Goal: Book appointment/travel/reservation

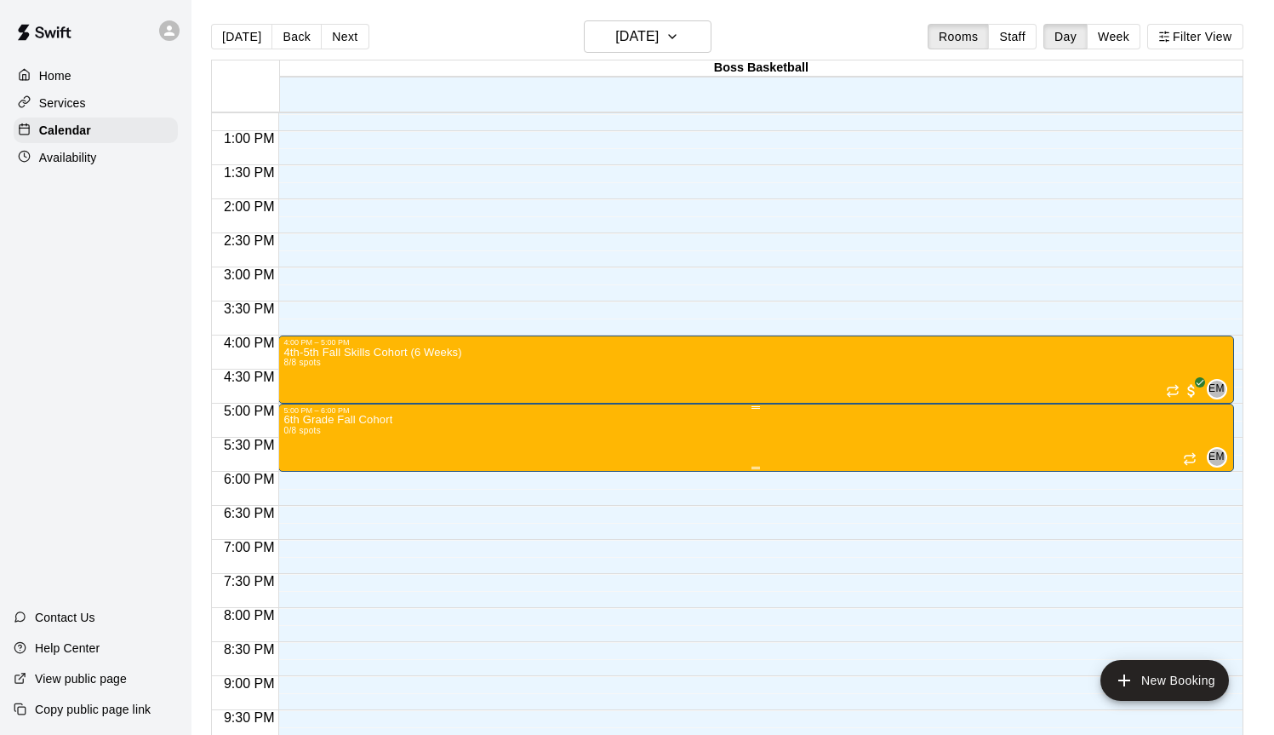
scroll to position [870, 0]
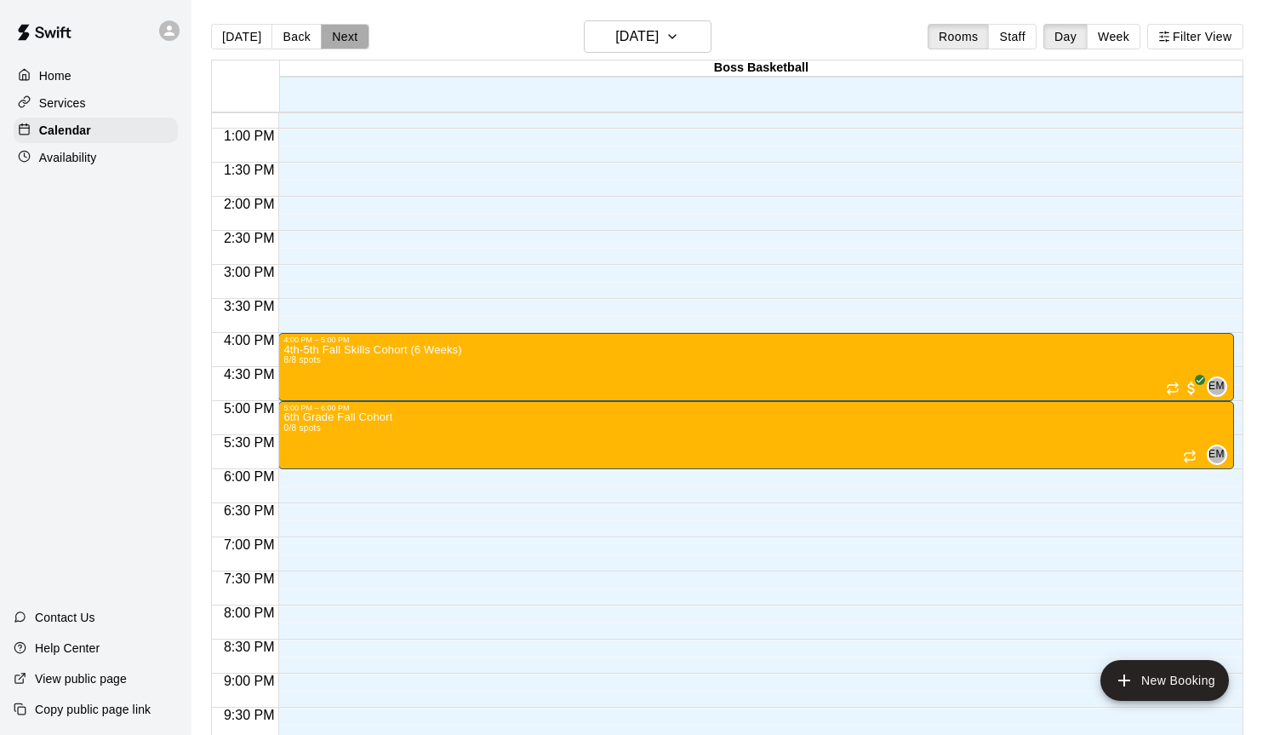
click at [329, 38] on button "Next" at bounding box center [345, 37] width 48 height 26
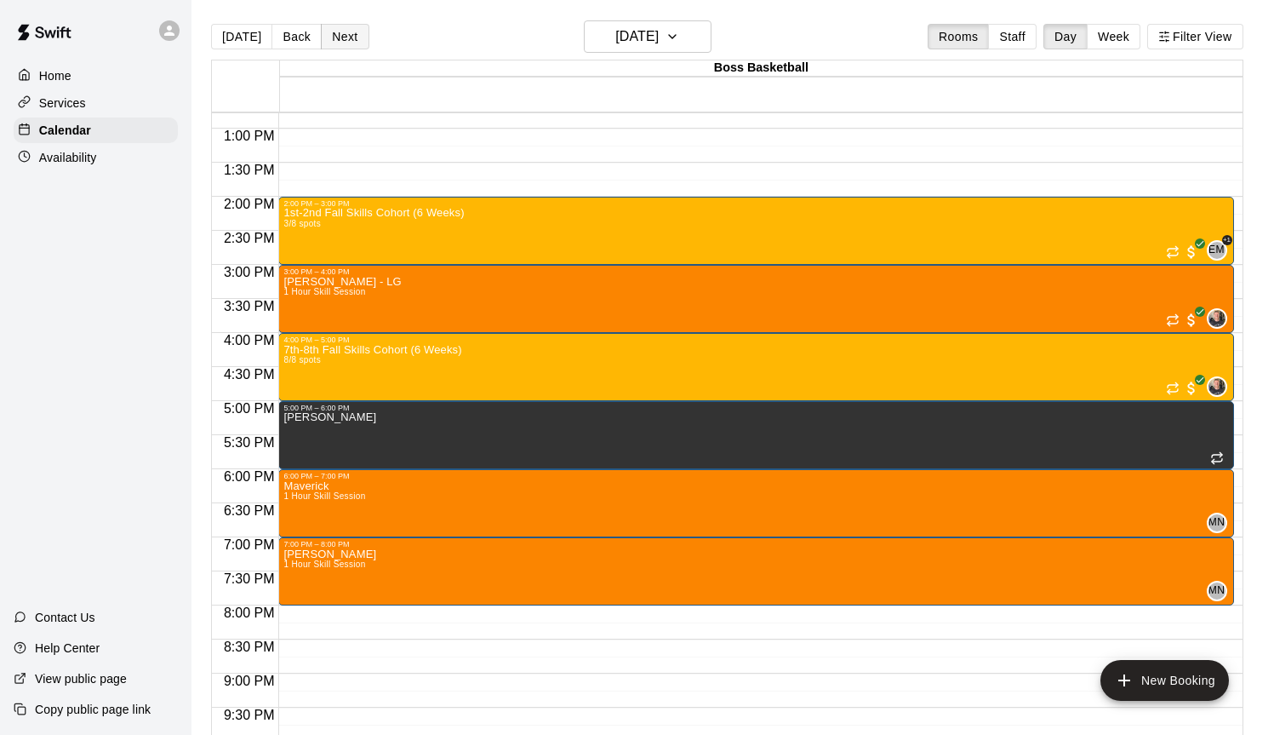
click at [329, 38] on button "Next" at bounding box center [345, 37] width 48 height 26
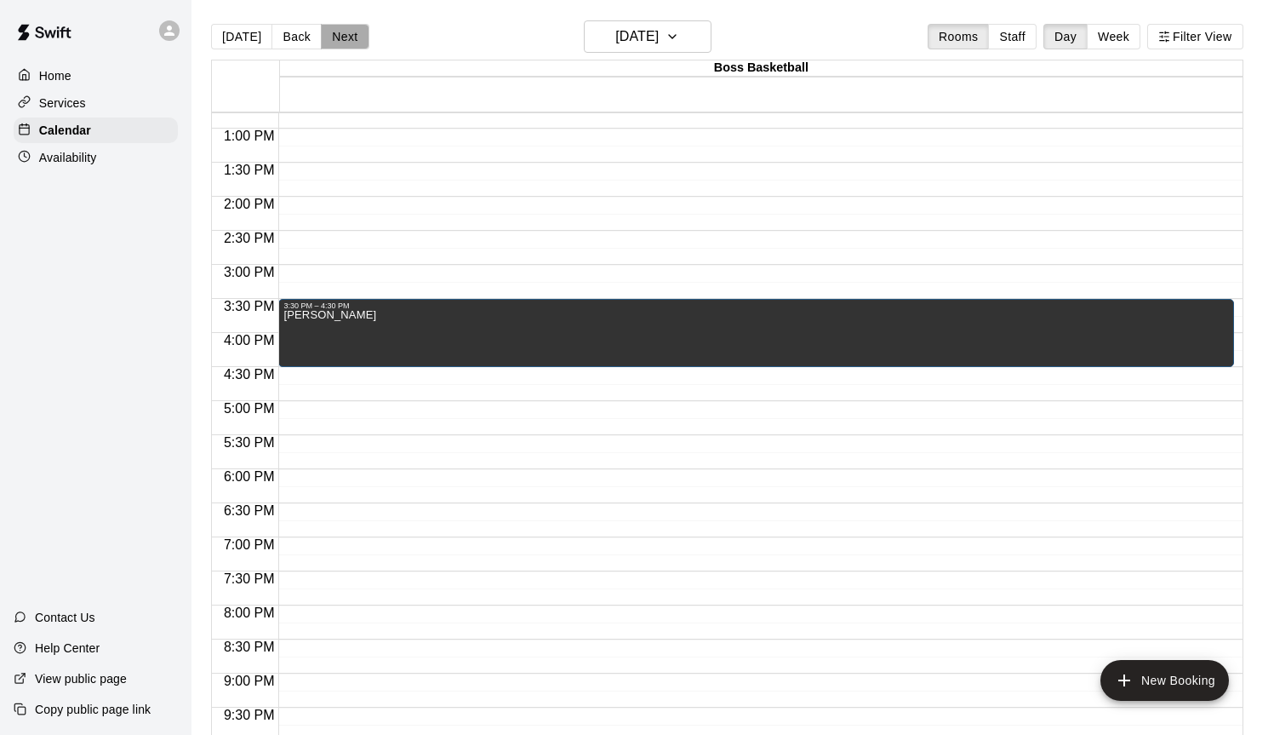
click at [329, 38] on button "Next" at bounding box center [345, 37] width 48 height 26
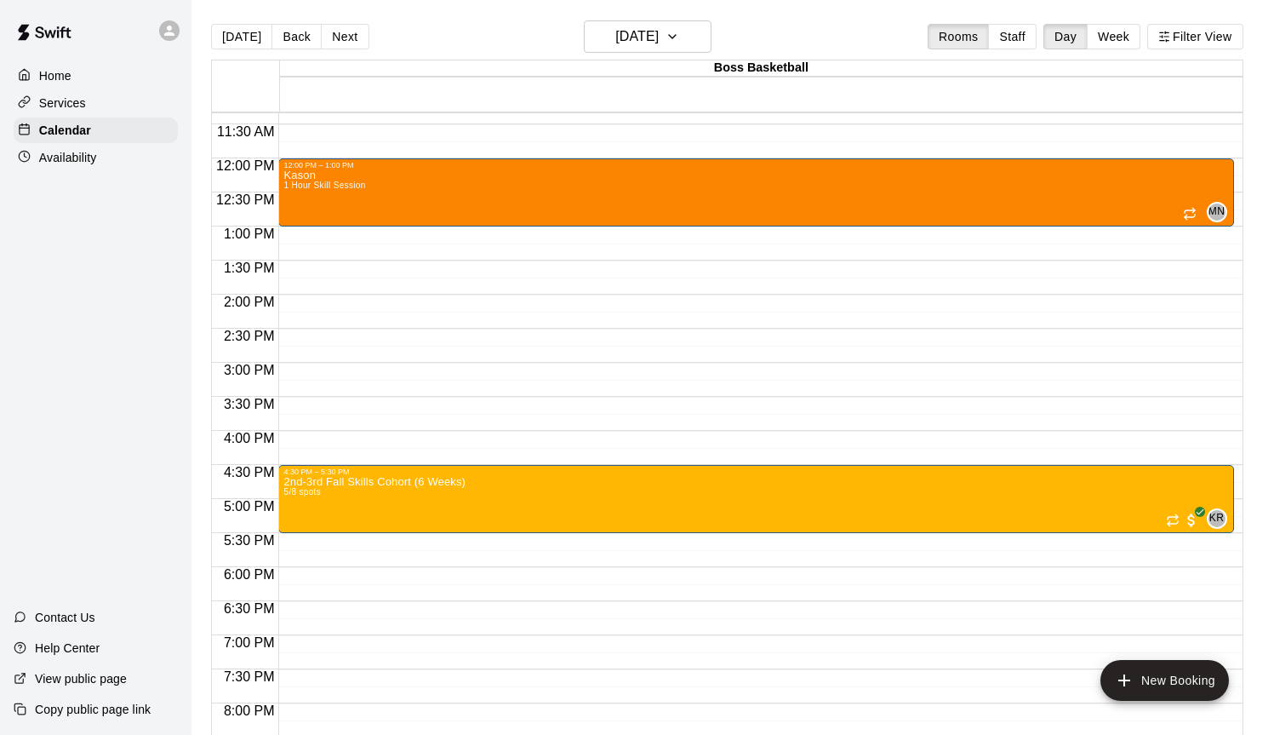
scroll to position [994, 0]
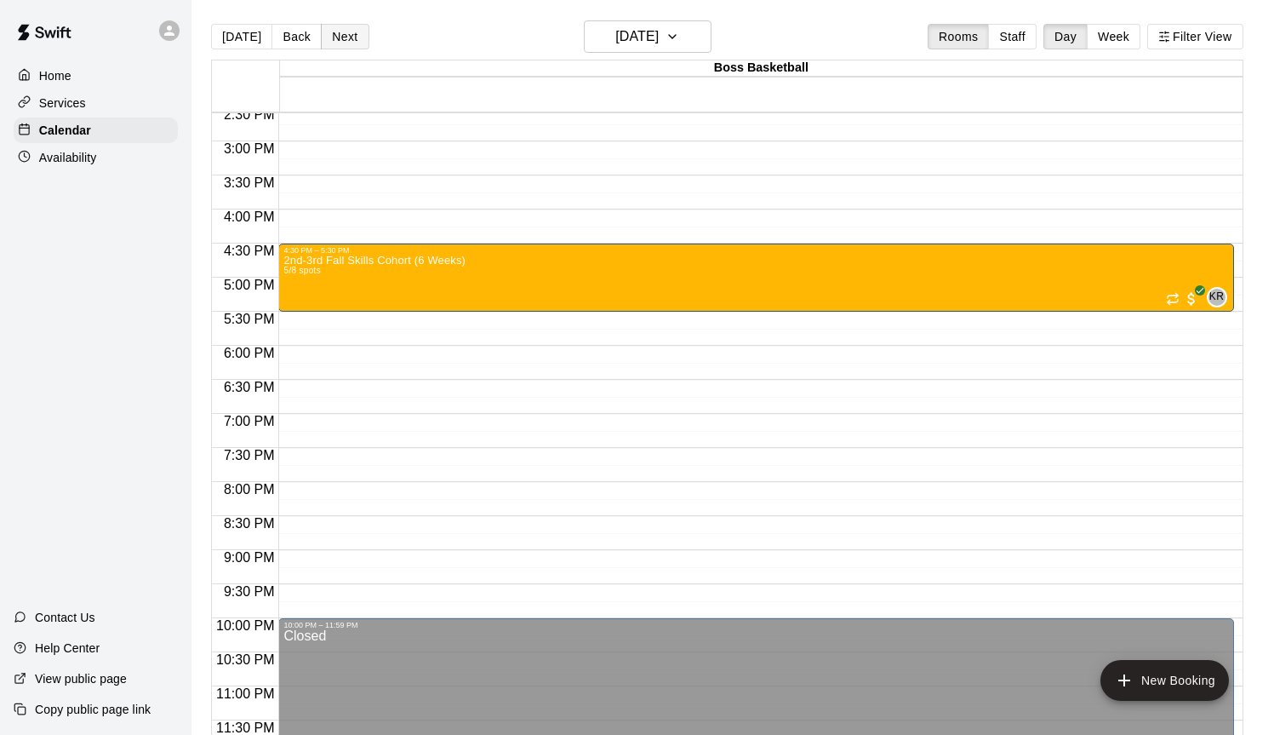
click at [346, 43] on button "Next" at bounding box center [345, 37] width 48 height 26
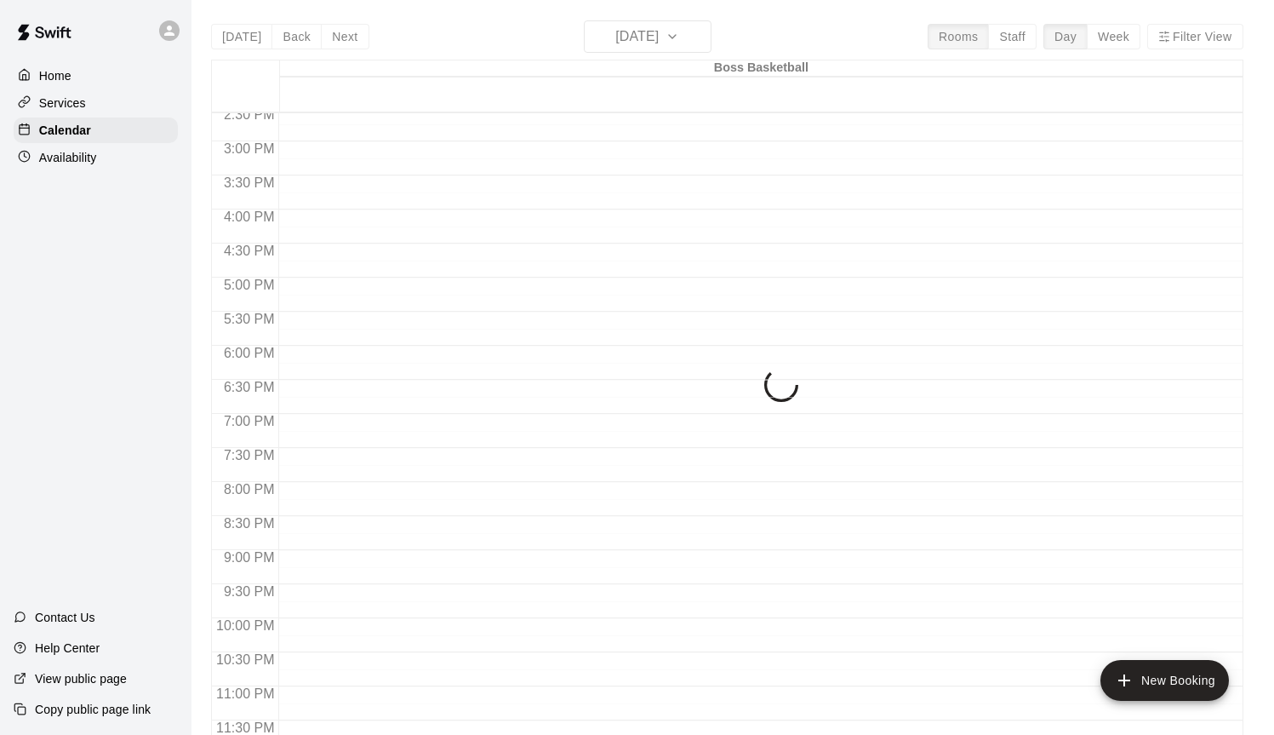
click at [289, 37] on div "[DATE] Back [DATE][DATE] Rooms Staff Day Week Filter View Boss Basketball 20 Sa…" at bounding box center [727, 387] width 1032 height 735
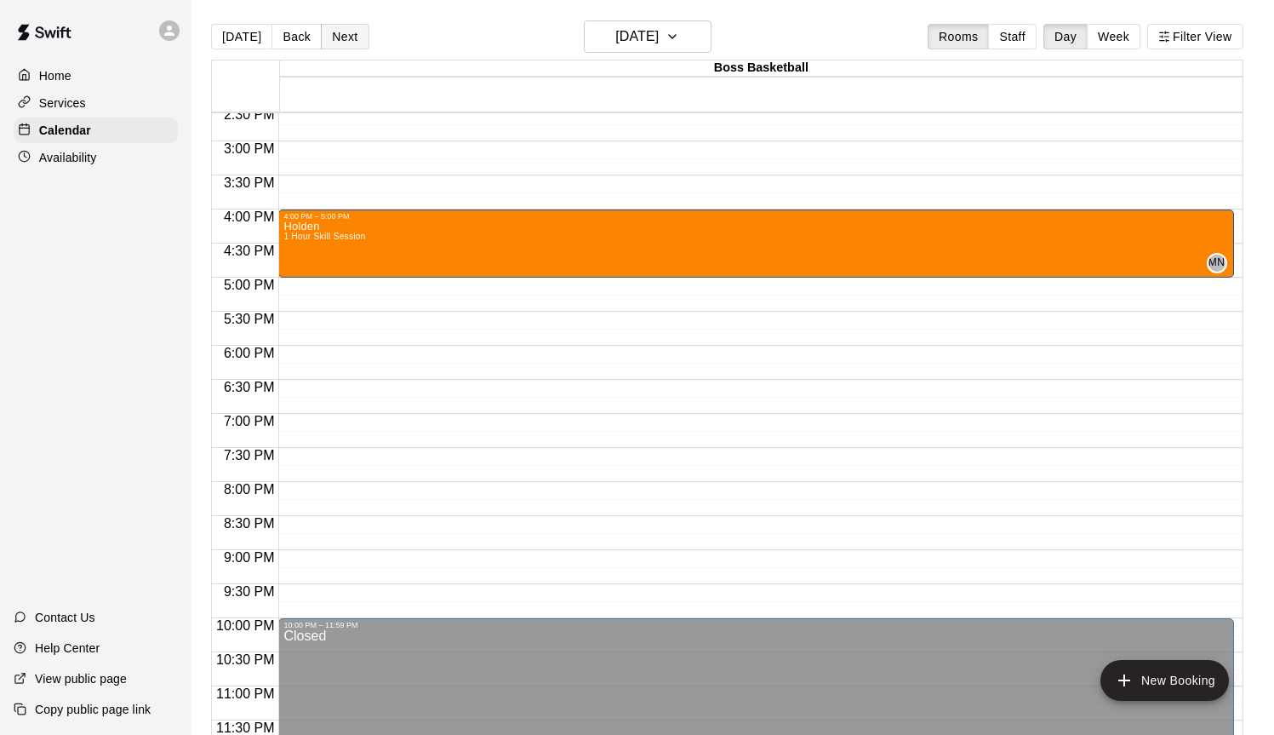
click at [358, 33] on button "Next" at bounding box center [345, 37] width 48 height 26
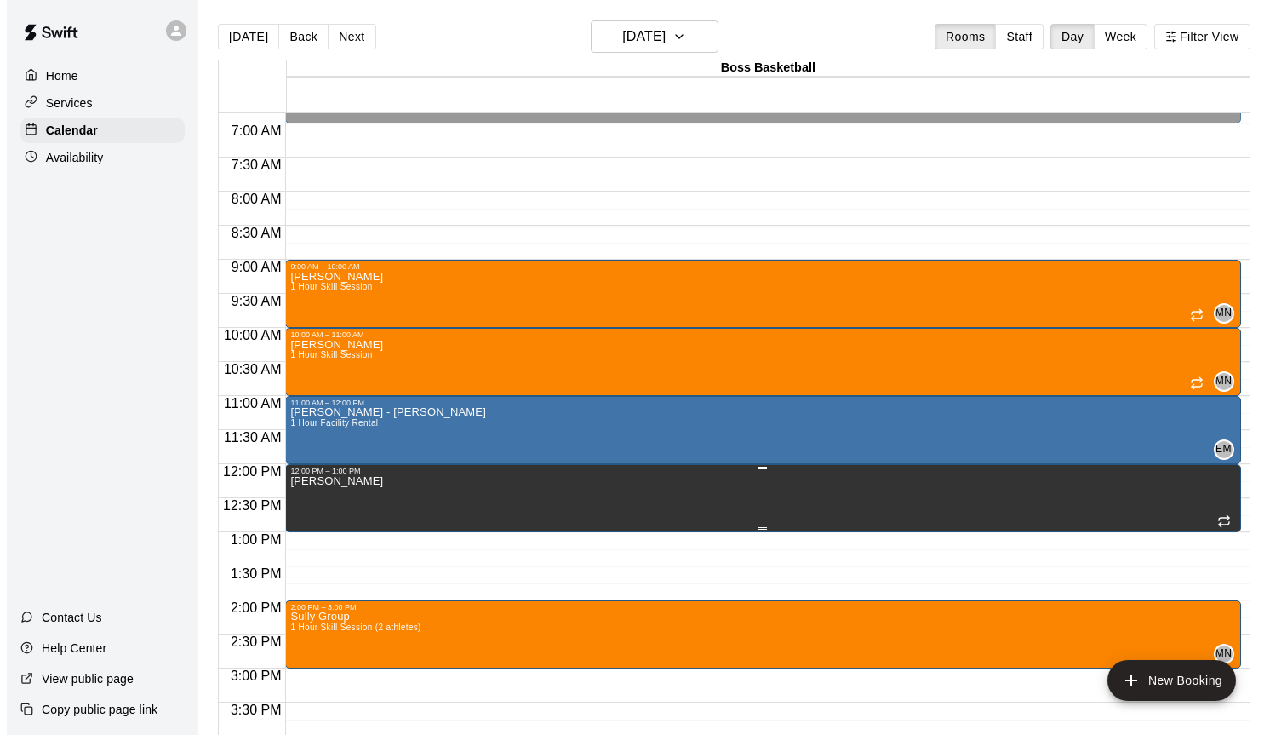
scroll to position [409, 0]
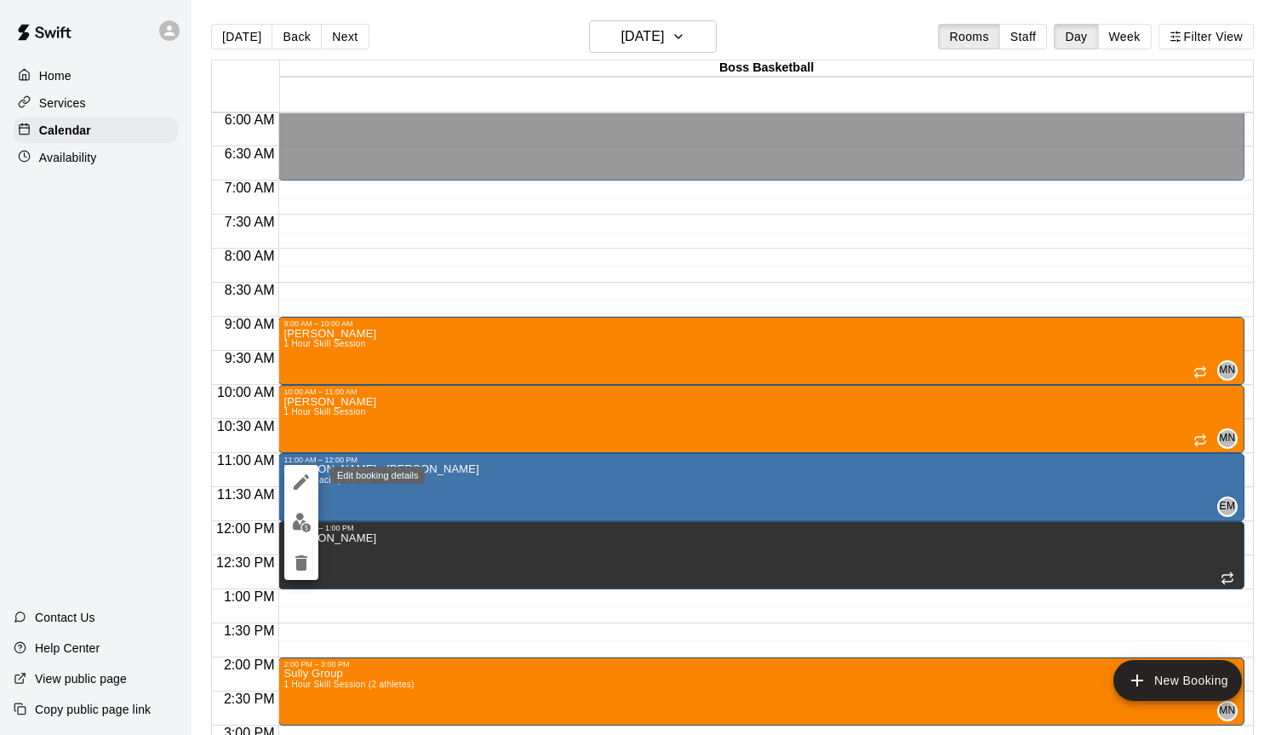
click at [295, 478] on icon "edit" at bounding box center [301, 482] width 20 height 20
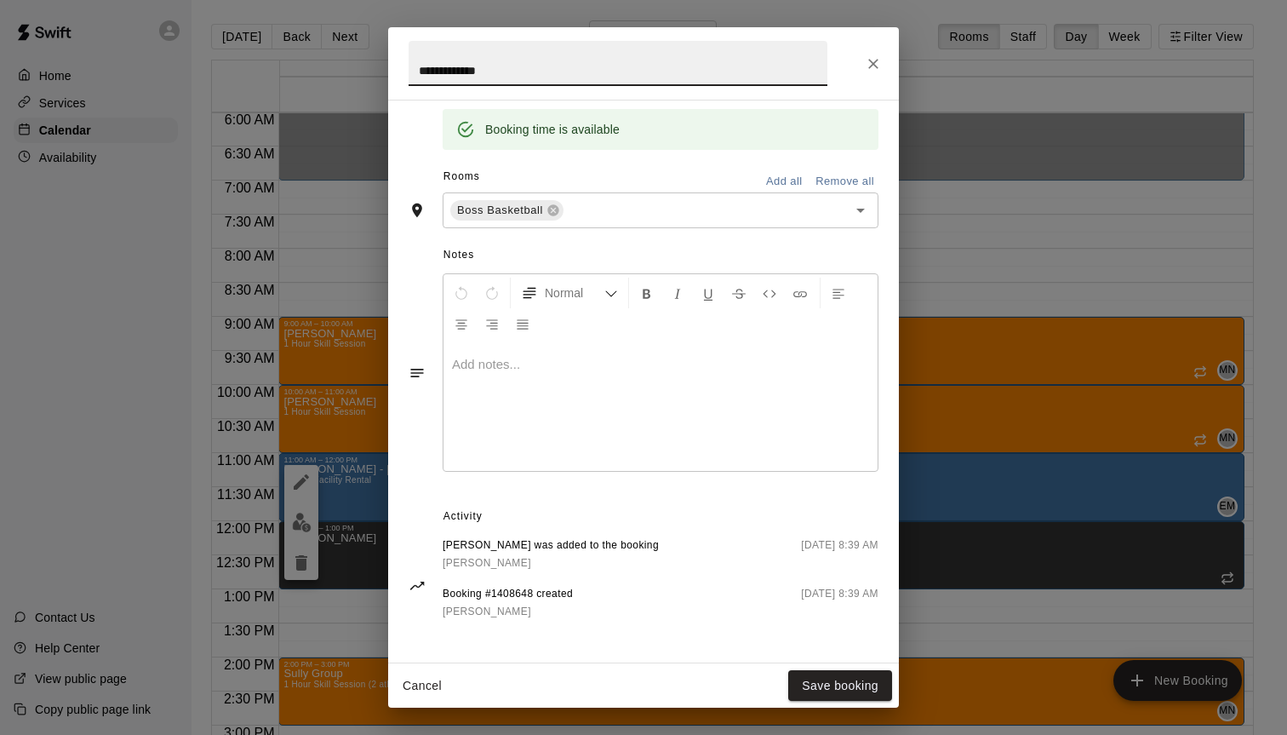
scroll to position [0, 0]
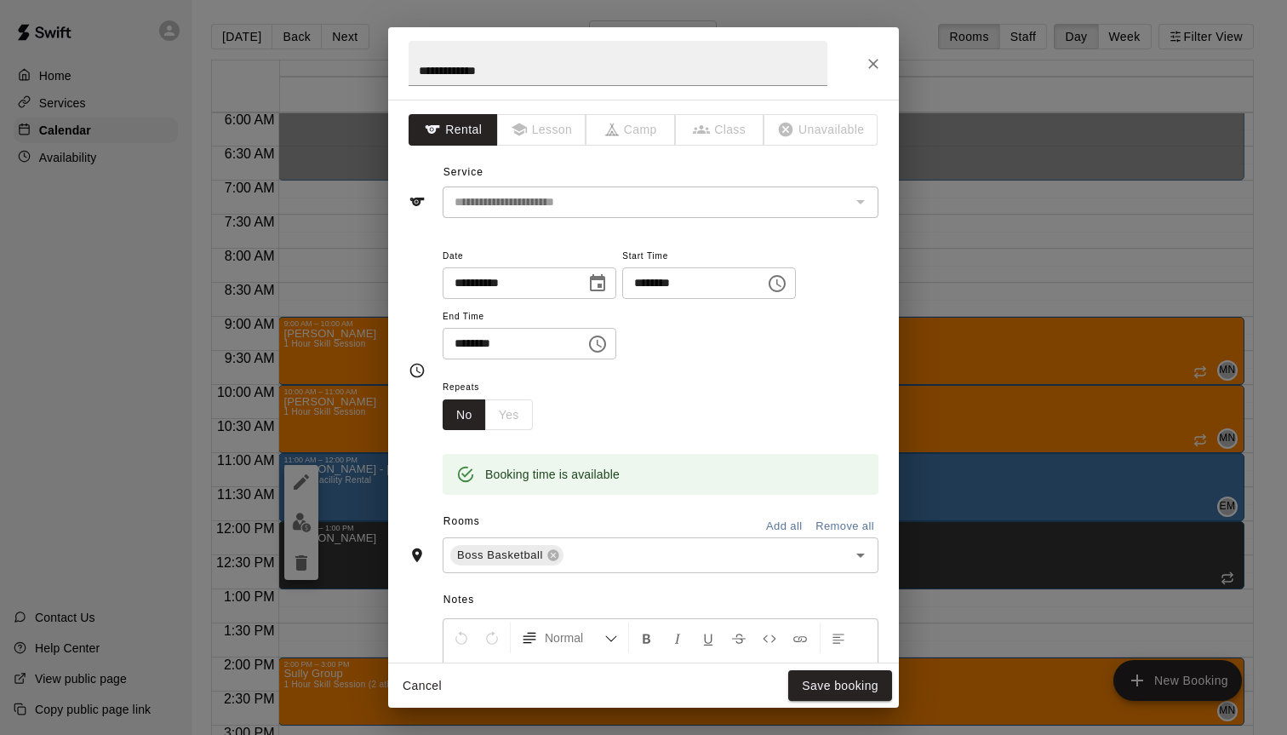
click at [496, 413] on div "No Yes" at bounding box center [488, 414] width 90 height 31
click at [410, 690] on button "Cancel" at bounding box center [422, 685] width 54 height 31
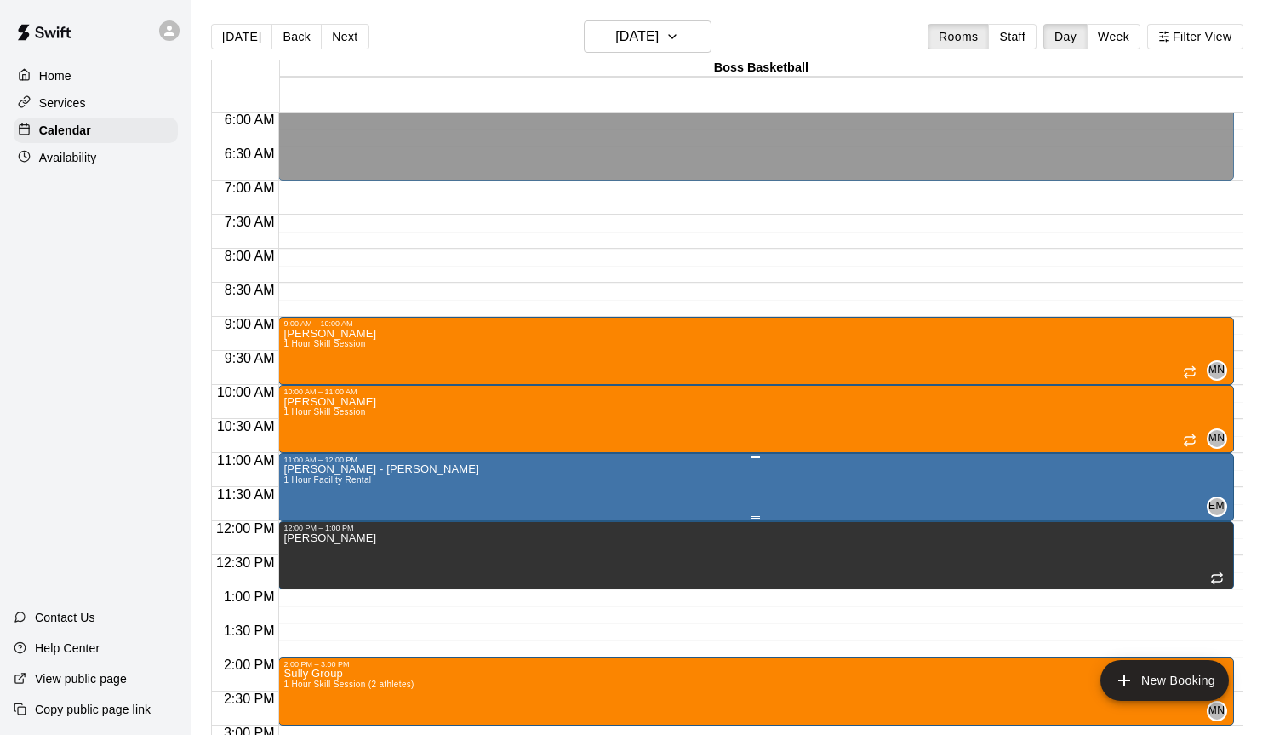
click at [475, 464] on div "11:00 AM – 12:00 PM" at bounding box center [755, 459] width 945 height 9
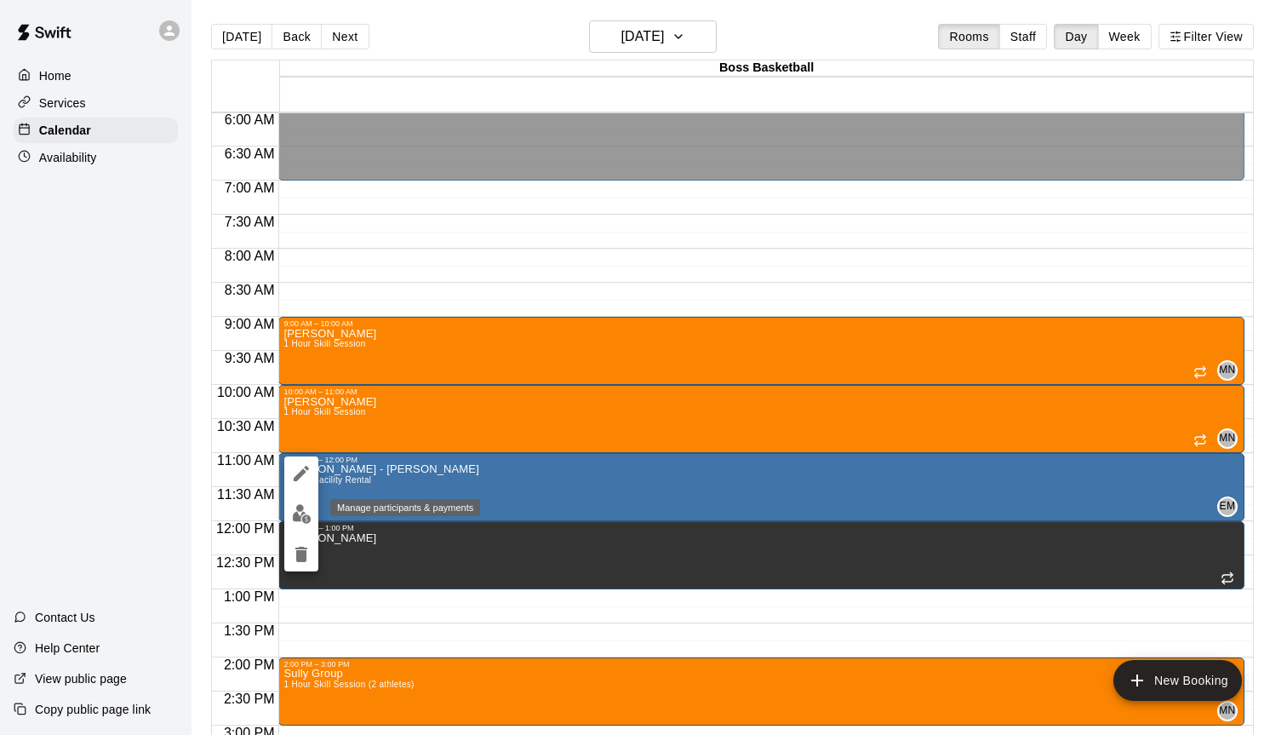
click at [300, 516] on img "edit" at bounding box center [302, 514] width 20 height 20
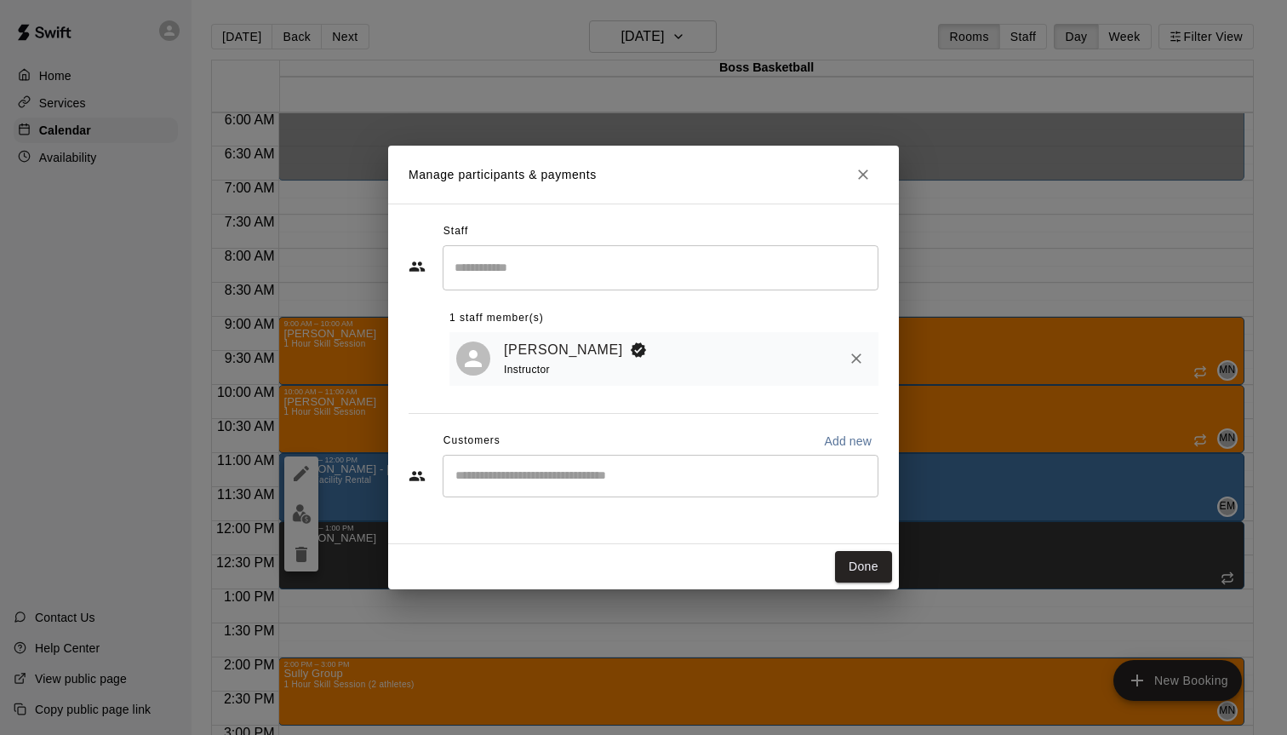
click at [532, 467] on input "Start typing to search customers..." at bounding box center [660, 475] width 420 height 17
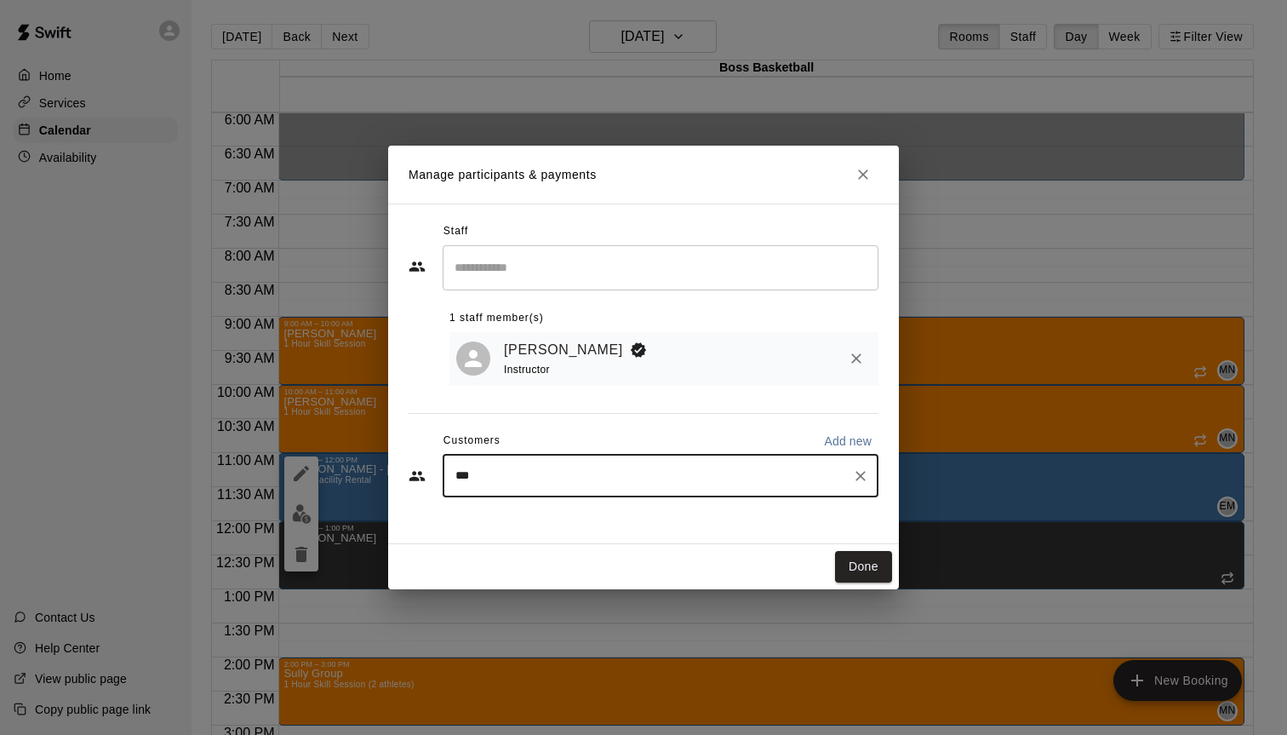
type input "****"
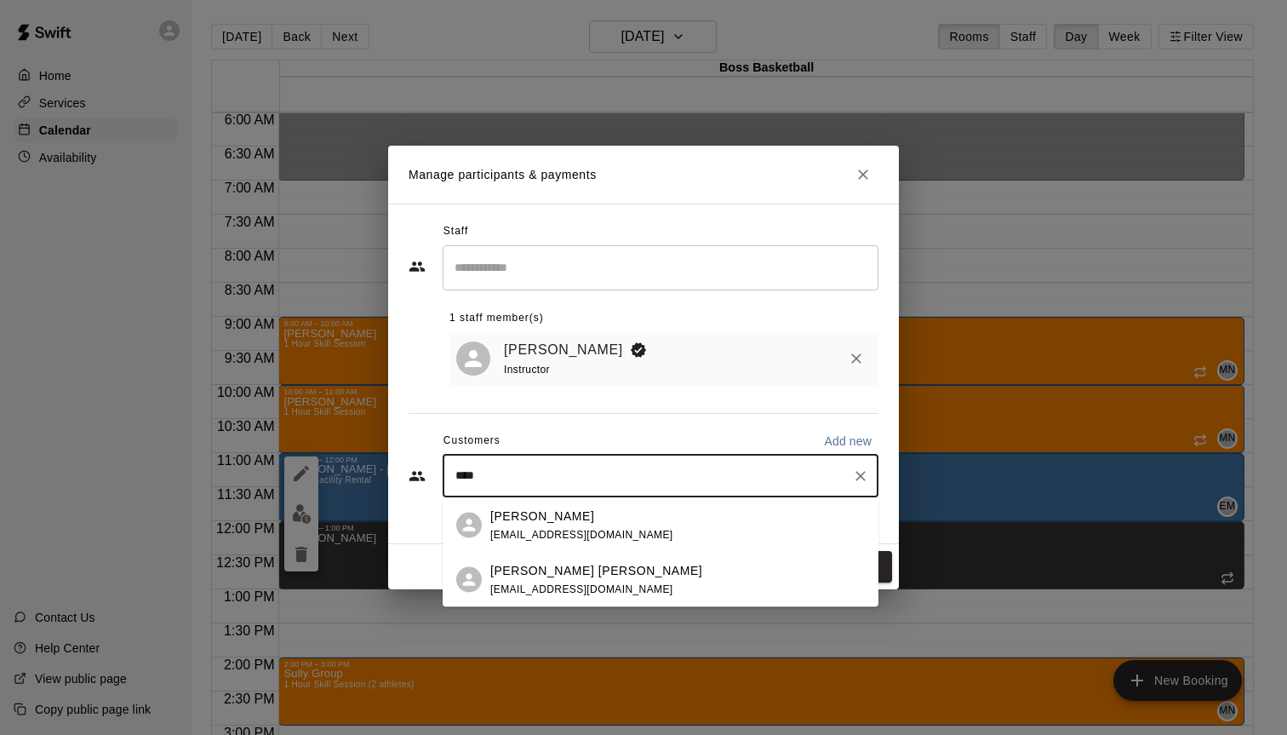
click at [569, 529] on span "[EMAIL_ADDRESS][DOMAIN_NAME]" at bounding box center [581, 534] width 183 height 12
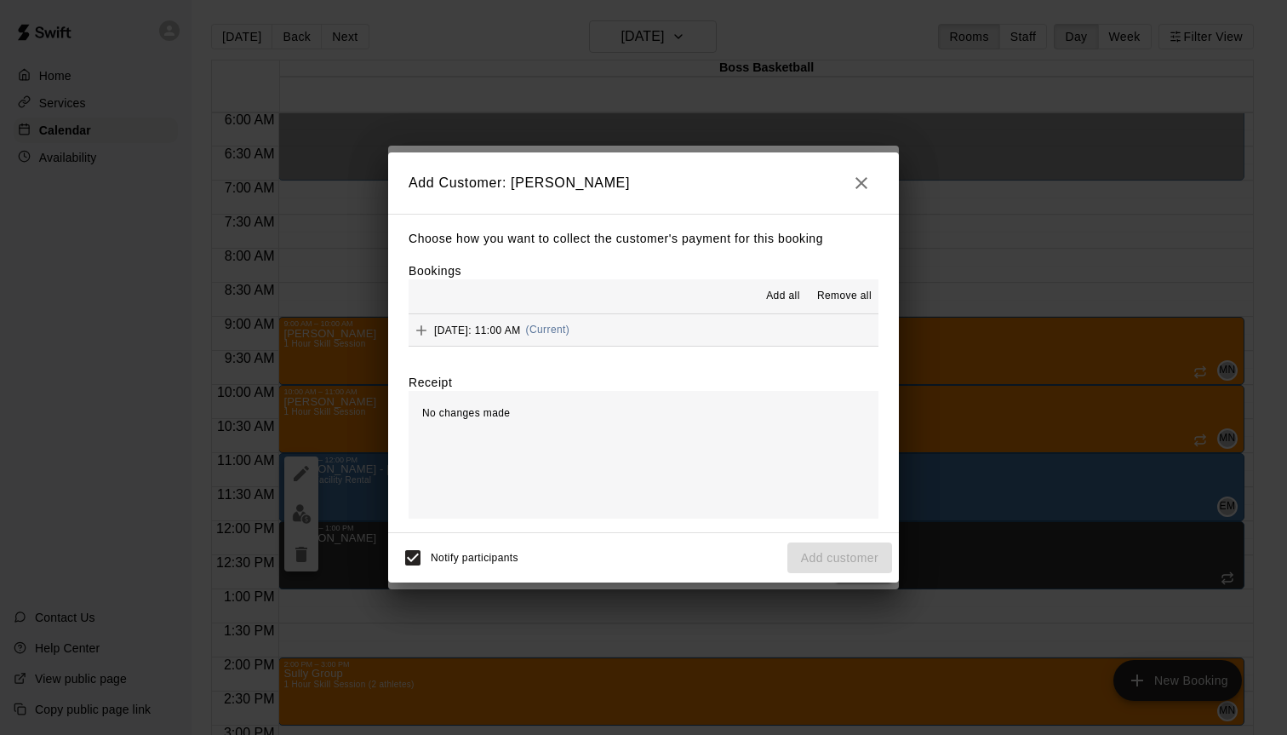
click at [460, 332] on span "[DATE]: 11:00 AM" at bounding box center [477, 329] width 87 height 12
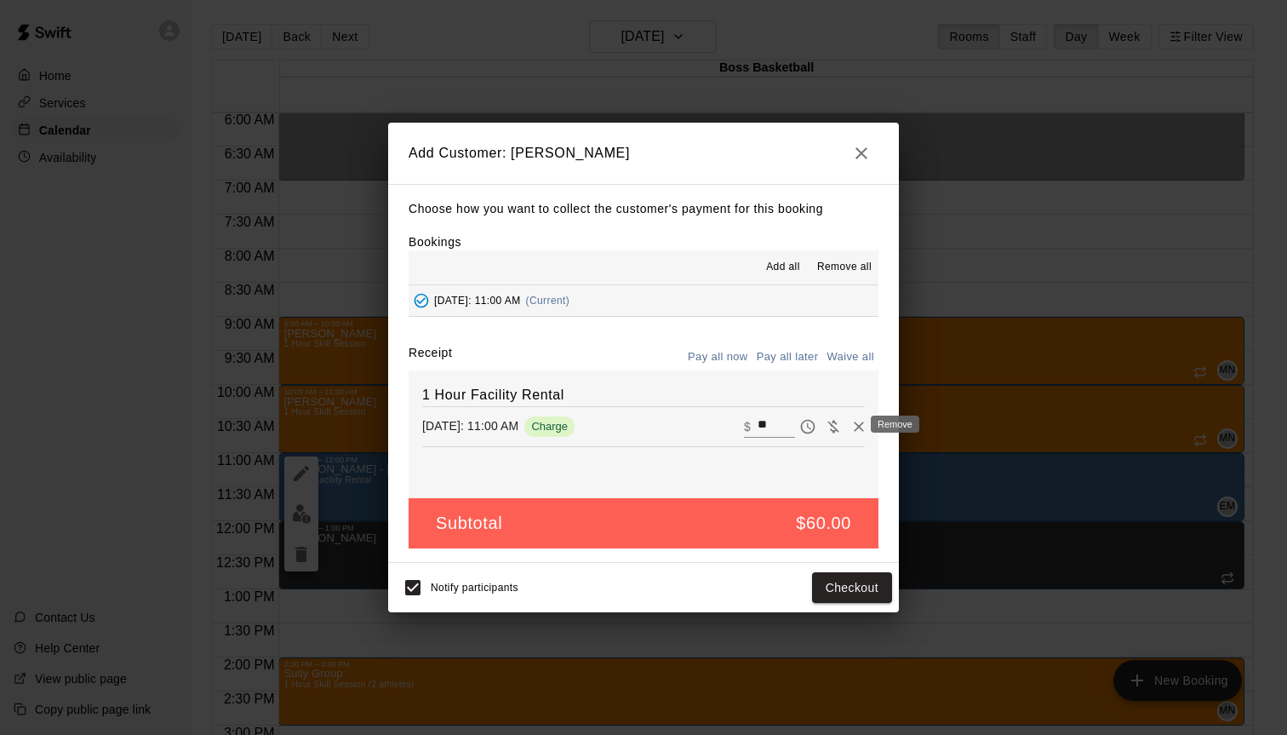
click at [850, 429] on icon "Remove" at bounding box center [858, 426] width 17 height 17
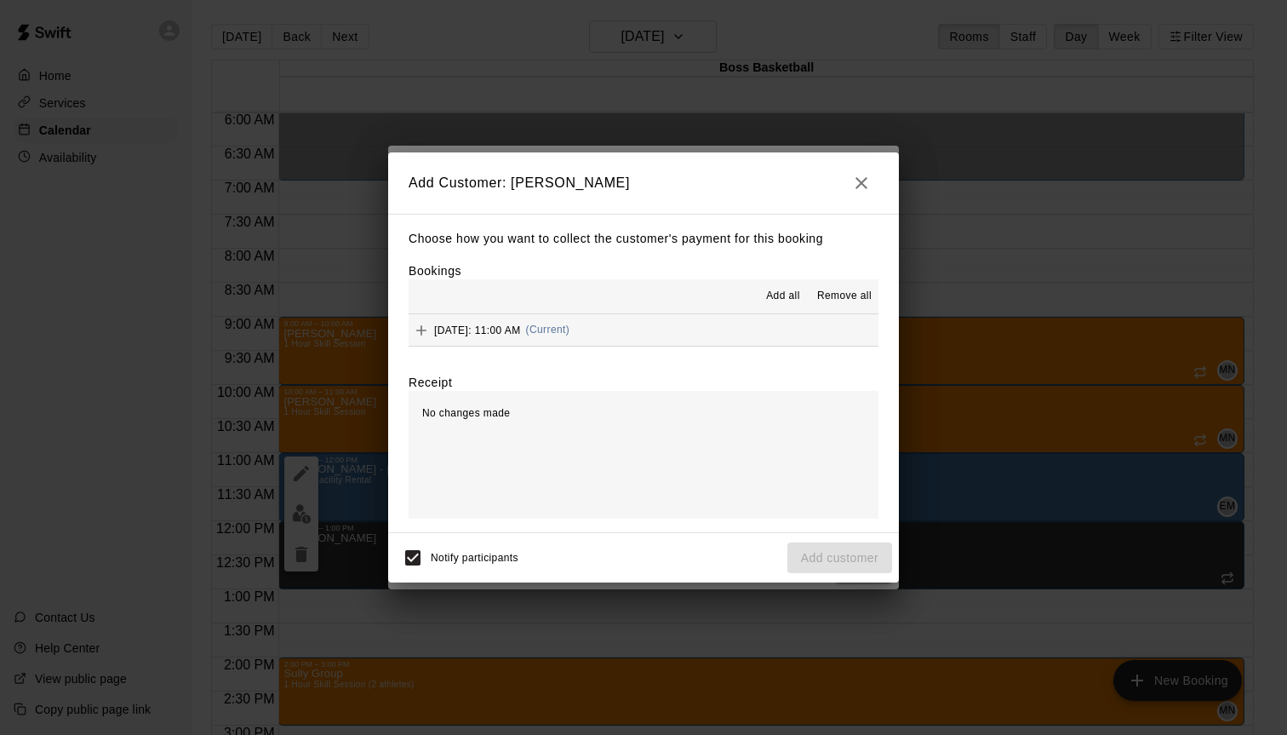
click at [486, 414] on span "No changes made" at bounding box center [466, 413] width 88 height 12
click at [857, 179] on icon "button" at bounding box center [861, 183] width 12 height 12
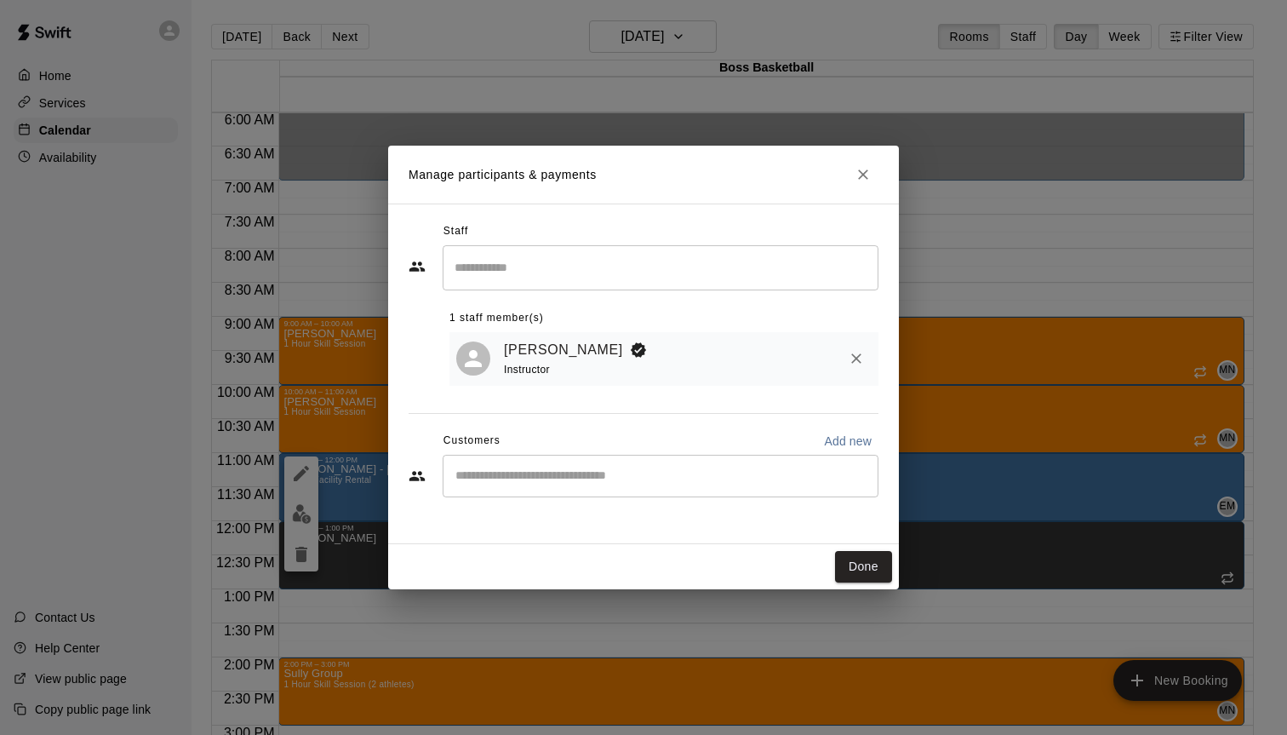
click at [740, 454] on div "Customers Add new" at bounding box center [644, 440] width 470 height 27
click at [643, 489] on div "​" at bounding box center [661, 476] width 436 height 43
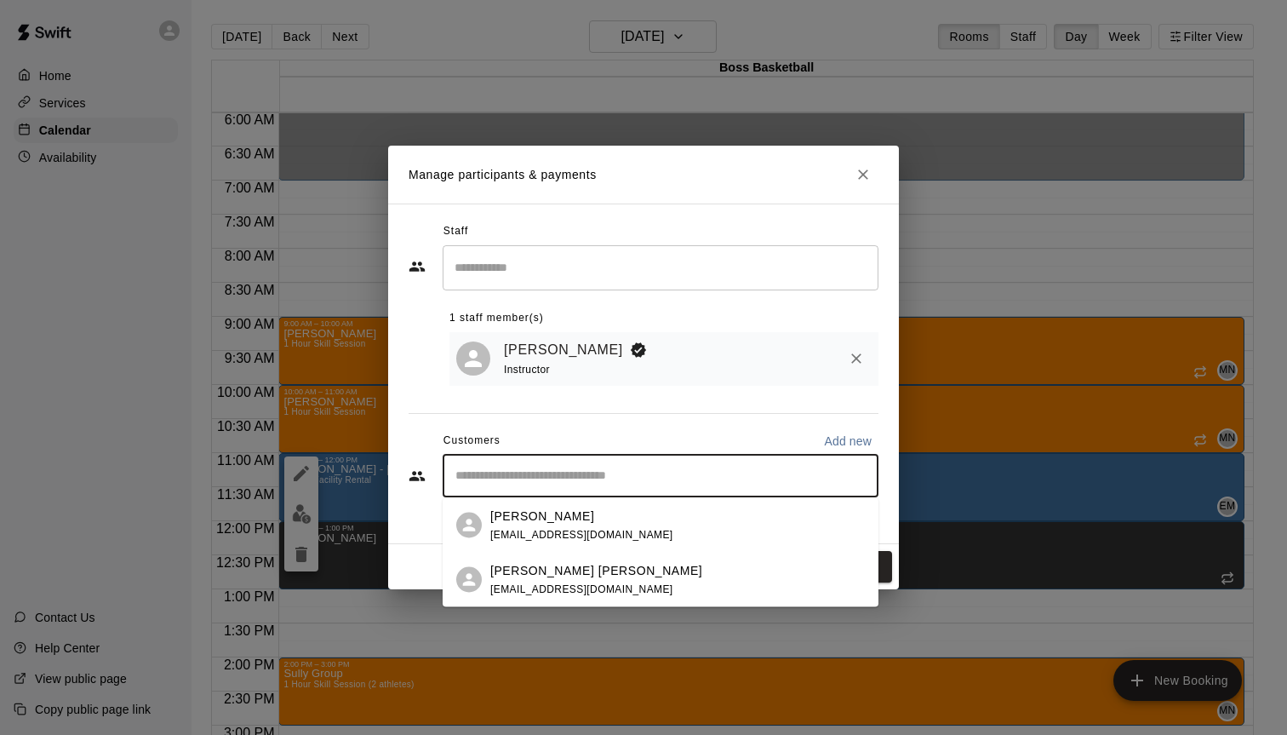
click at [568, 535] on span "[EMAIL_ADDRESS][DOMAIN_NAME]" at bounding box center [581, 534] width 183 height 12
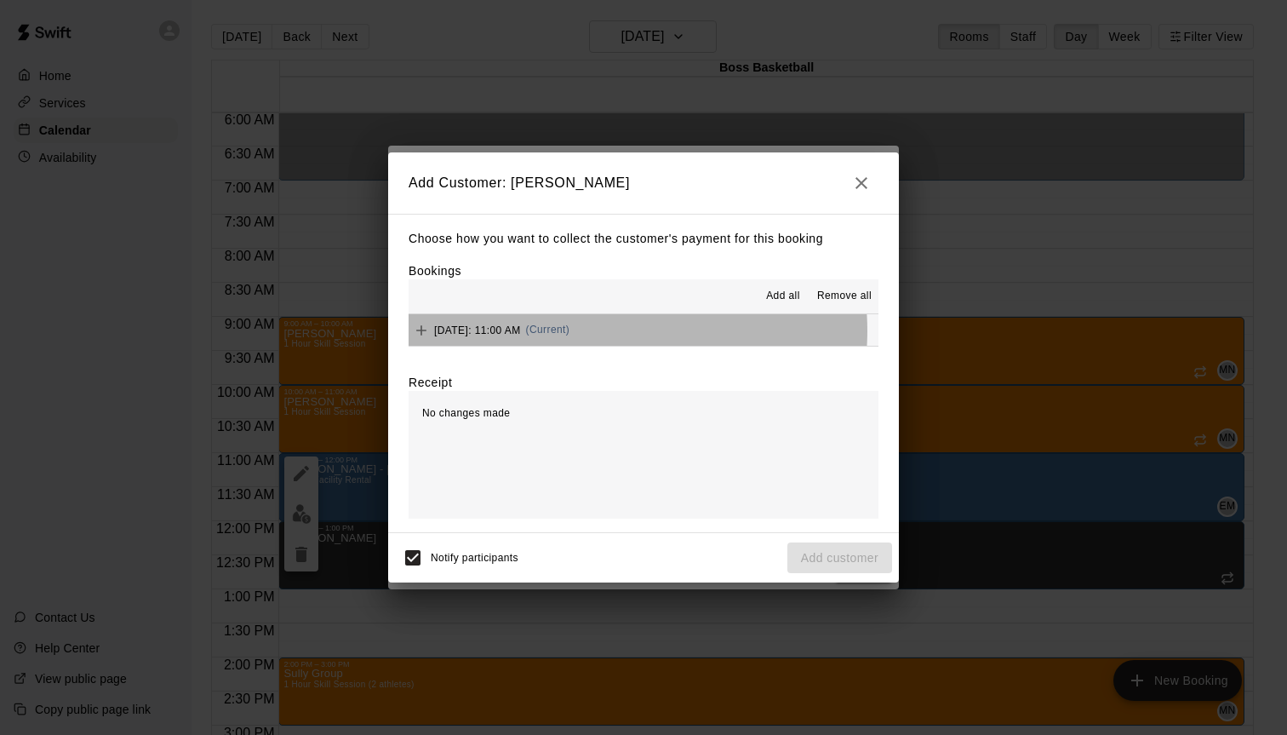
click at [521, 331] on span "[DATE]: 11:00 AM" at bounding box center [477, 329] width 87 height 12
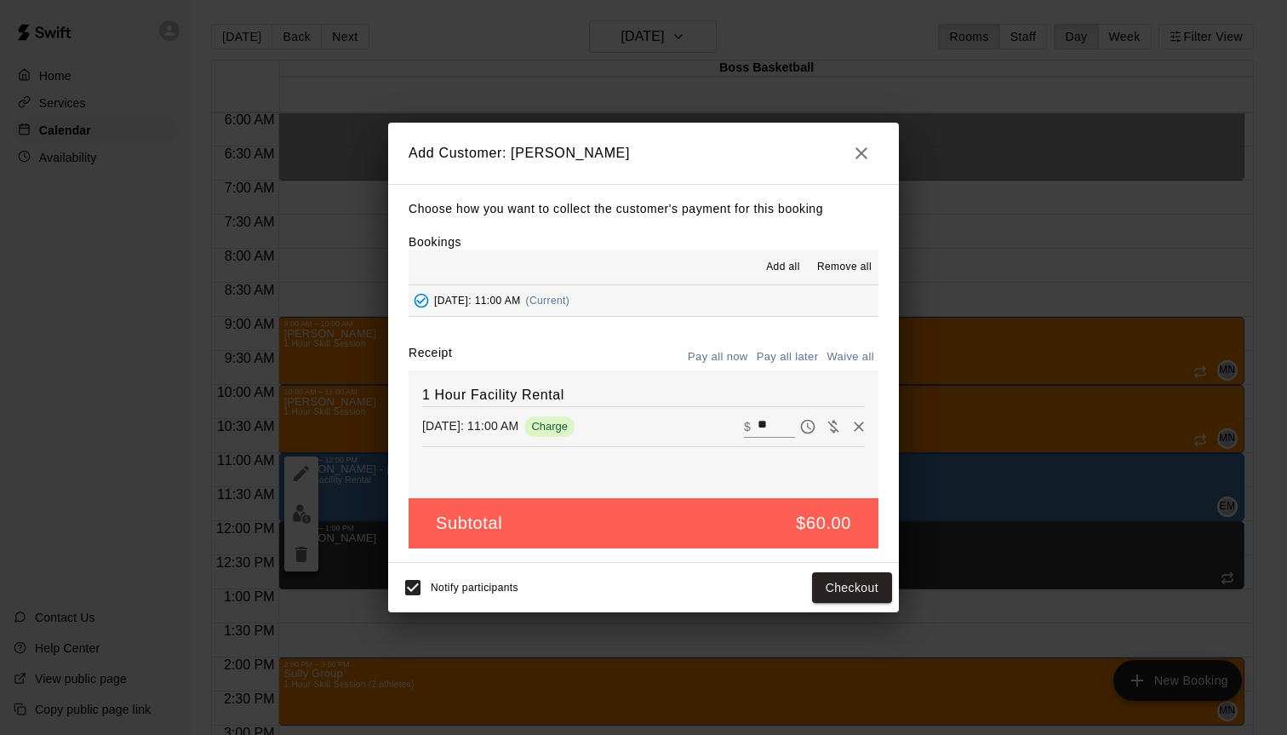
click at [868, 149] on icon "button" at bounding box center [861, 153] width 20 height 20
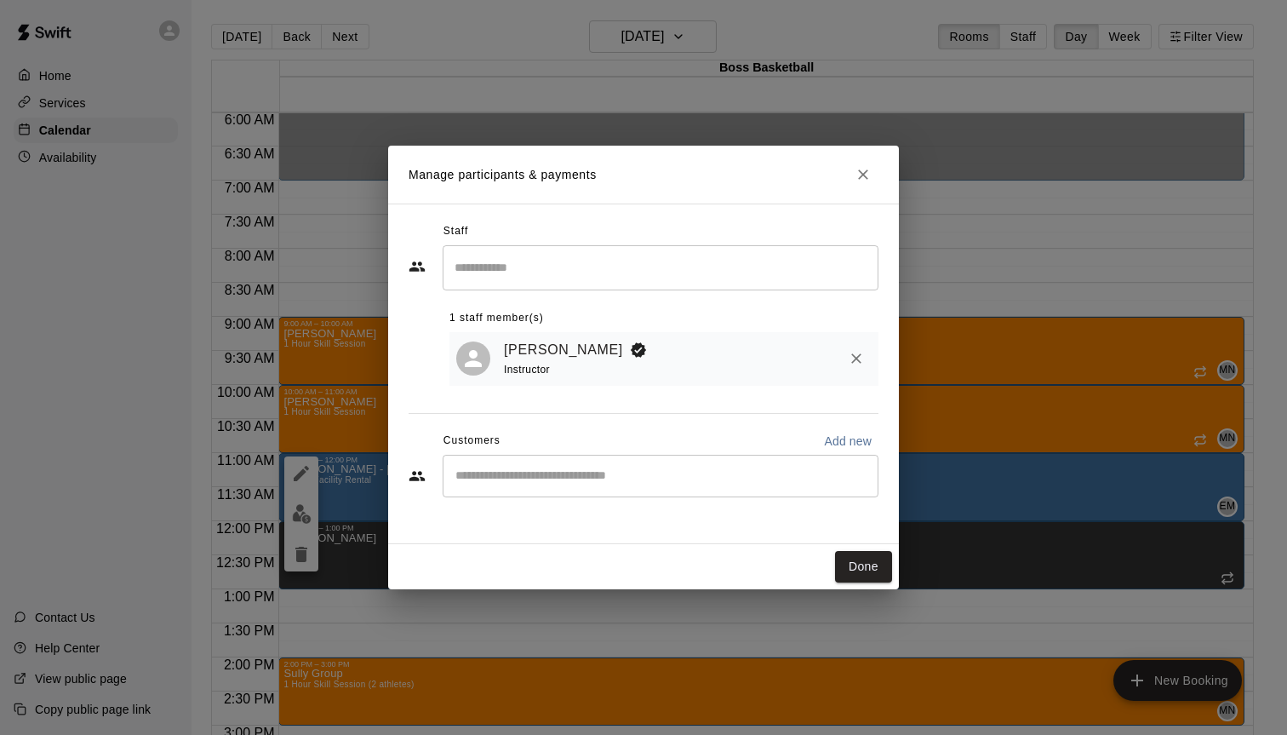
click at [609, 474] on input "Start typing to search customers..." at bounding box center [660, 475] width 420 height 17
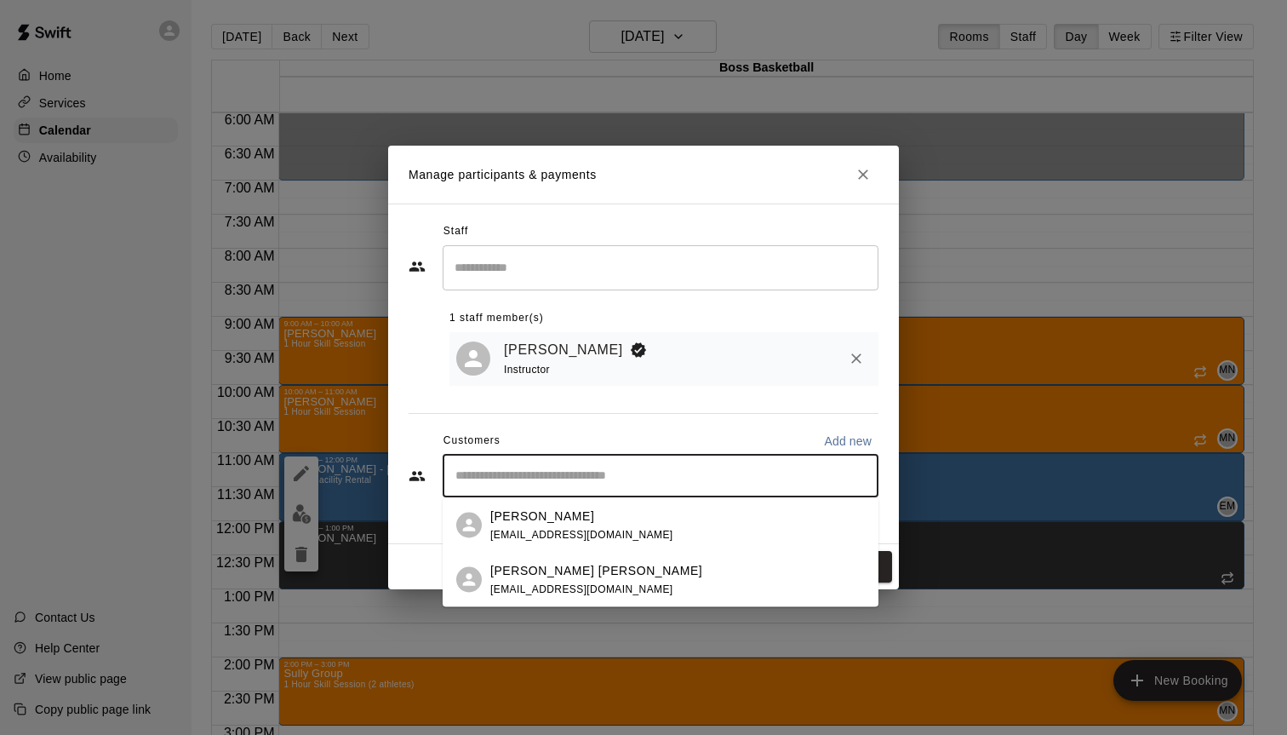
click at [523, 580] on div "[PERSON_NAME] [PERSON_NAME] [EMAIL_ADDRESS][DOMAIN_NAME]" at bounding box center [596, 579] width 212 height 37
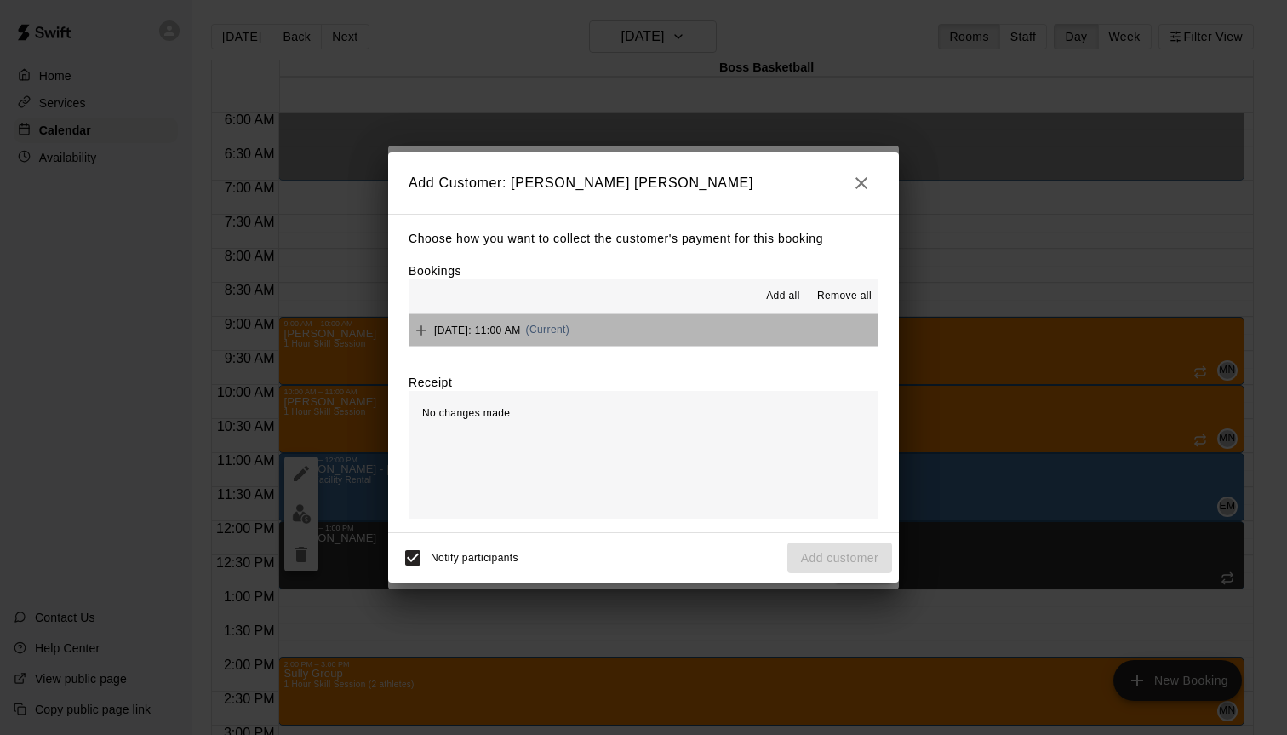
click at [655, 335] on button "[DATE]: 11:00 AM (Current)" at bounding box center [644, 329] width 470 height 31
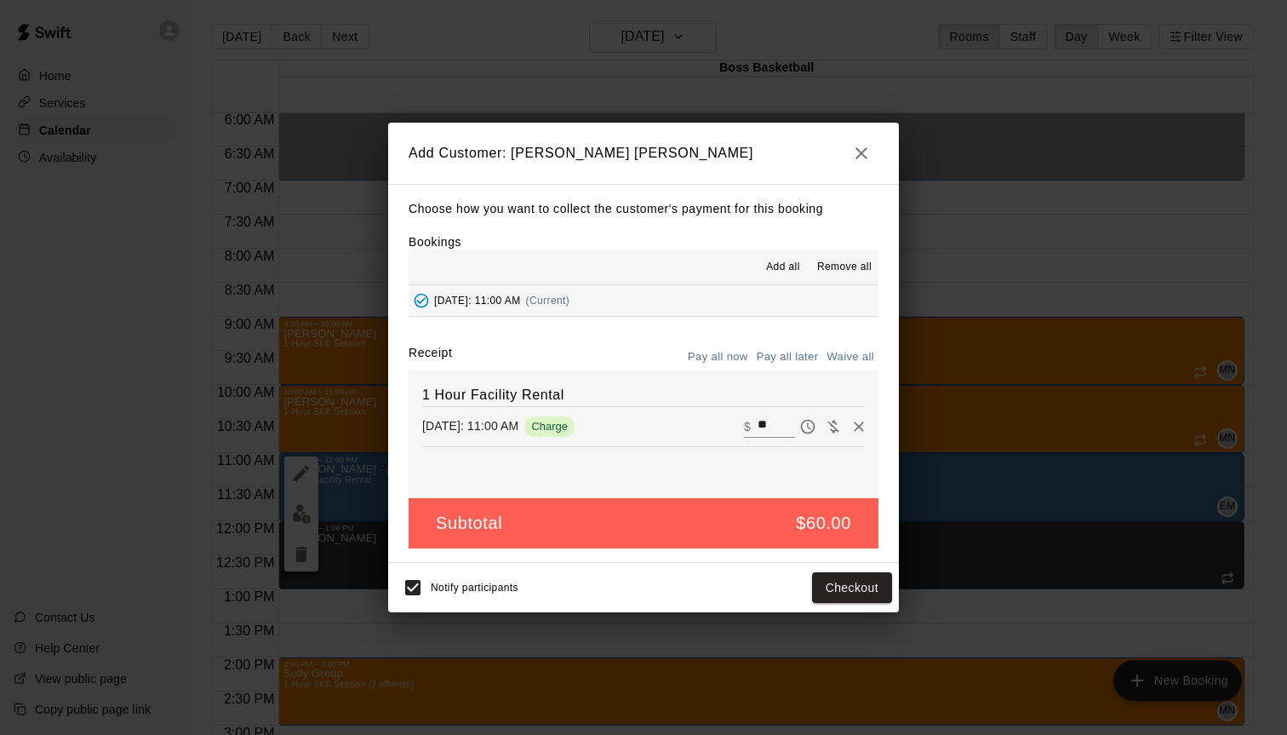
click at [877, 156] on button "button" at bounding box center [861, 153] width 34 height 34
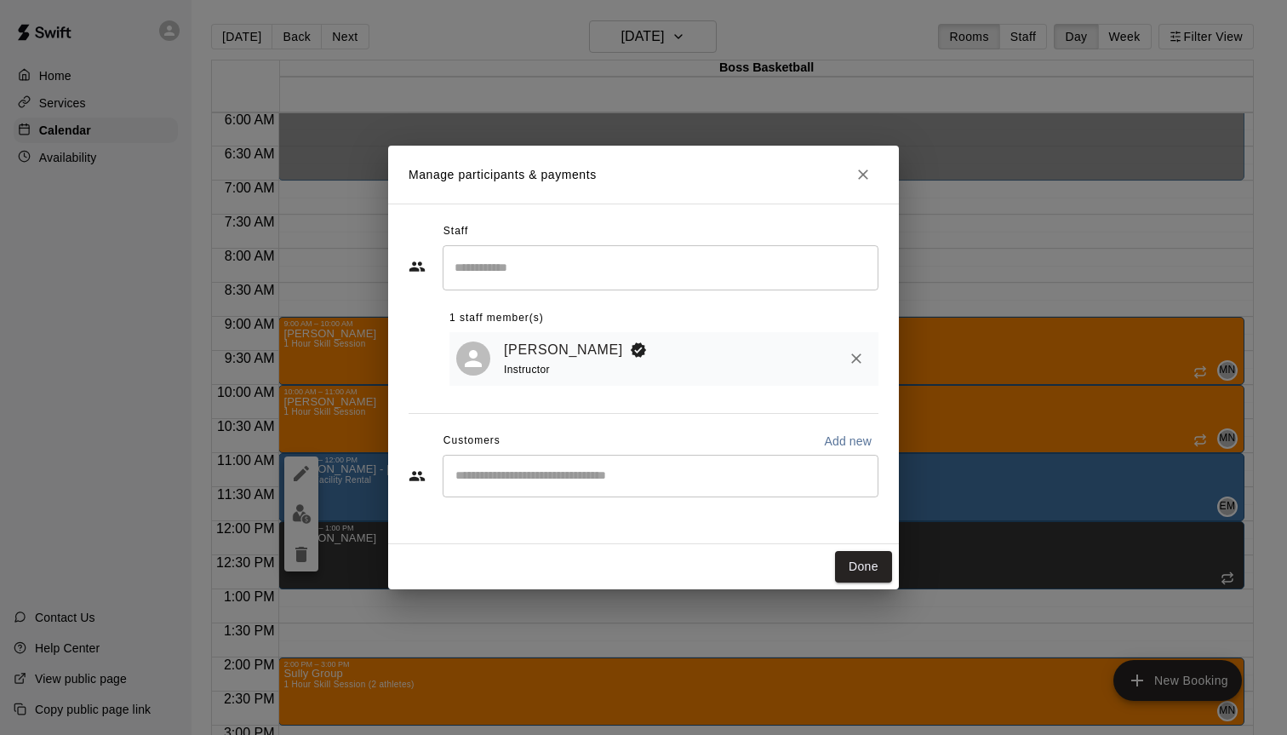
click at [860, 178] on icon "Close" at bounding box center [863, 174] width 10 height 10
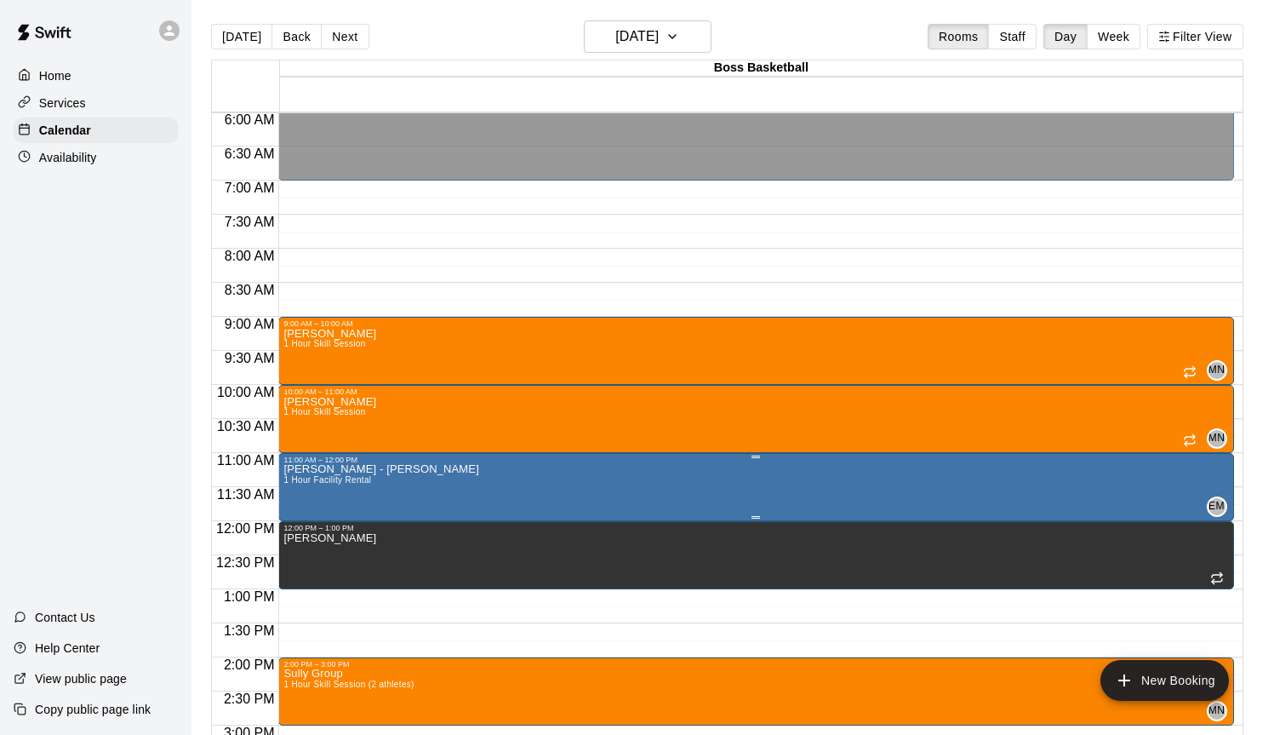
click at [339, 482] on span "1 Hour Facility Rental" at bounding box center [327, 479] width 88 height 9
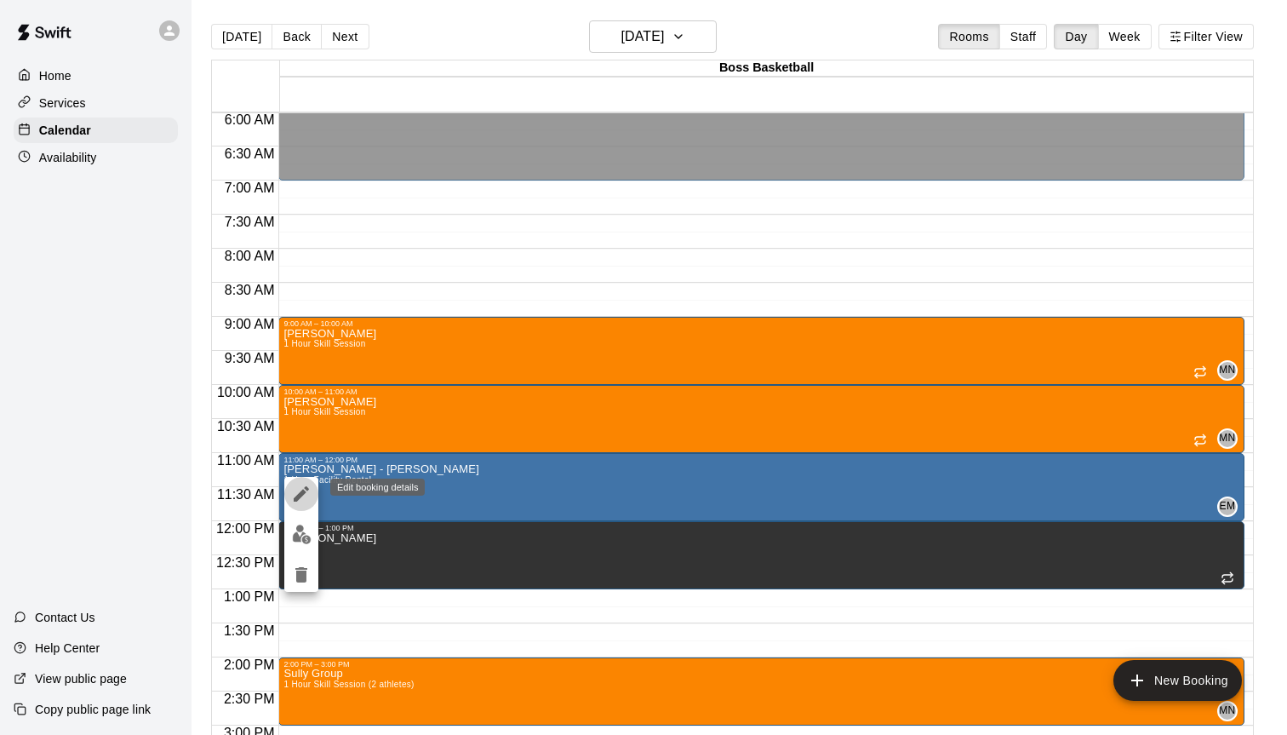
click at [294, 491] on icon "edit" at bounding box center [301, 493] width 20 height 20
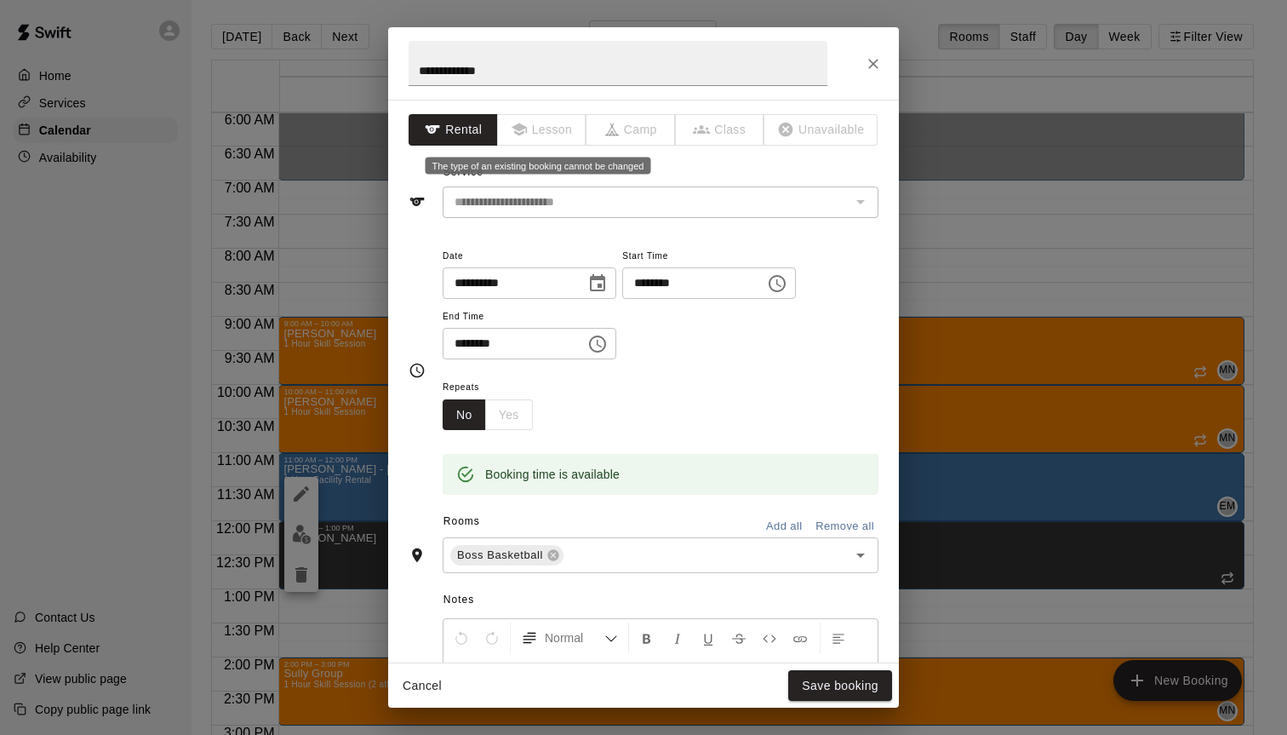
click at [545, 135] on span "Lesson" at bounding box center [542, 129] width 89 height 31
click at [525, 124] on span "Lesson" at bounding box center [542, 129] width 89 height 31
click at [487, 57] on input "**********" at bounding box center [618, 63] width 419 height 45
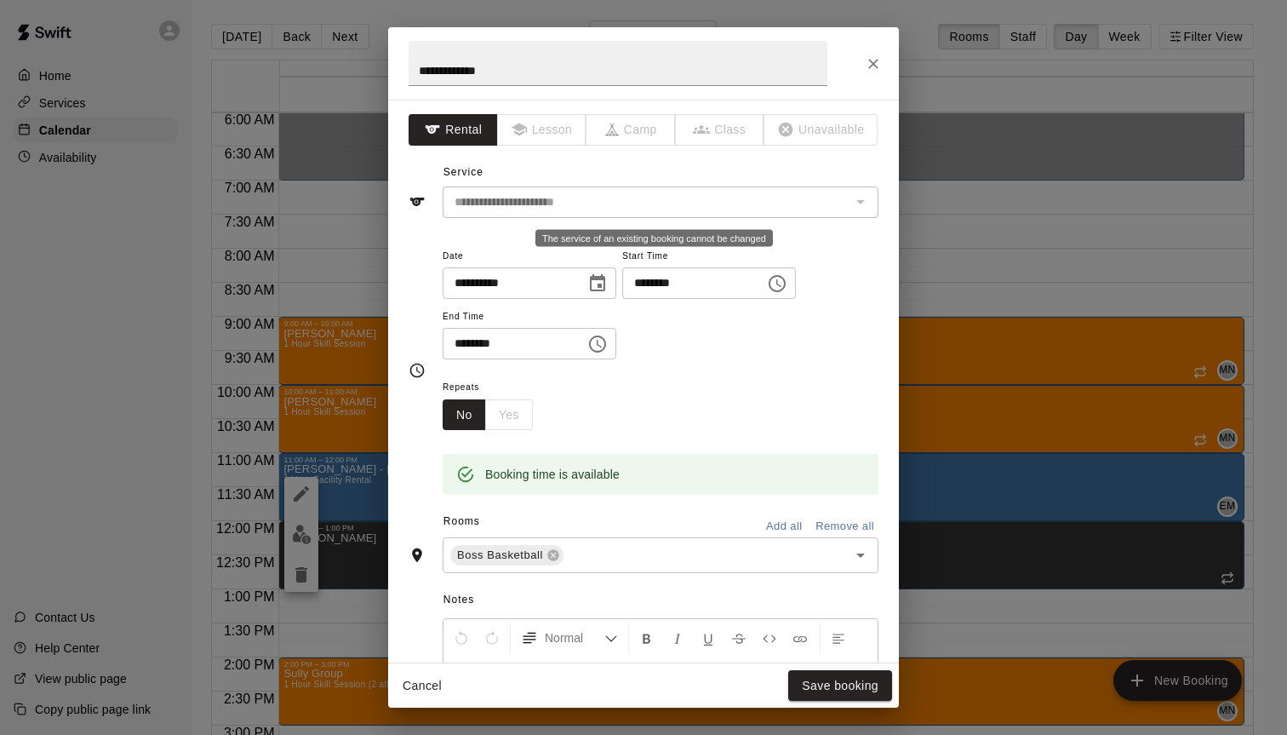
click at [857, 200] on div "The service of an existing booking cannot be changed" at bounding box center [860, 202] width 22 height 24
click at [873, 62] on icon "Close" at bounding box center [873, 64] width 10 height 10
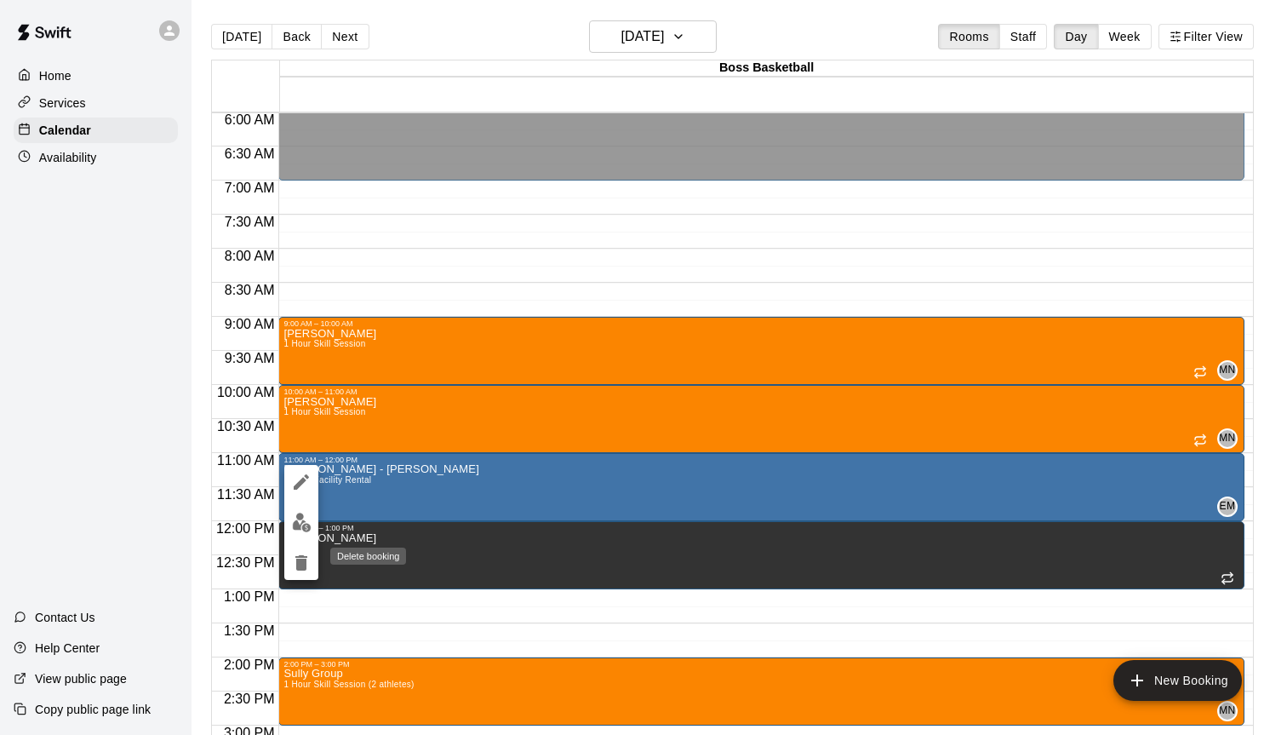
click at [305, 568] on icon "delete" at bounding box center [301, 562] width 12 height 15
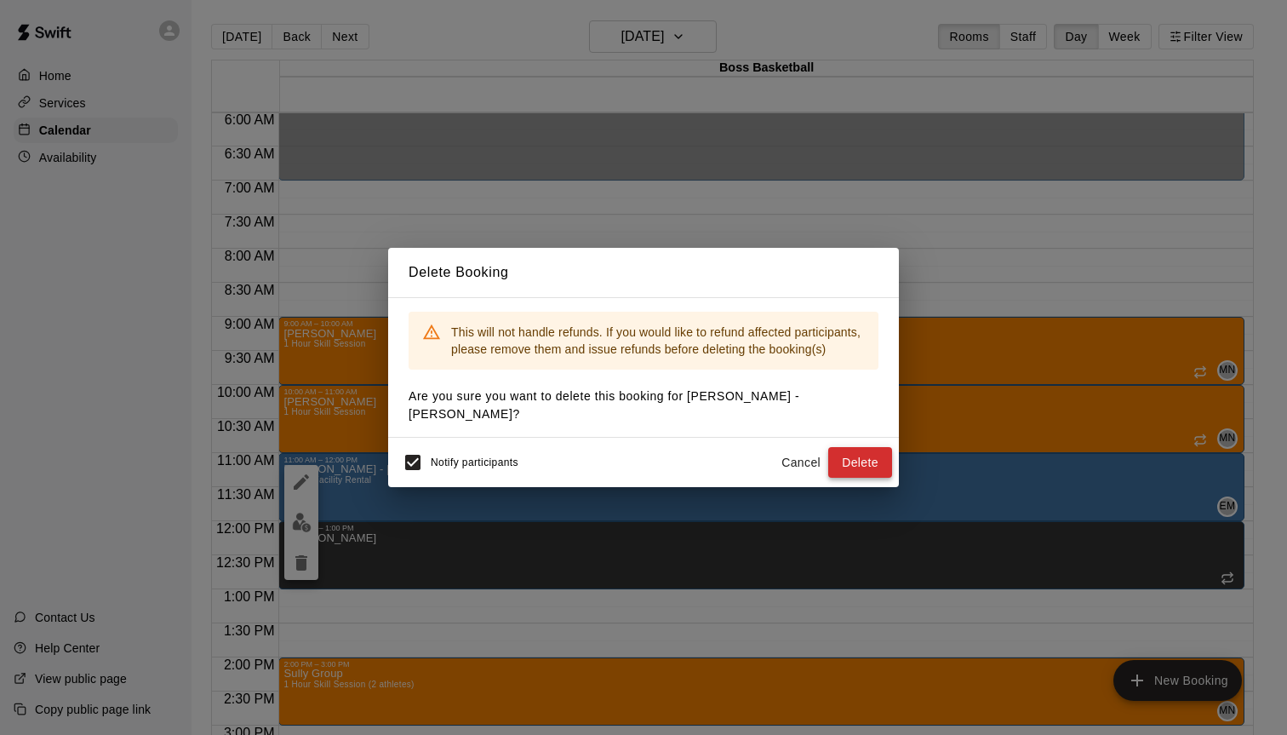
click at [878, 454] on button "Delete" at bounding box center [860, 462] width 64 height 31
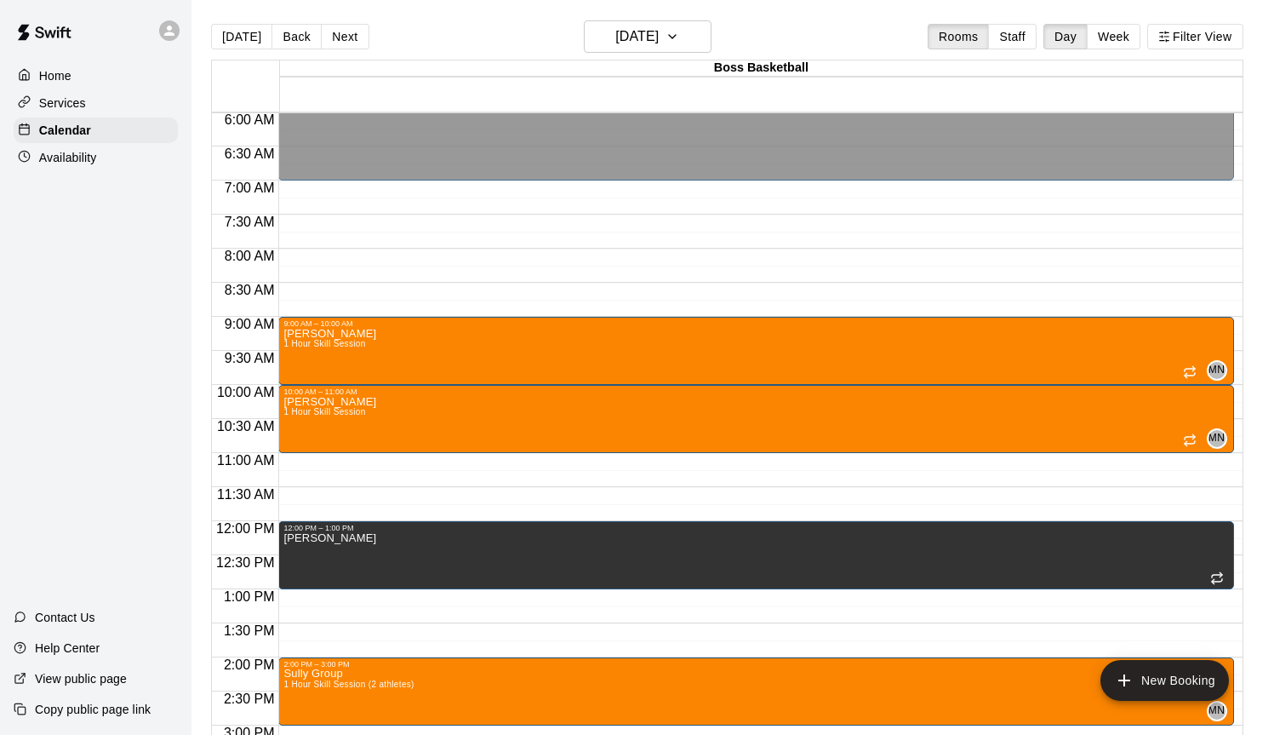
click at [386, 465] on div "12:00 AM – 7:00 AM Closed 9:00 AM – 10:00 AM [PERSON_NAME] 1 Hour Skill Session…" at bounding box center [755, 521] width 955 height 1634
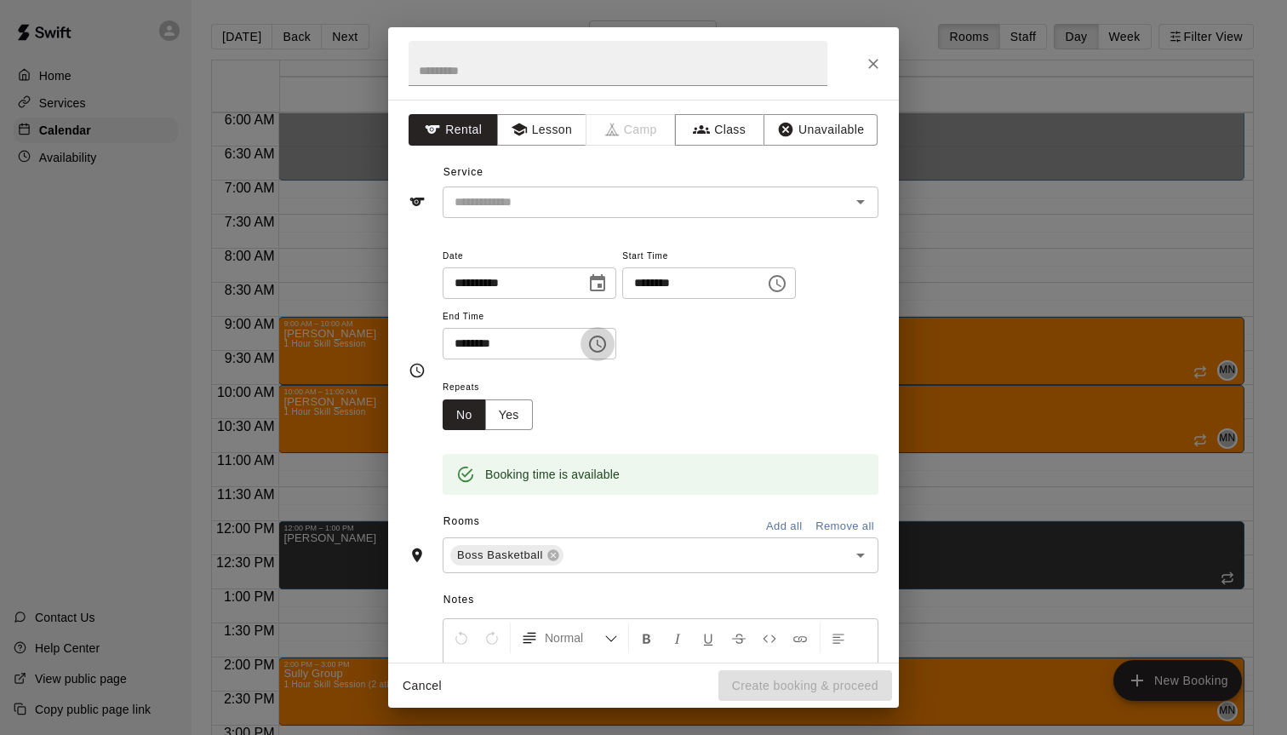
click at [615, 340] on button "Choose time, selected time is 11:30 AM" at bounding box center [597, 344] width 34 height 34
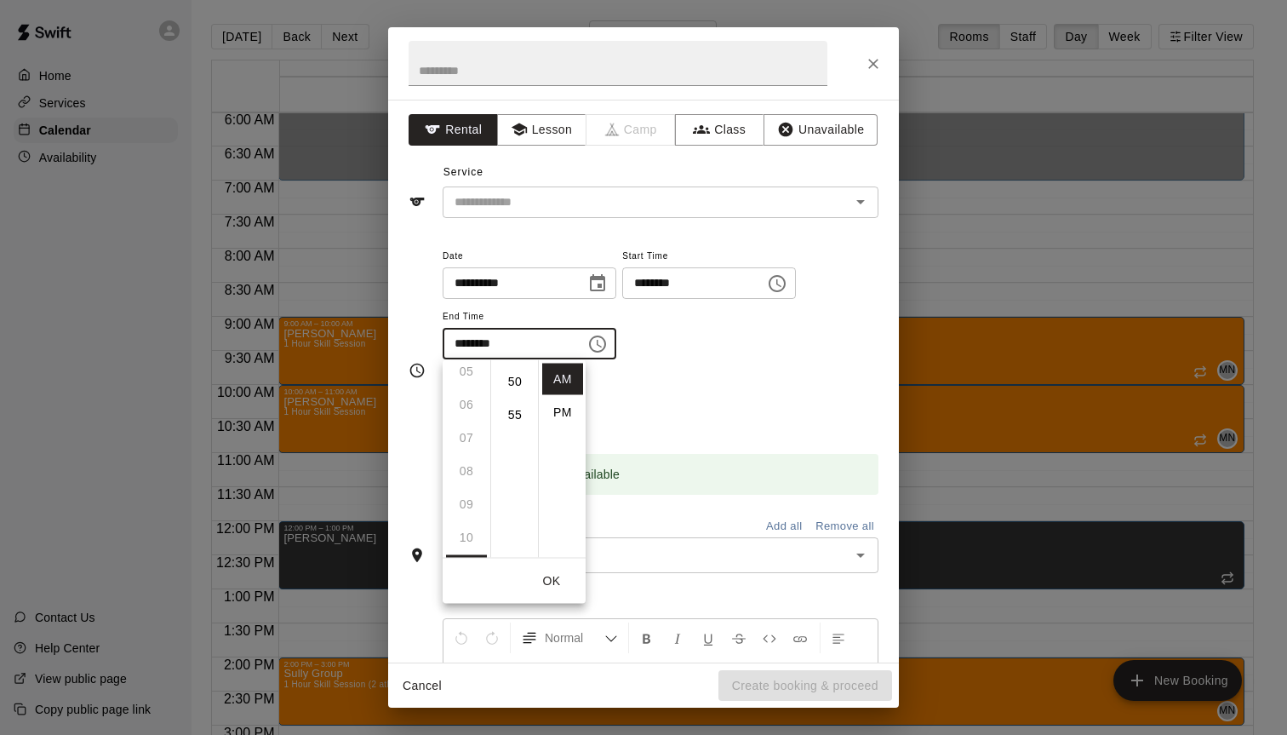
scroll to position [130, 0]
click at [554, 410] on li "PM" at bounding box center [562, 412] width 41 height 31
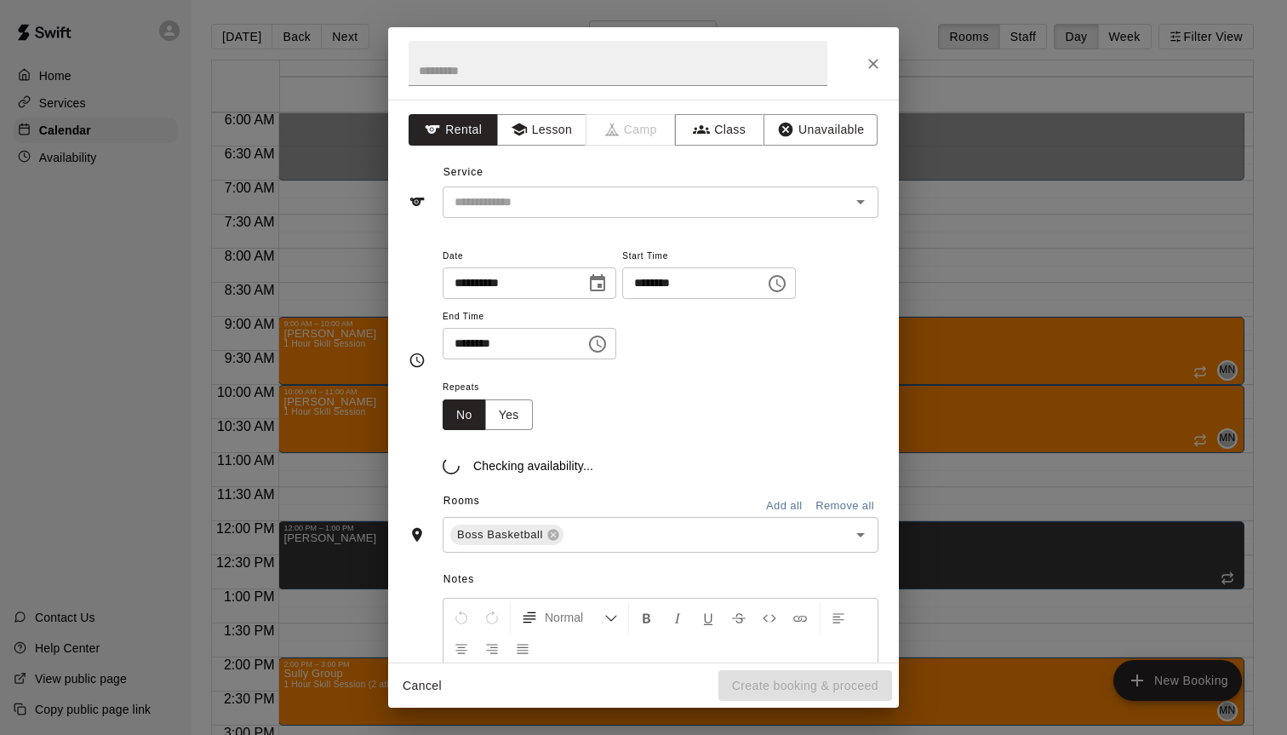
scroll to position [283, 0]
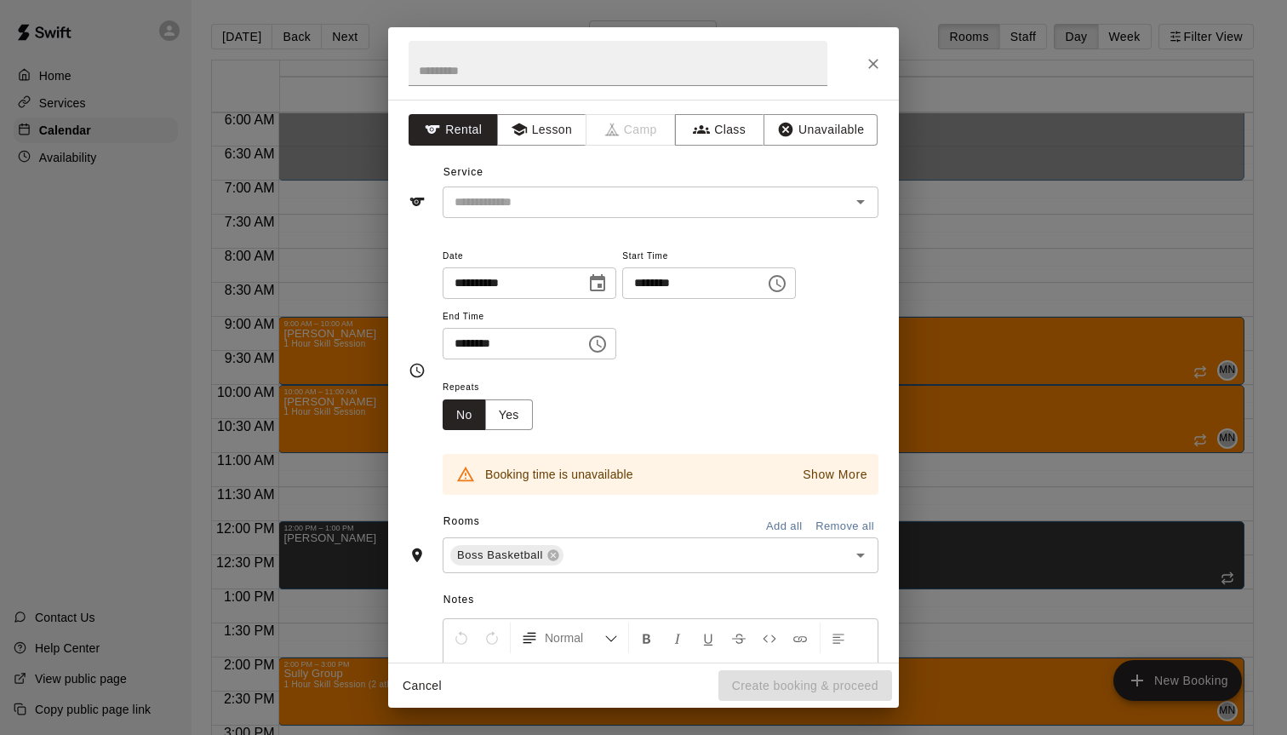
click at [493, 346] on input "********" at bounding box center [508, 343] width 131 height 31
click at [464, 345] on input "********" at bounding box center [508, 343] width 131 height 31
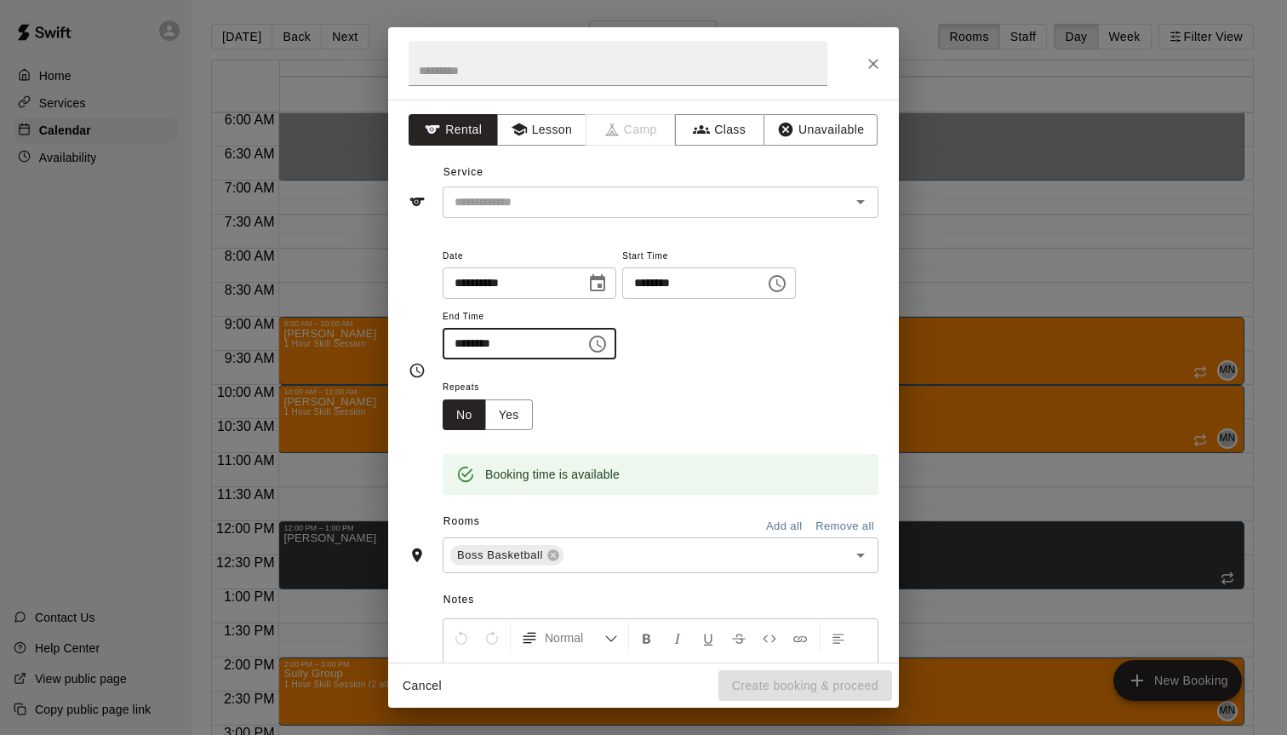
type input "********"
click at [524, 112] on div "**********" at bounding box center [643, 381] width 511 height 563
click at [528, 137] on button "Lesson" at bounding box center [541, 129] width 89 height 31
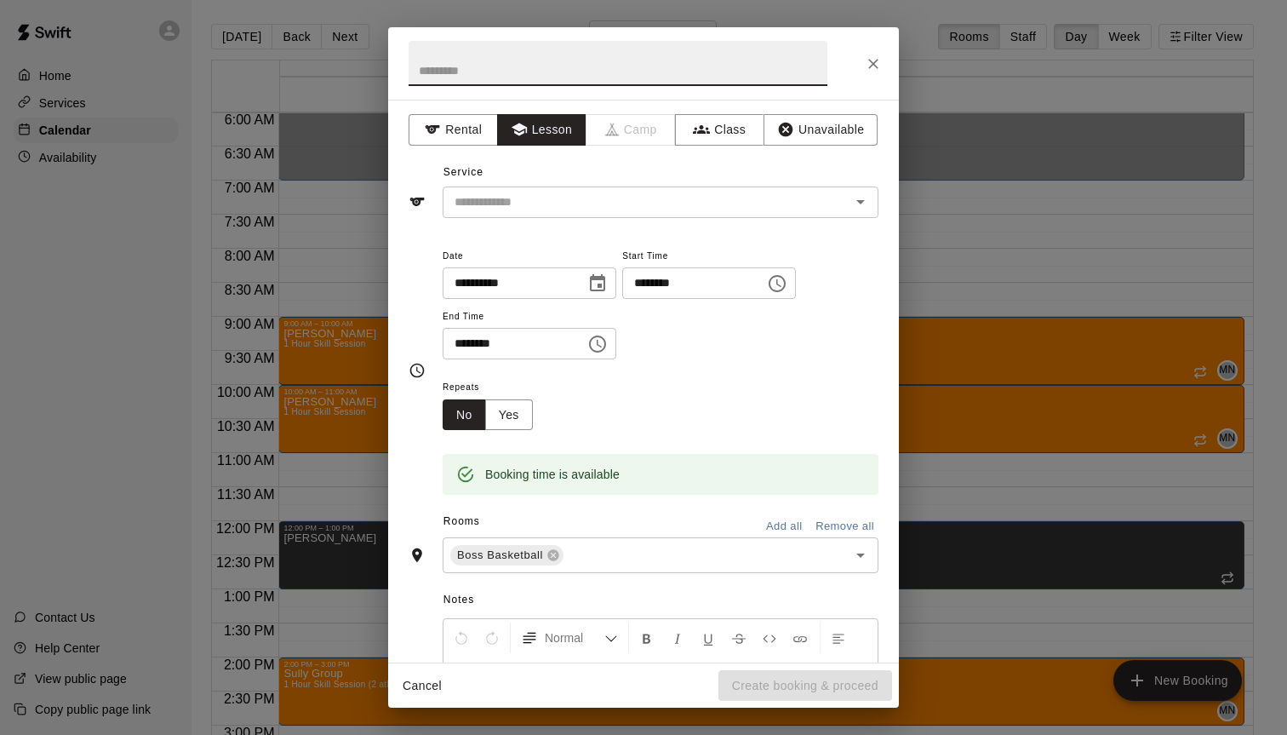
click at [469, 67] on input "text" at bounding box center [618, 63] width 419 height 45
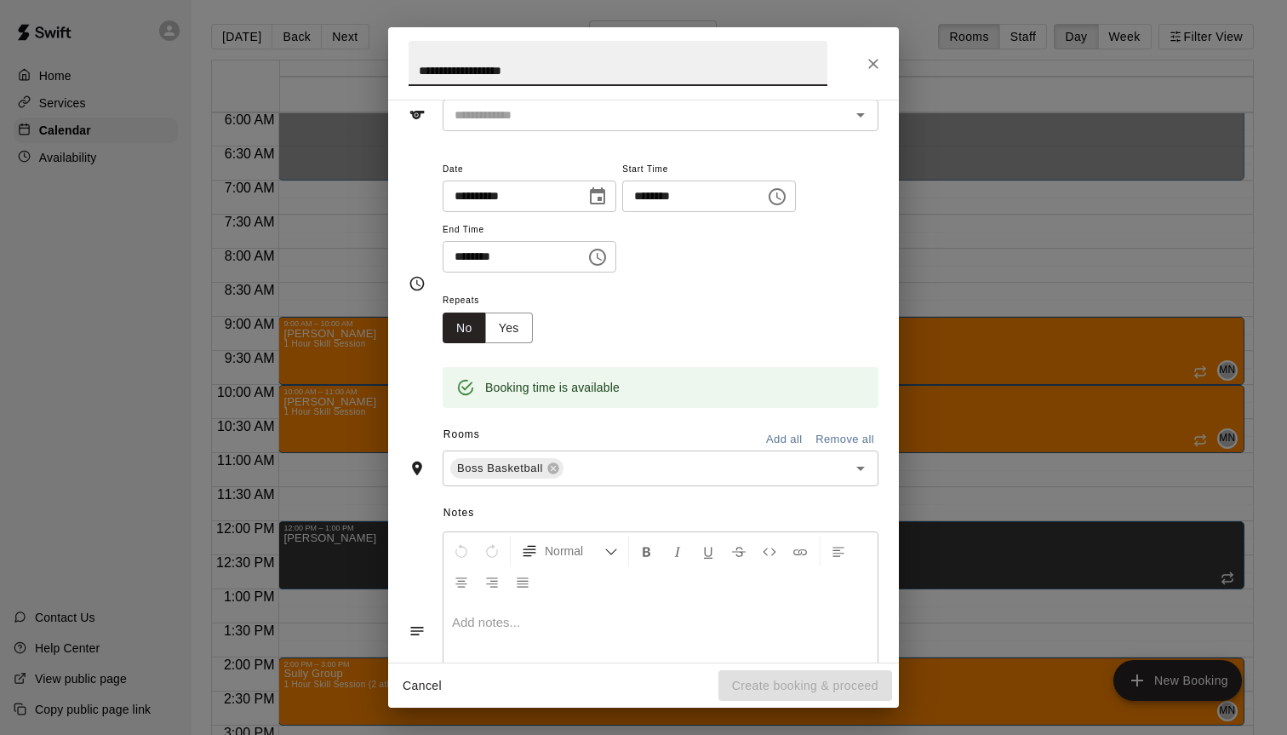
scroll to position [0, 0]
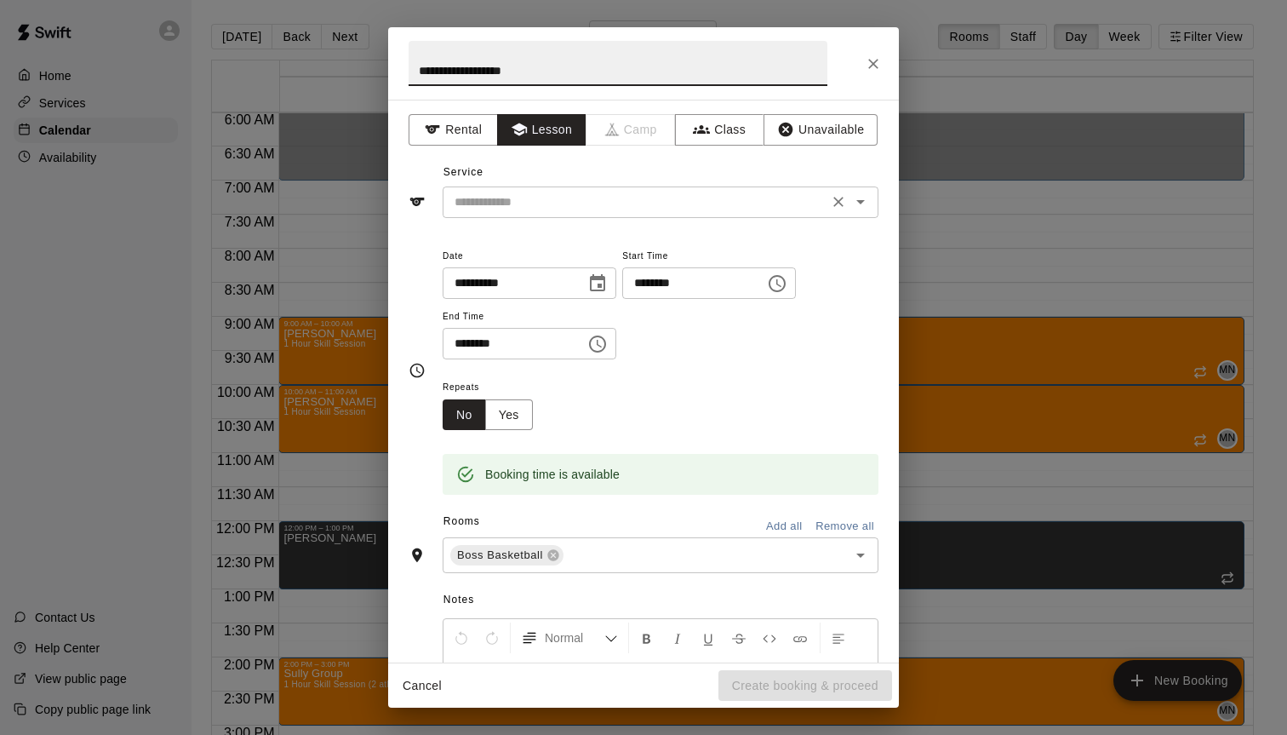
type input "**********"
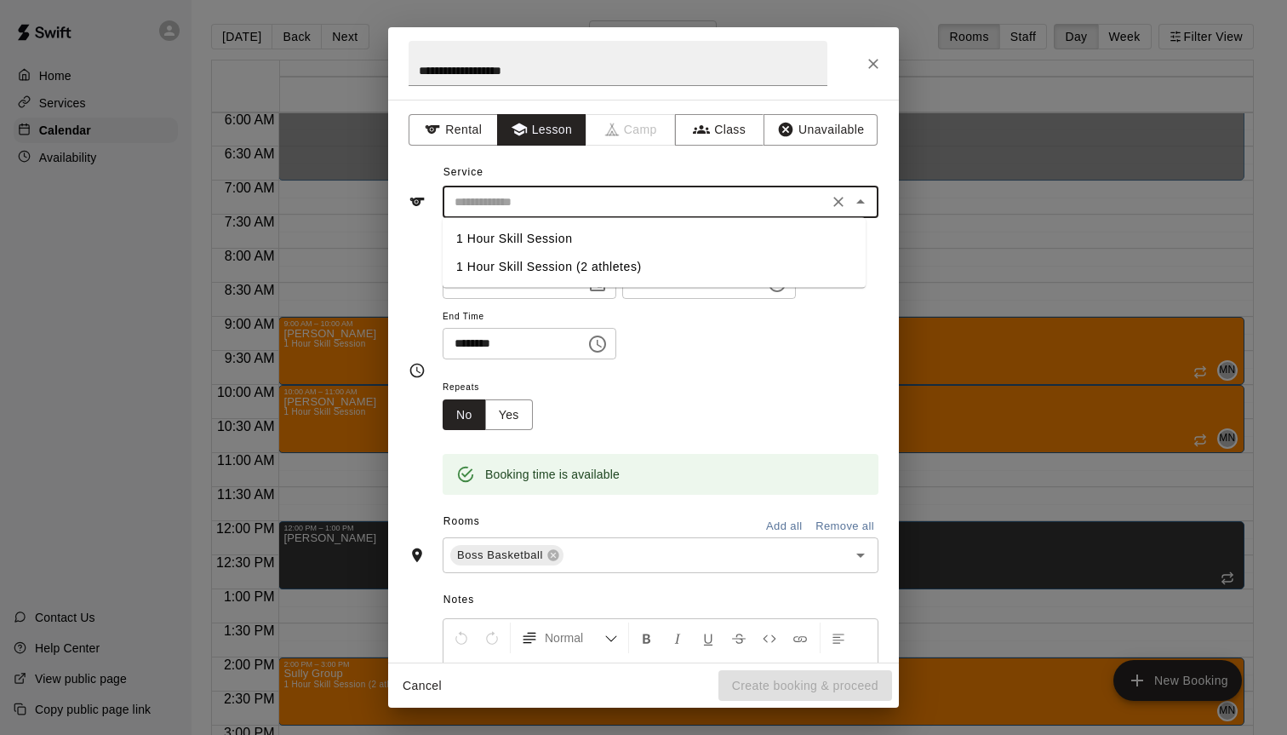
click at [492, 198] on input "text" at bounding box center [635, 202] width 375 height 21
click at [500, 243] on li "1 Hour Skill Session" at bounding box center [654, 239] width 423 height 28
type input "**********"
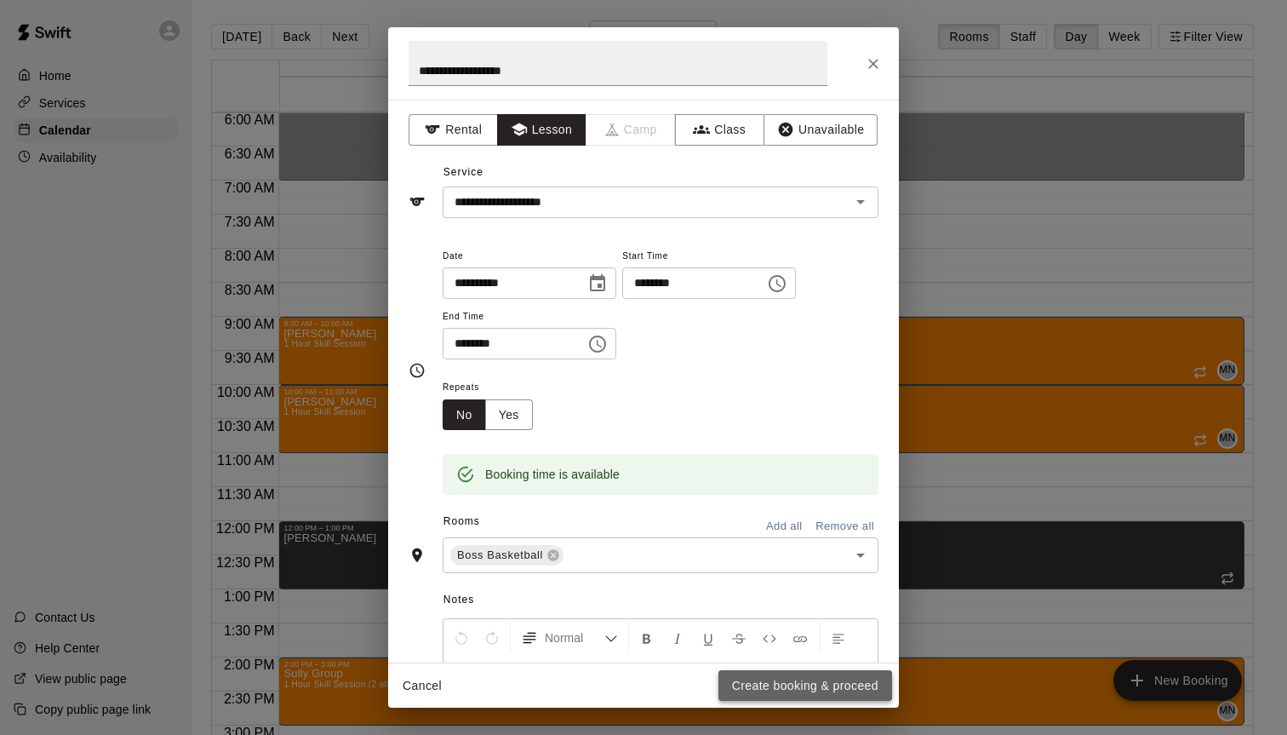
click at [827, 695] on button "Create booking & proceed" at bounding box center [805, 685] width 174 height 31
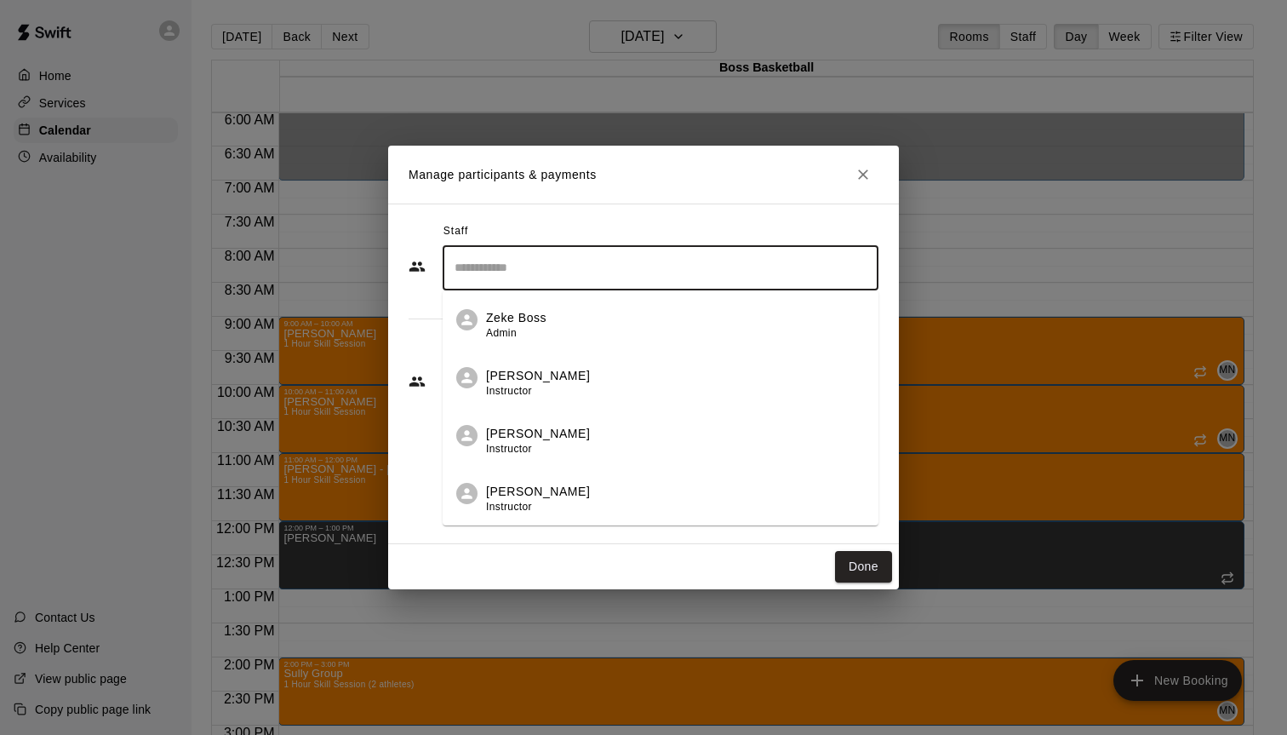
click at [550, 270] on input "Search staff" at bounding box center [660, 268] width 420 height 30
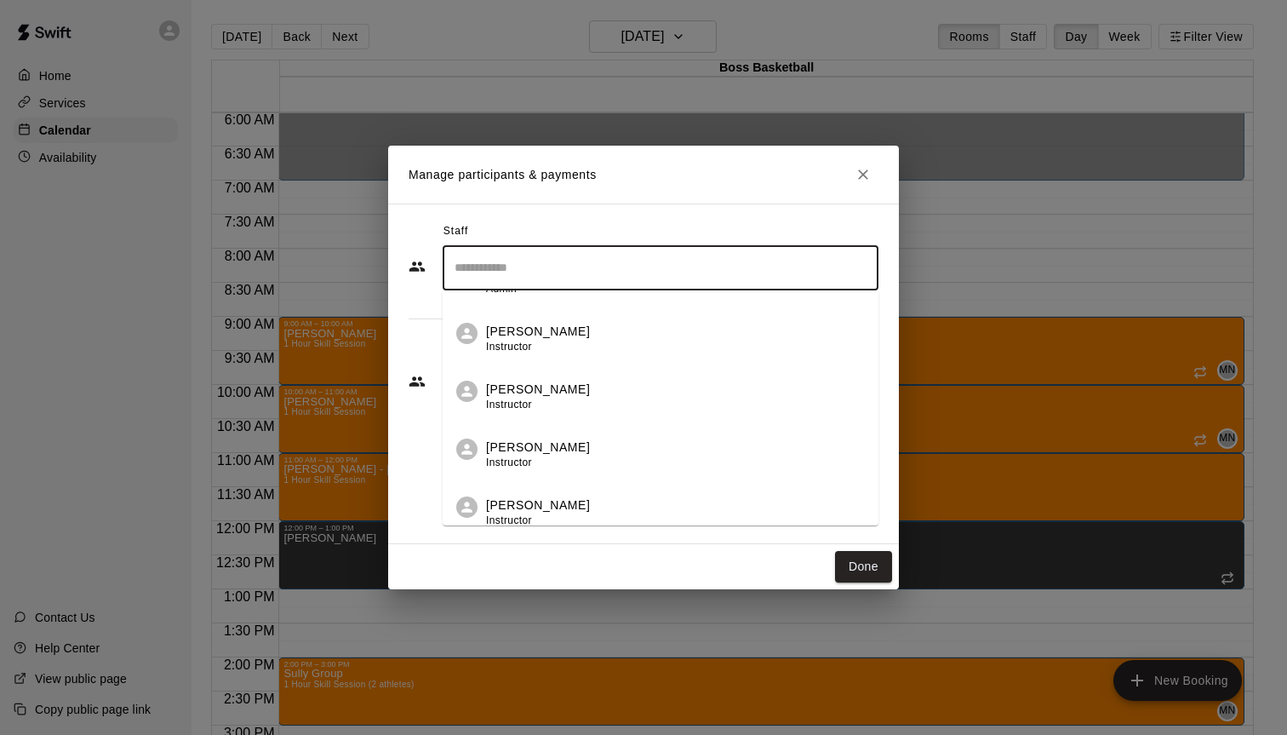
scroll to position [286, 0]
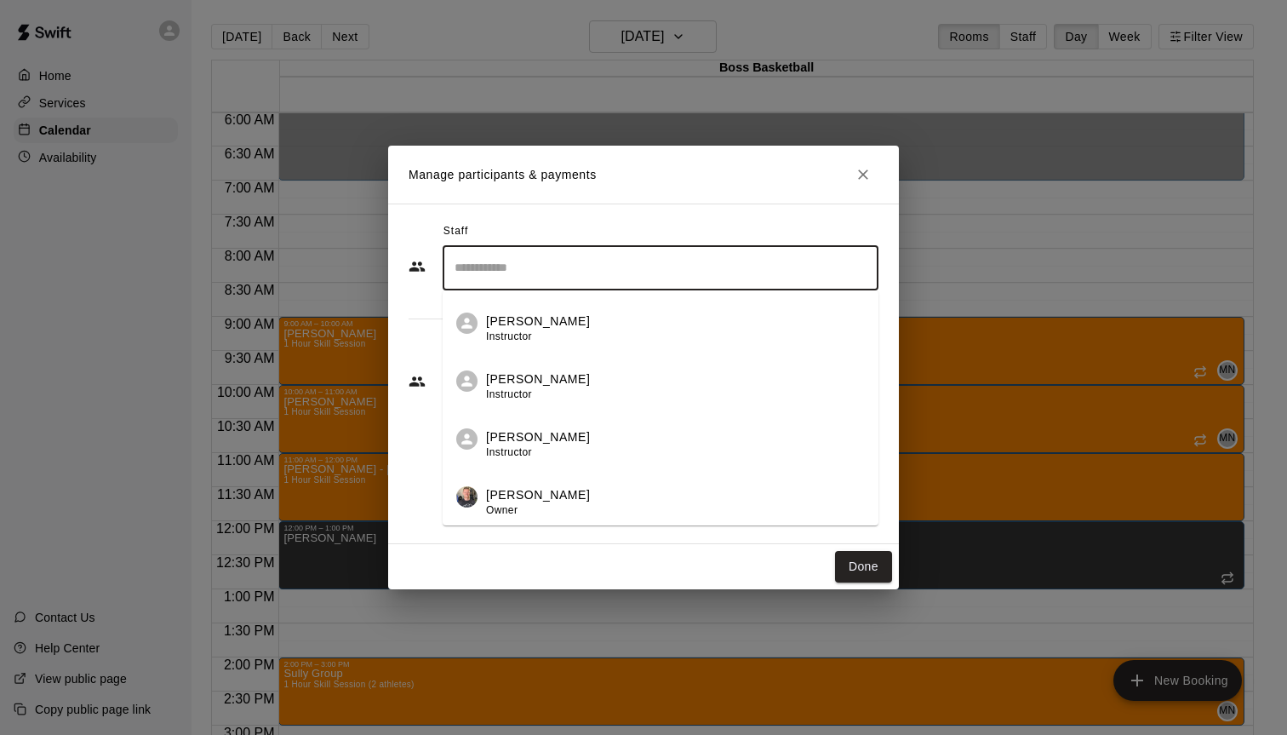
click at [540, 317] on p "[PERSON_NAME]" at bounding box center [538, 321] width 104 height 18
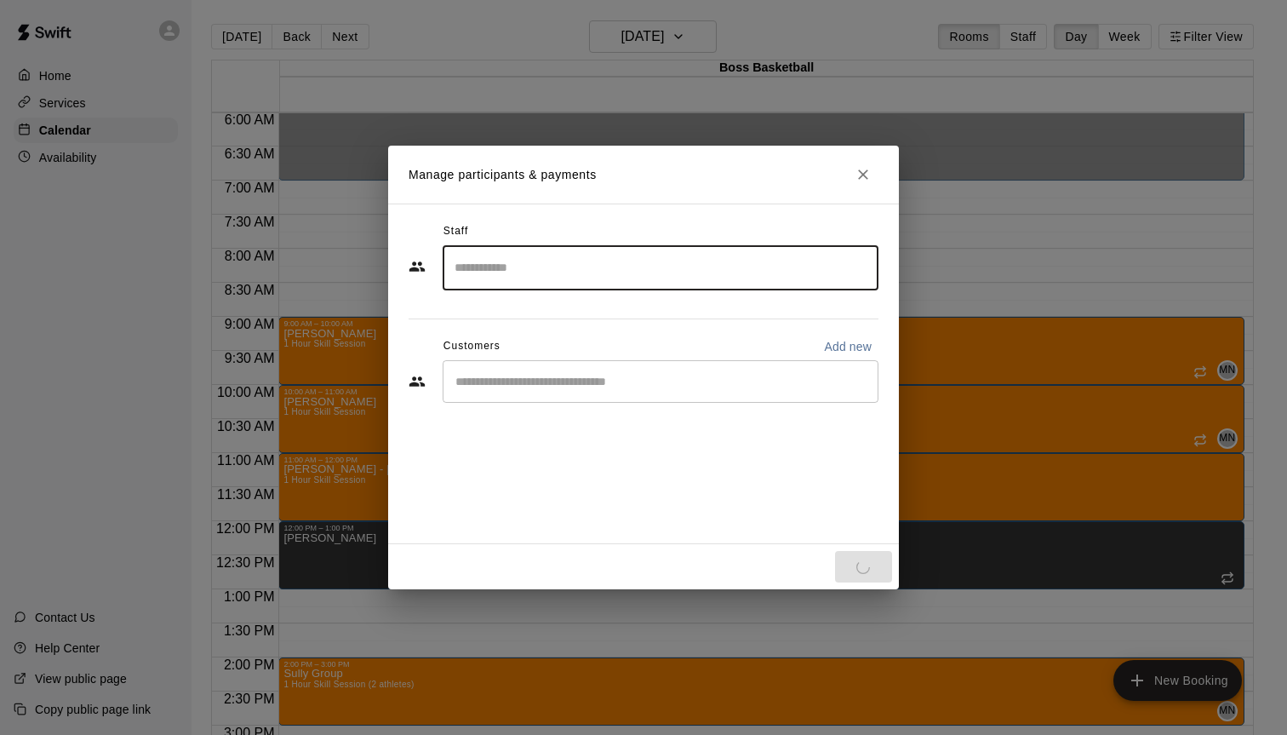
click at [522, 375] on input "Start typing to search customers..." at bounding box center [660, 381] width 420 height 17
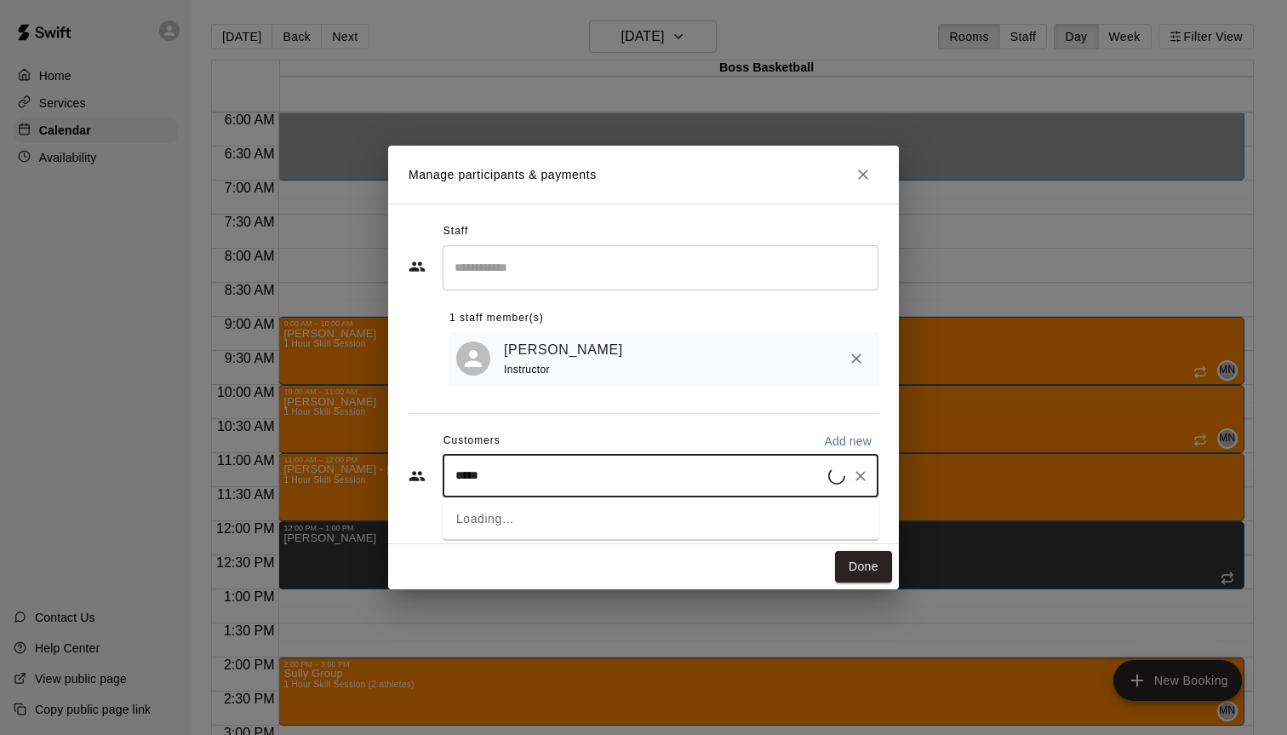
type input "******"
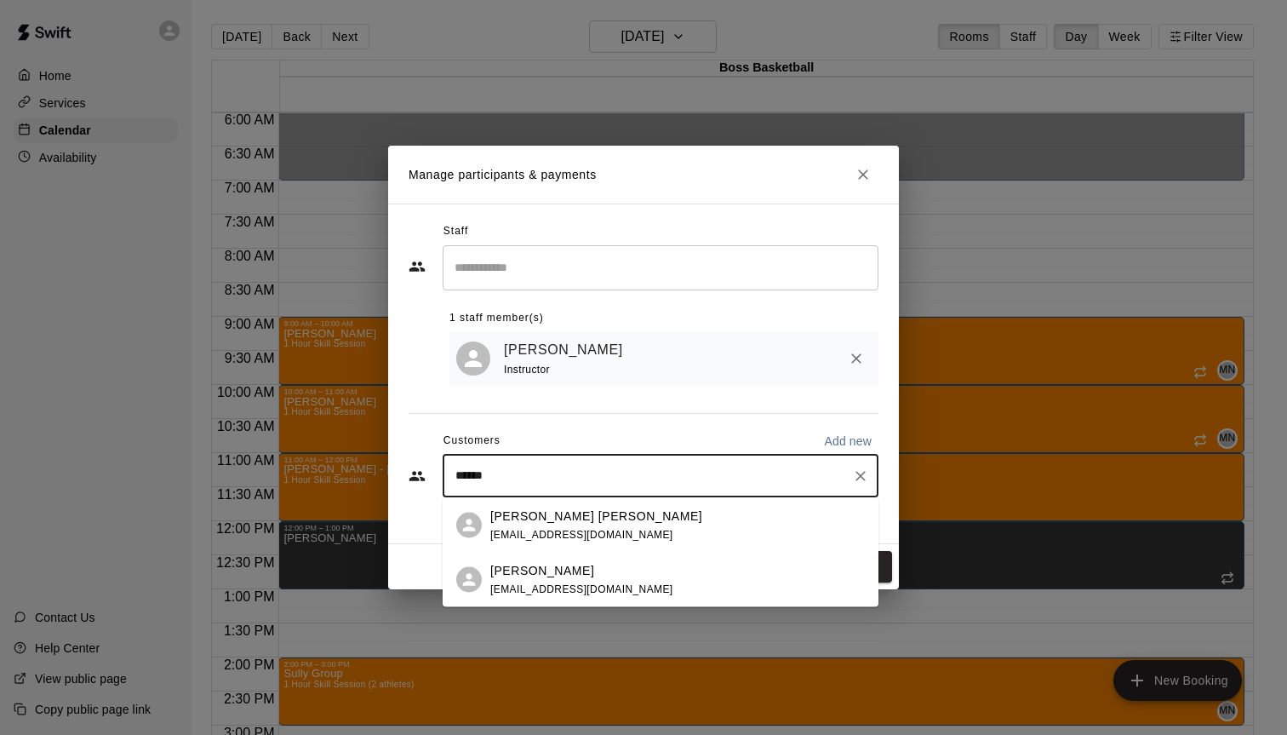
click at [562, 520] on p "[PERSON_NAME] [PERSON_NAME]" at bounding box center [596, 515] width 212 height 18
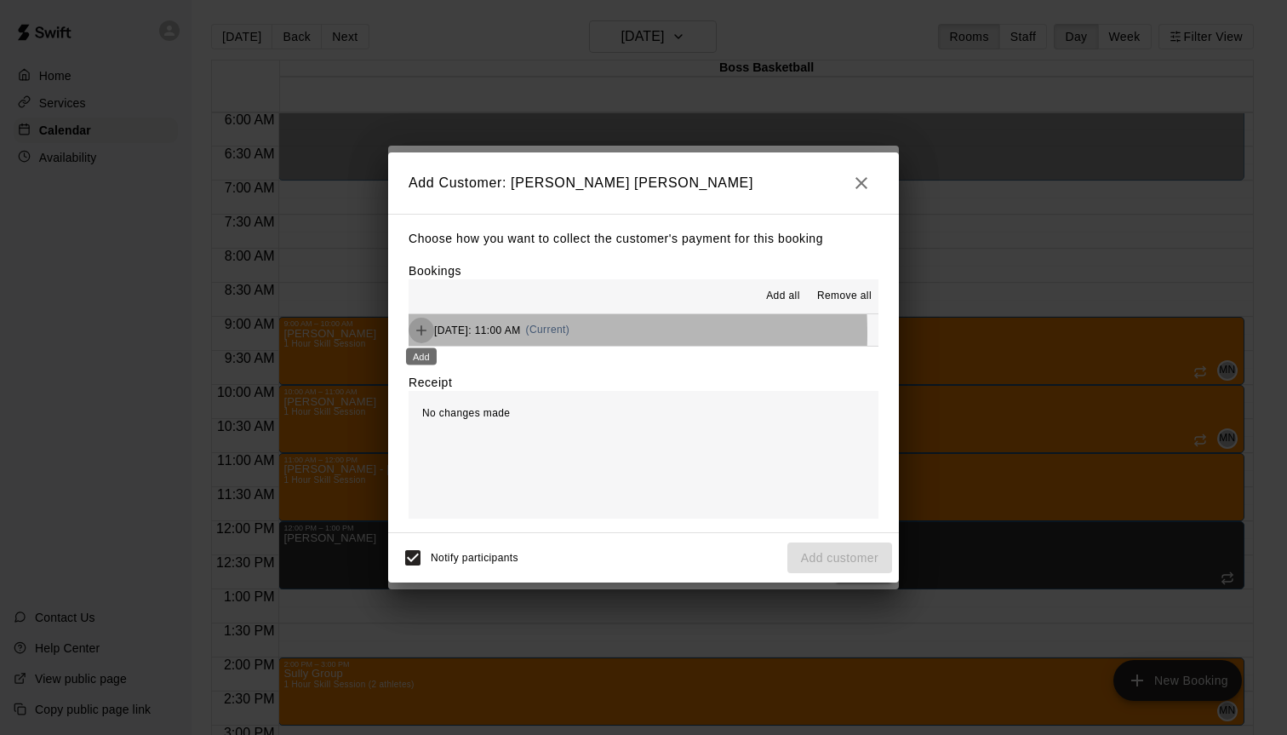
click at [422, 334] on icon "Add" at bounding box center [421, 330] width 17 height 17
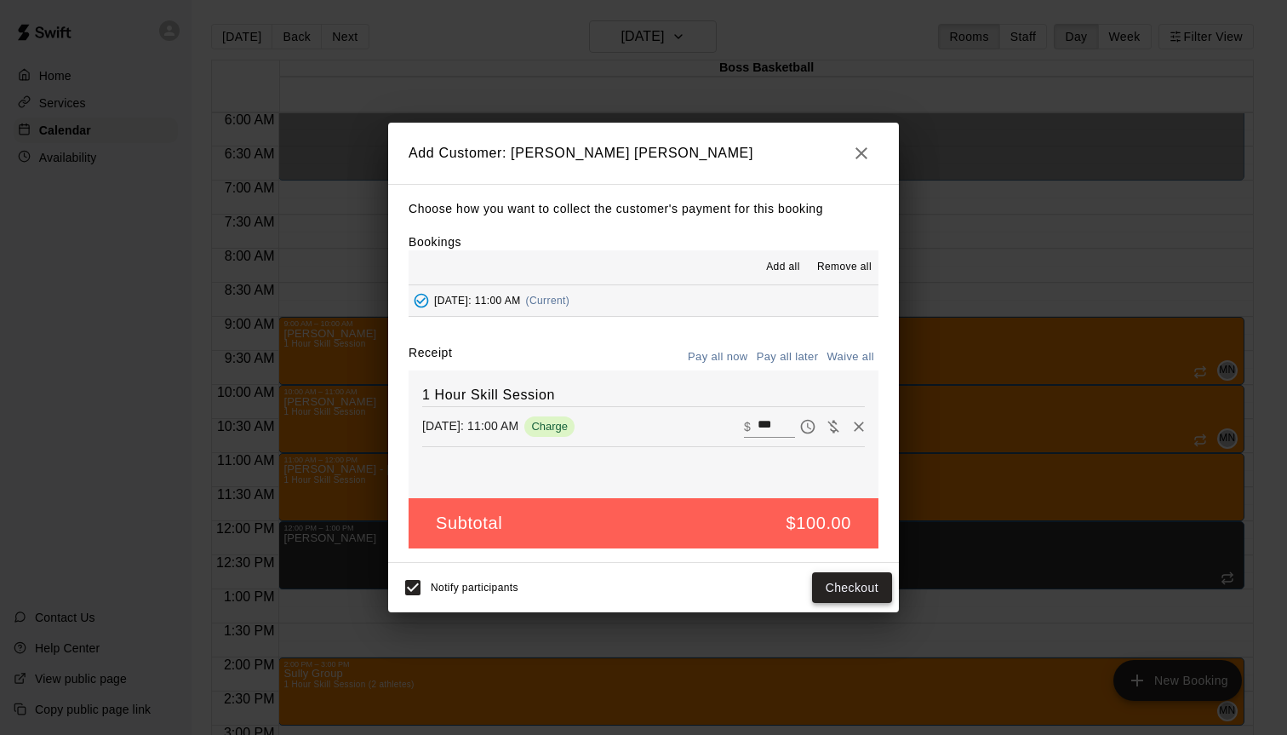
click at [846, 592] on button "Checkout" at bounding box center [852, 587] width 80 height 31
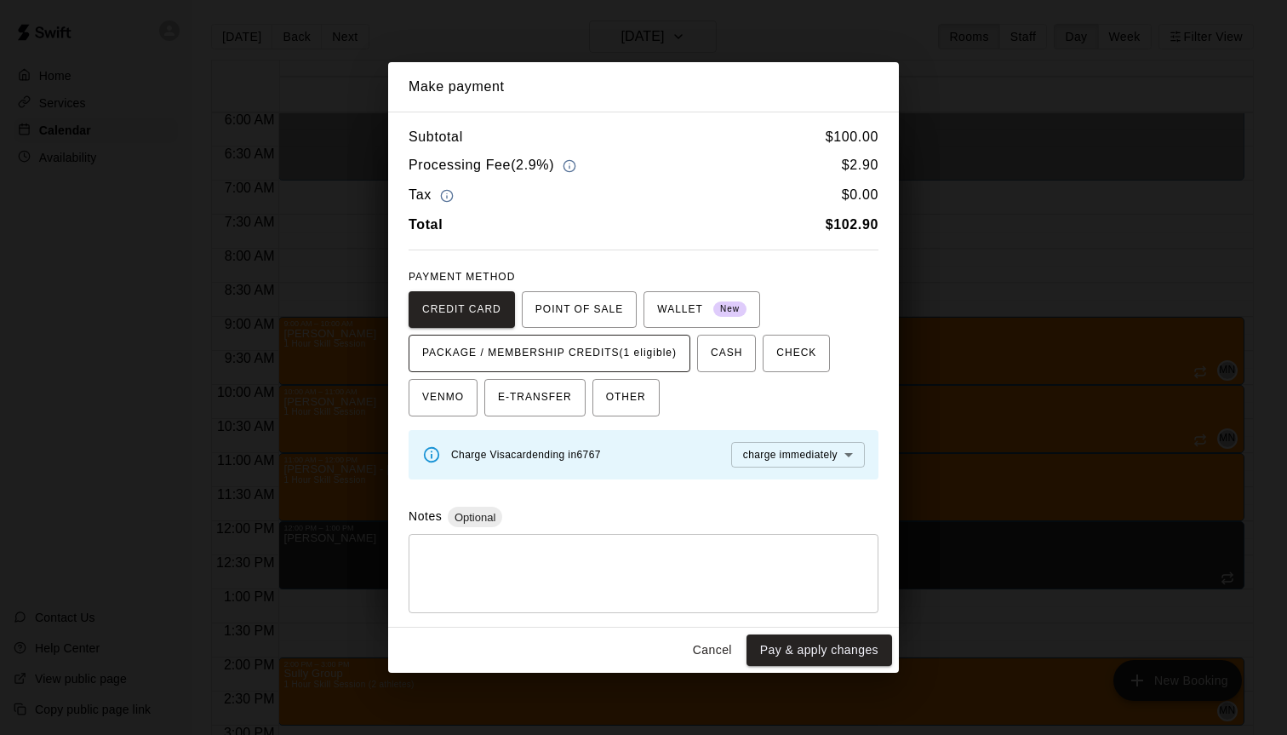
click at [540, 362] on span "PACKAGE / MEMBERSHIP CREDITS (1 eligible)" at bounding box center [549, 353] width 254 height 27
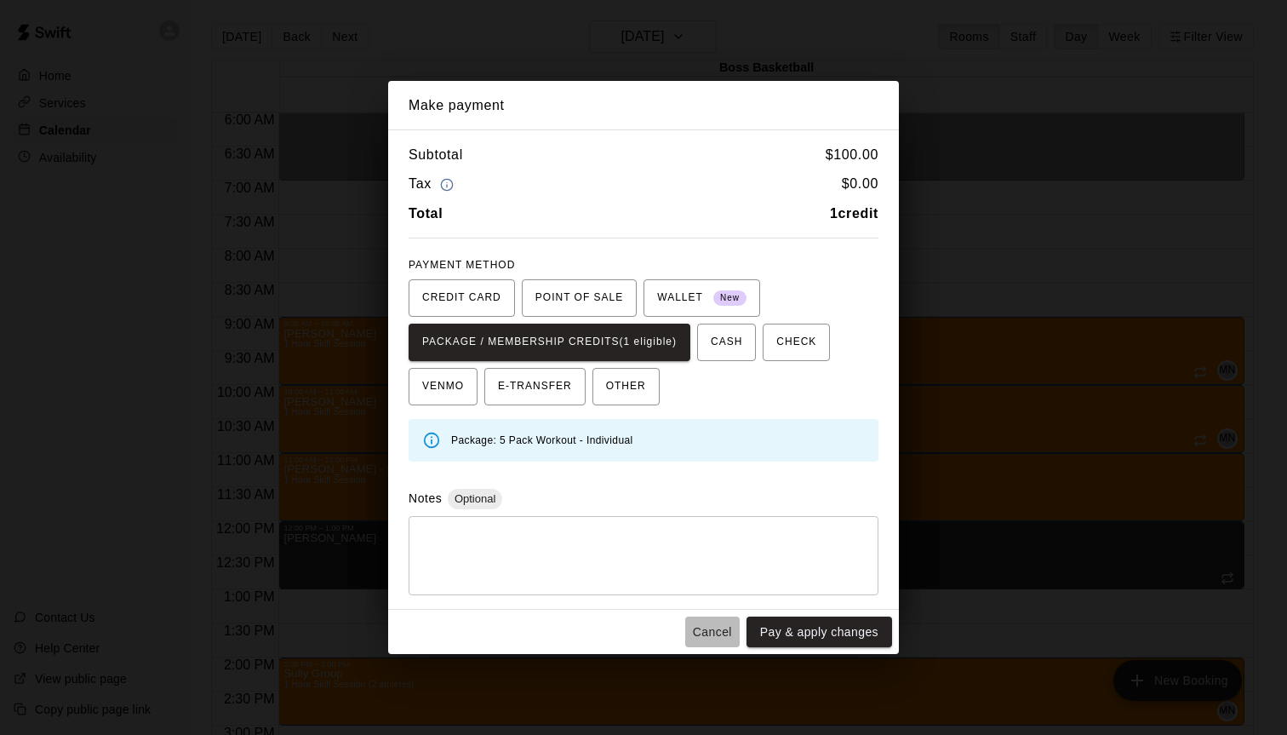
click at [713, 627] on button "Cancel" at bounding box center [712, 631] width 54 height 31
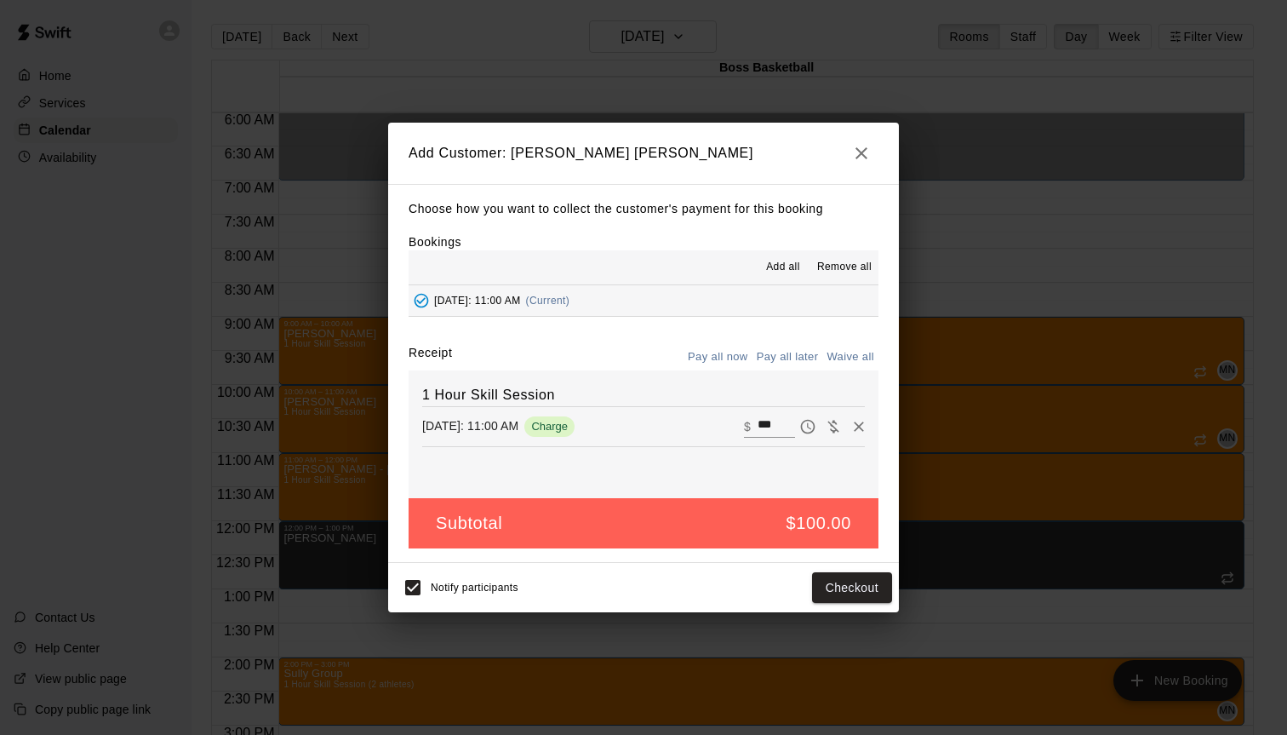
click at [854, 154] on icon "button" at bounding box center [861, 153] width 20 height 20
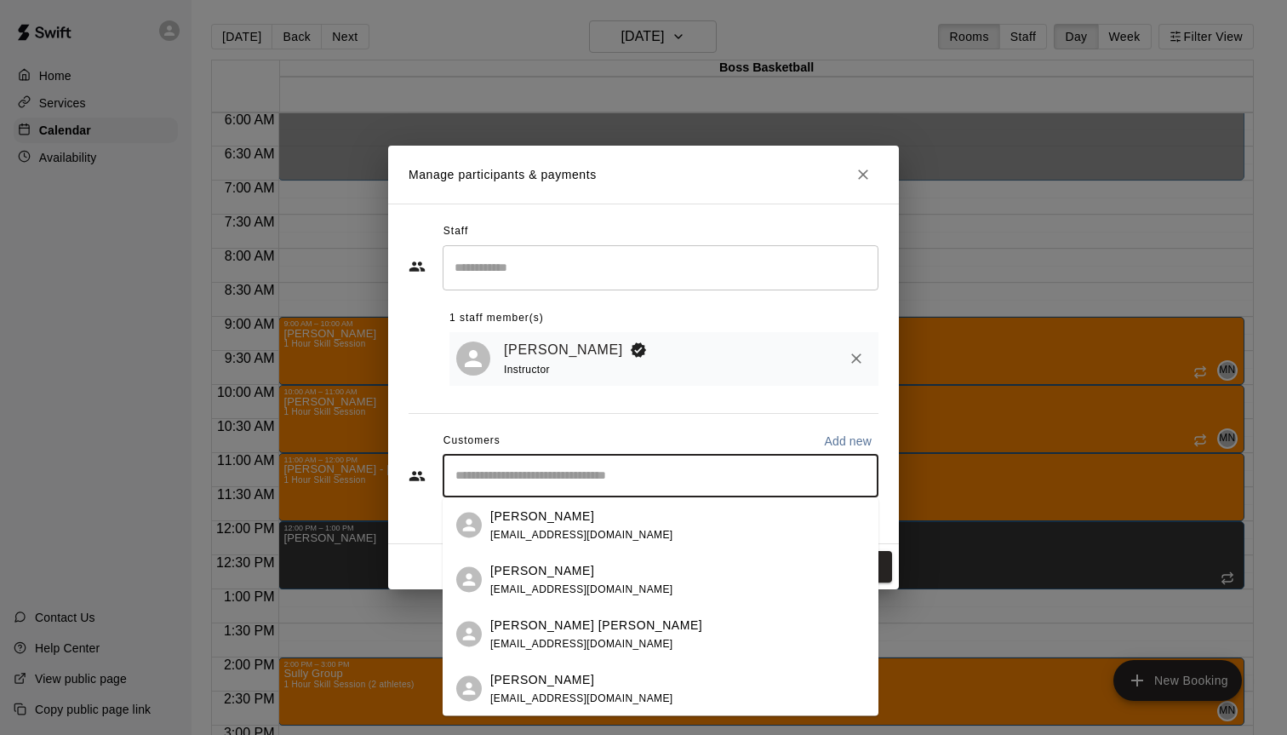
click at [541, 479] on input "Start typing to search customers..." at bounding box center [660, 475] width 420 height 17
click at [543, 519] on p "[PERSON_NAME]" at bounding box center [542, 515] width 104 height 18
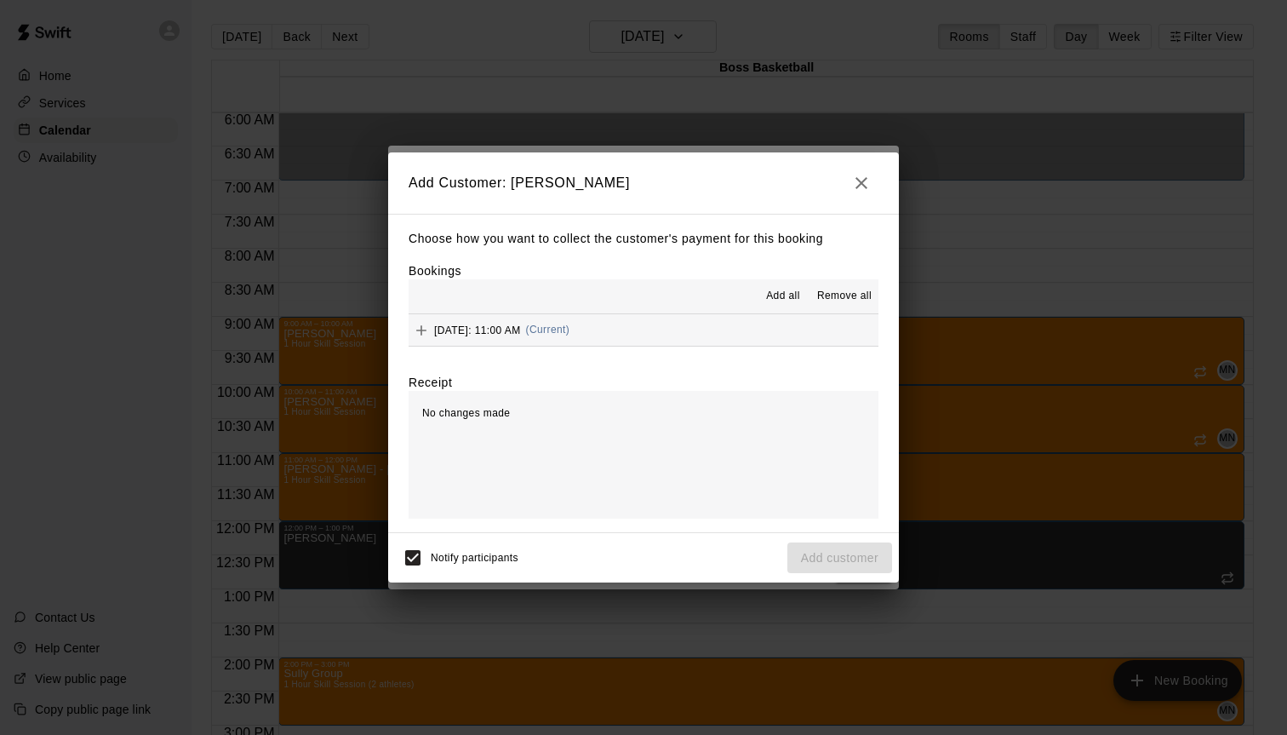
click at [436, 335] on span "[DATE]: 11:00 AM" at bounding box center [477, 329] width 87 height 12
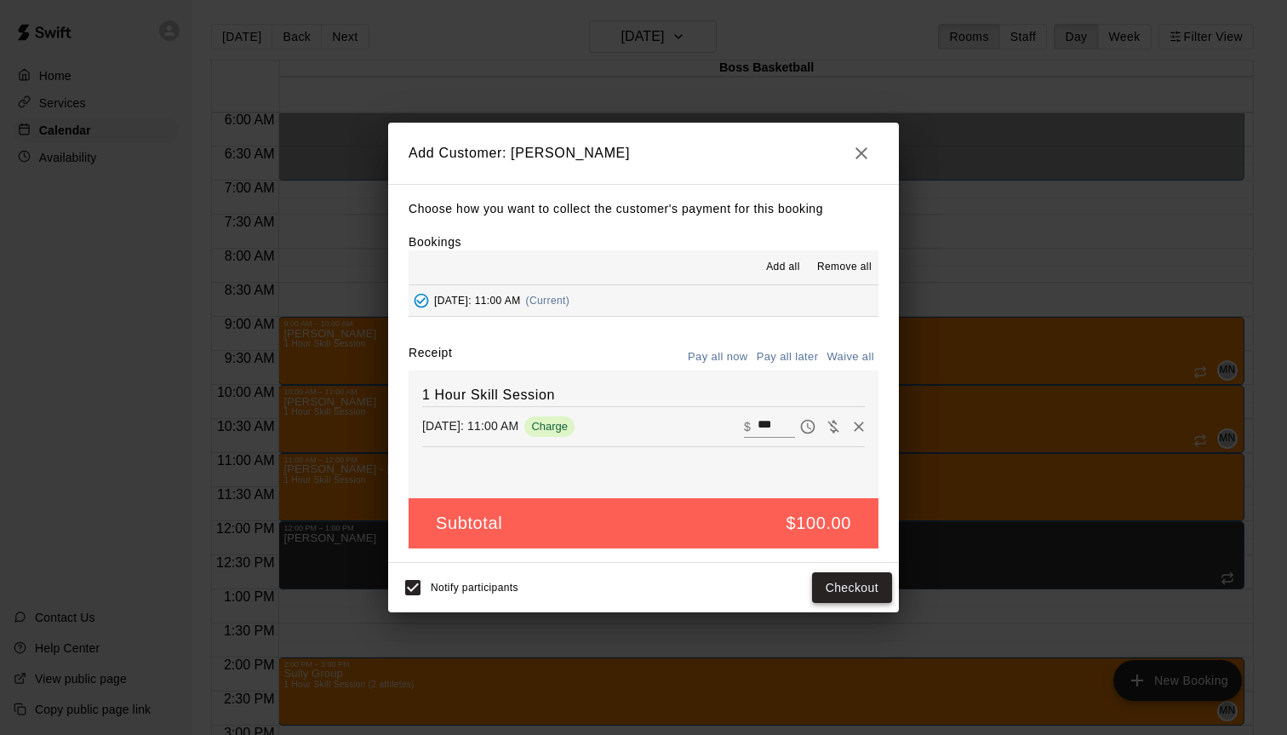
click at [843, 595] on button "Checkout" at bounding box center [852, 587] width 80 height 31
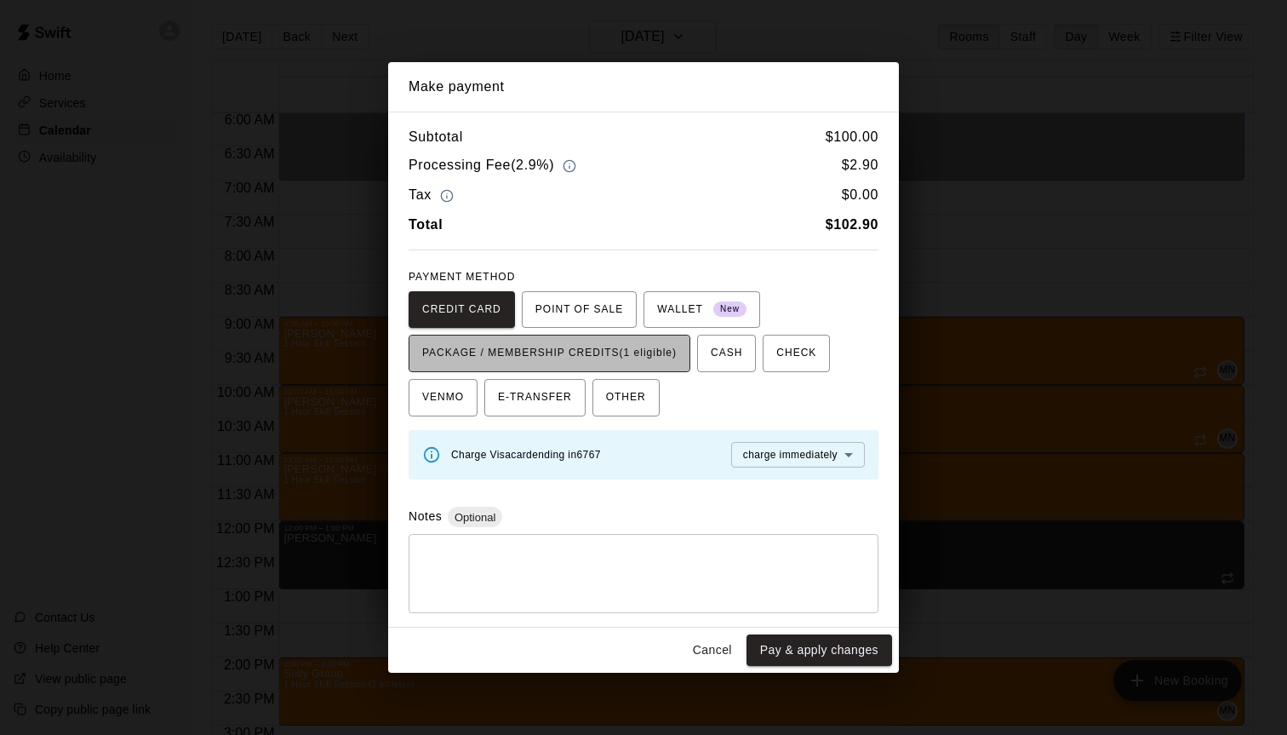
click at [632, 367] on span "PACKAGE / MEMBERSHIP CREDITS (1 eligible)" at bounding box center [549, 353] width 254 height 27
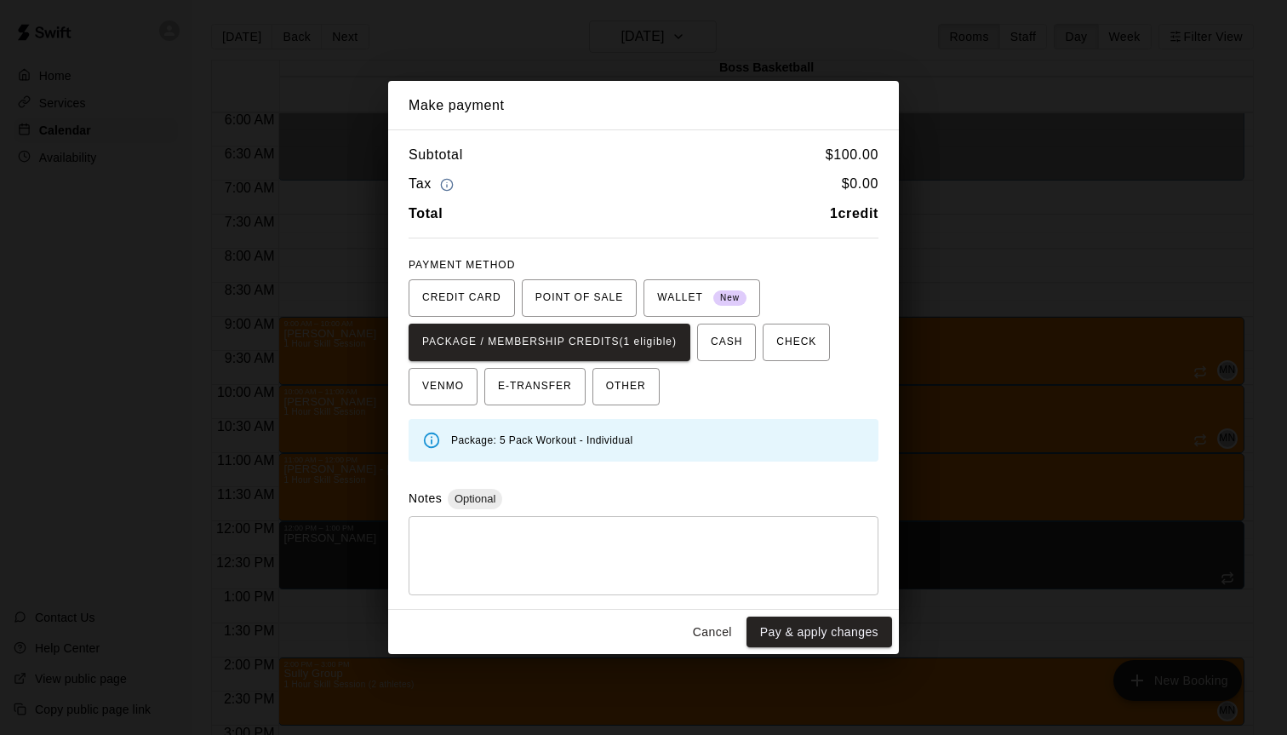
click at [432, 442] on icon at bounding box center [431, 440] width 19 height 19
click at [822, 635] on button "Pay & apply changes" at bounding box center [819, 631] width 146 height 31
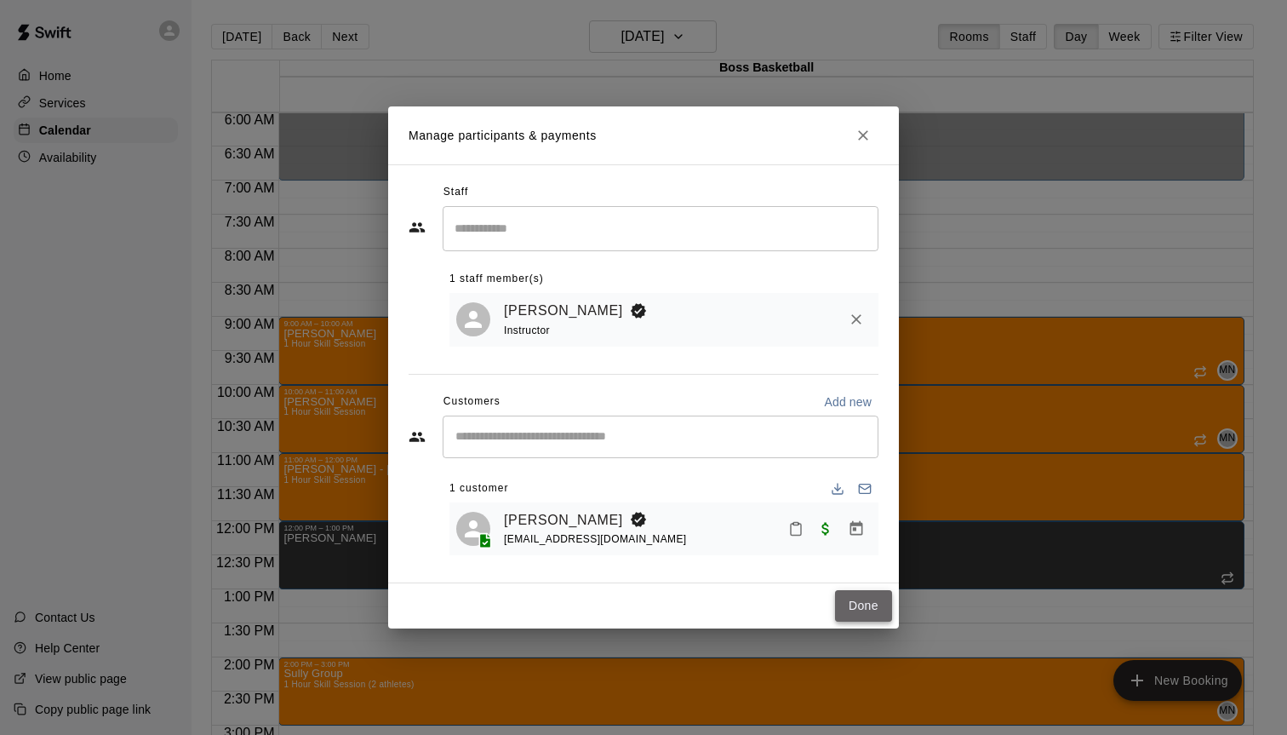
click at [858, 604] on button "Done" at bounding box center [863, 605] width 57 height 31
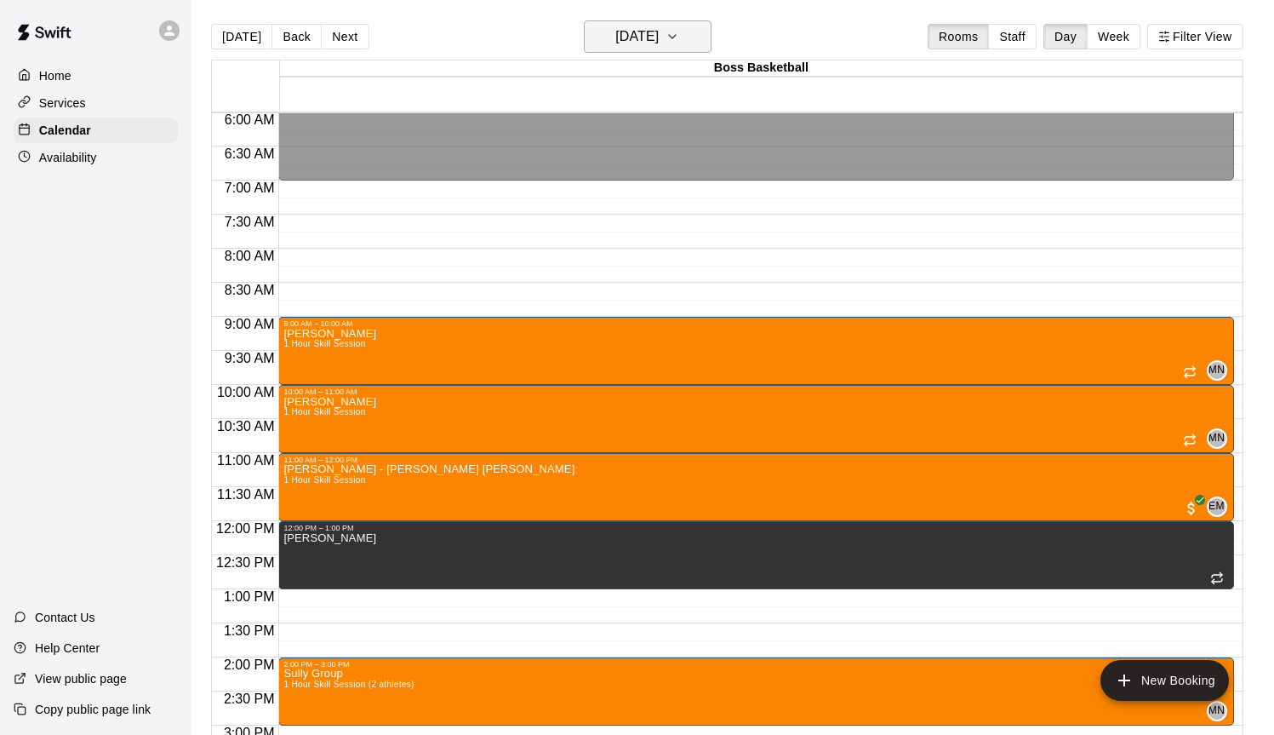
click at [659, 31] on h6 "[DATE]" at bounding box center [636, 37] width 43 height 24
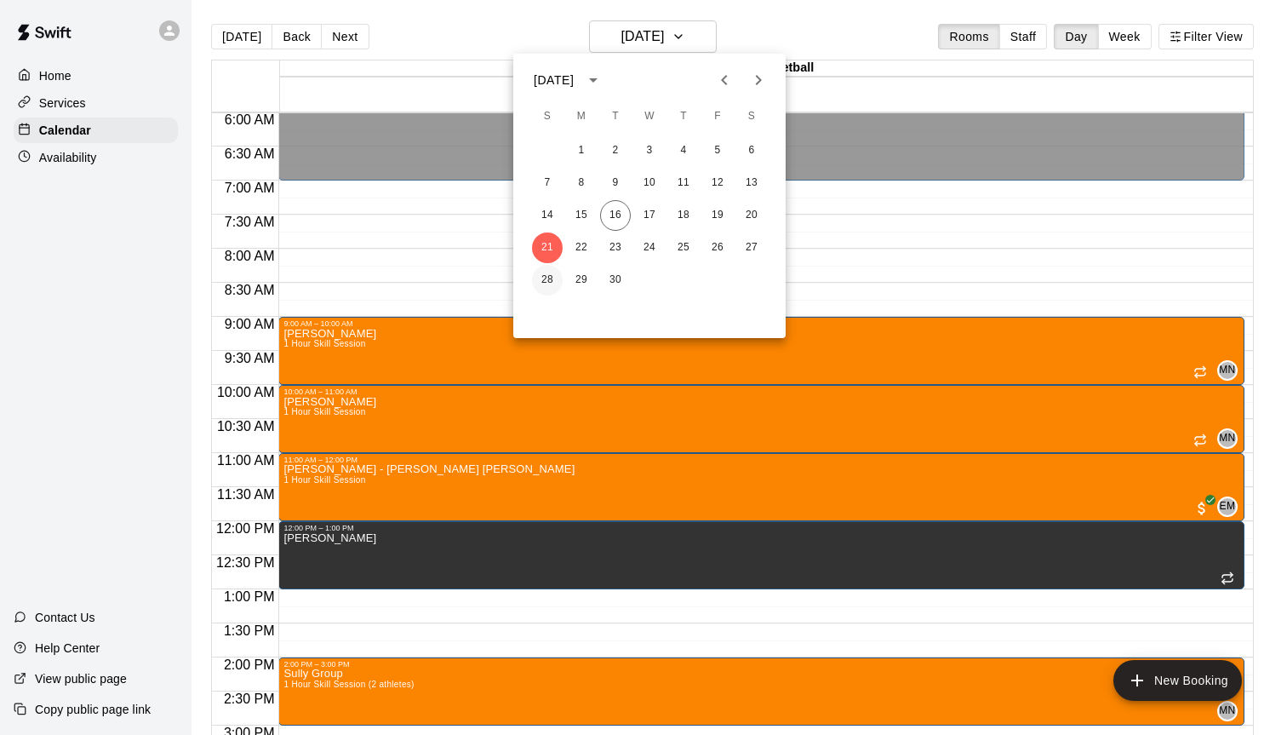
click at [548, 283] on button "28" at bounding box center [547, 280] width 31 height 31
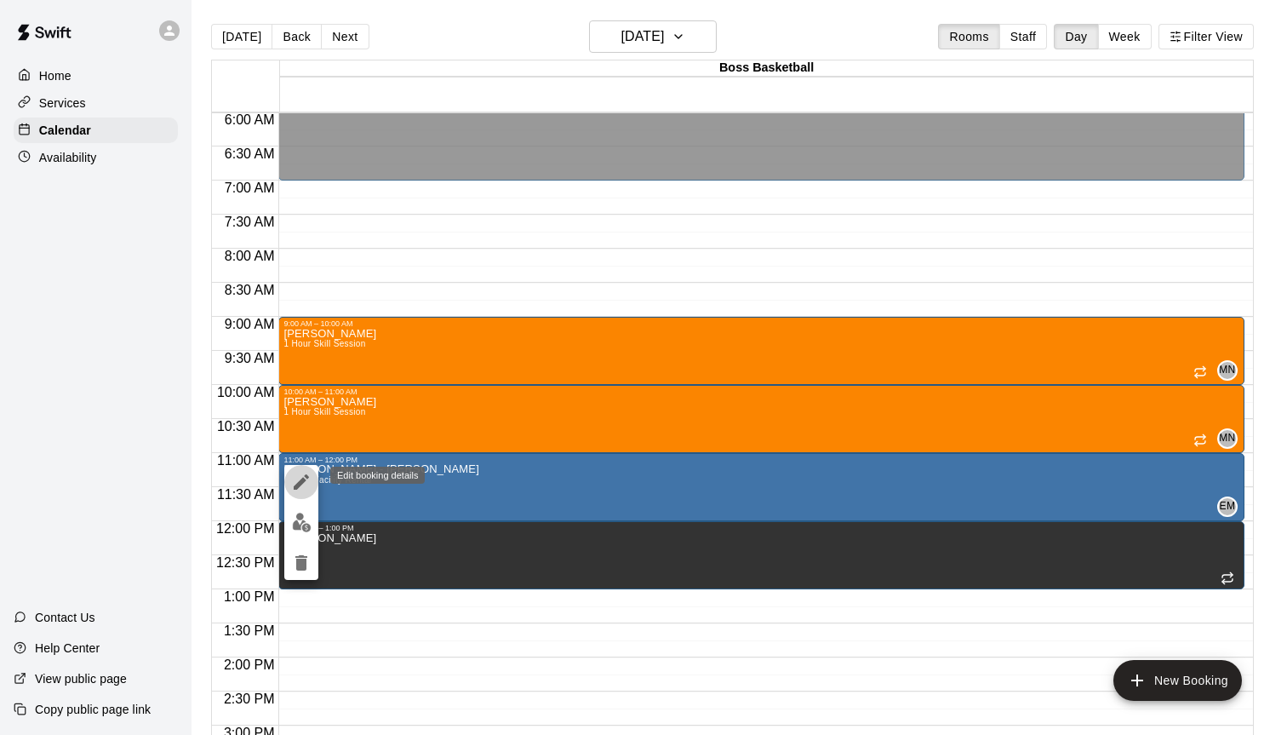
click at [306, 487] on icon "edit" at bounding box center [301, 482] width 20 height 20
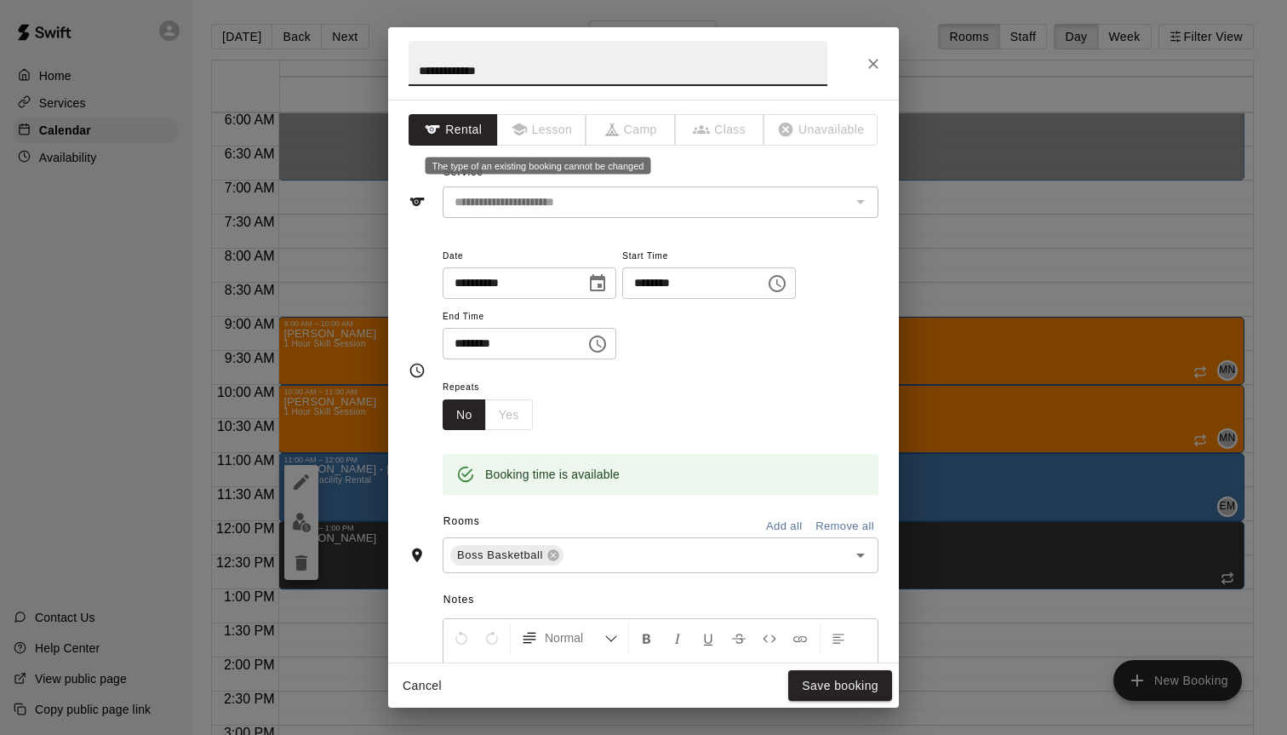
click at [547, 133] on span "Lesson" at bounding box center [542, 129] width 89 height 31
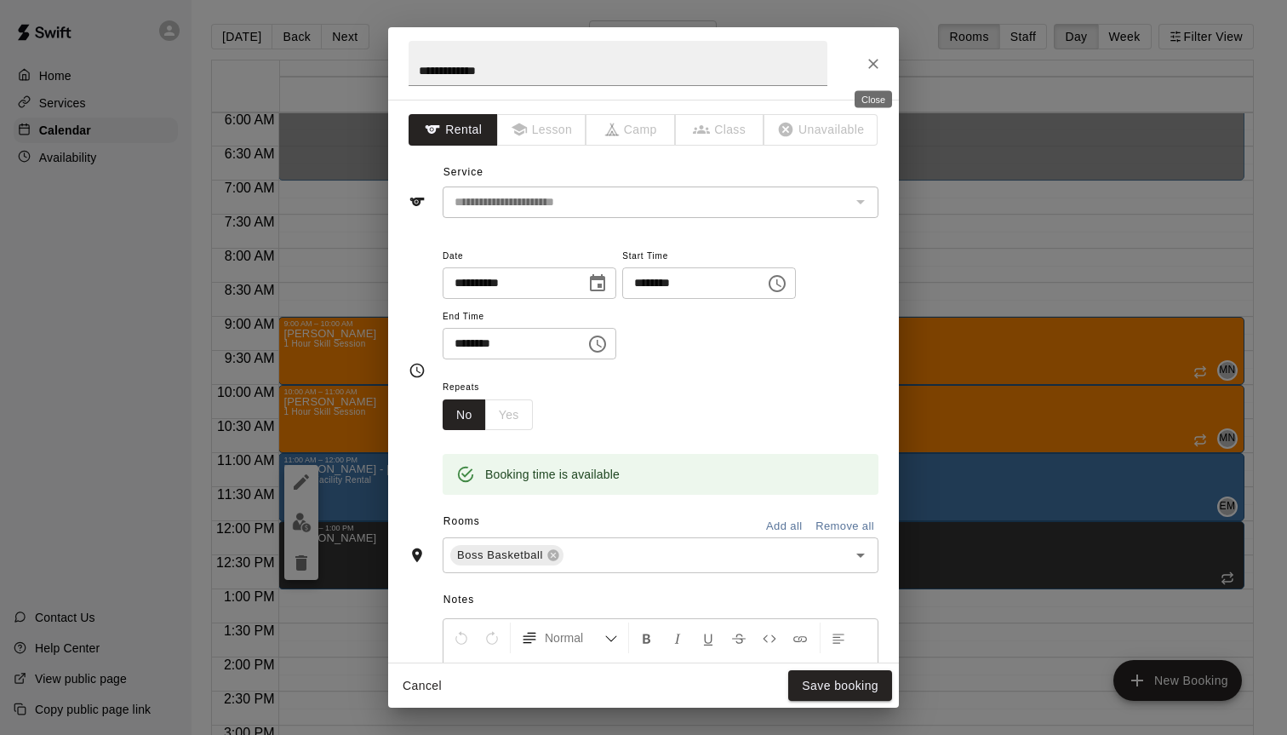
click at [879, 60] on icon "Close" at bounding box center [873, 63] width 17 height 17
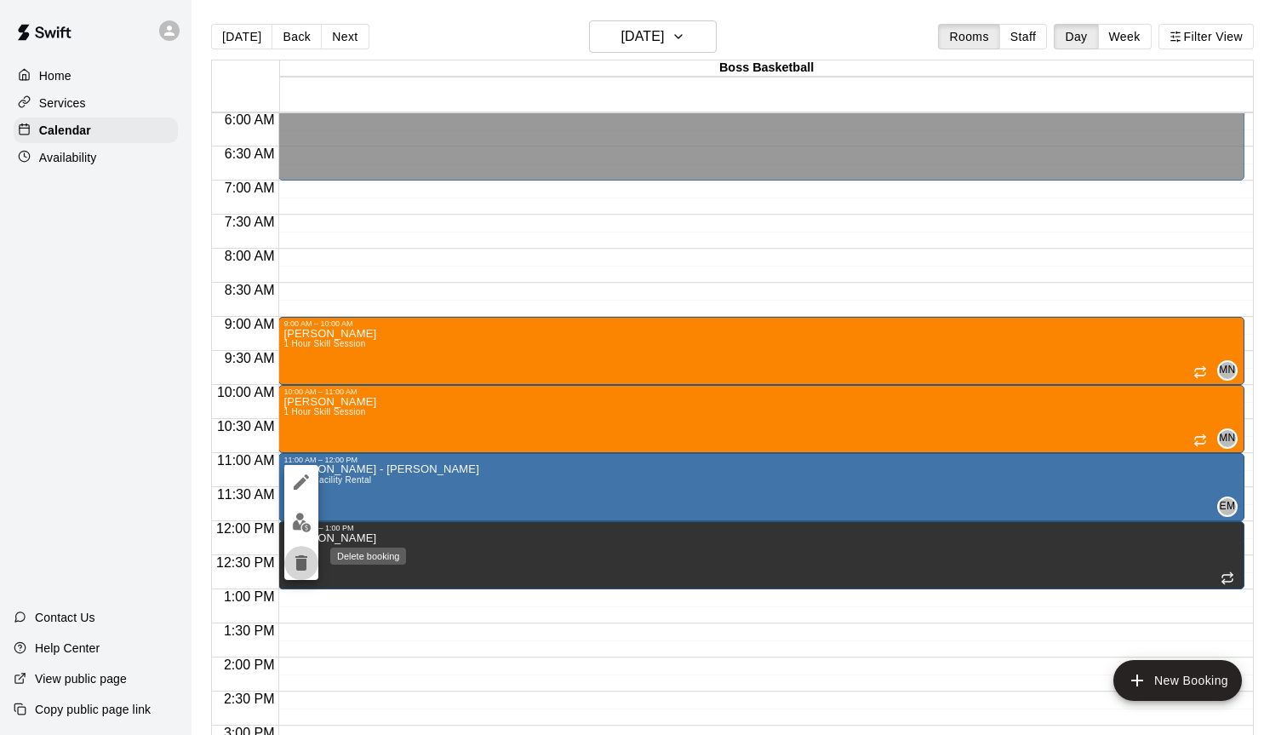
click at [303, 560] on icon "delete" at bounding box center [301, 562] width 12 height 15
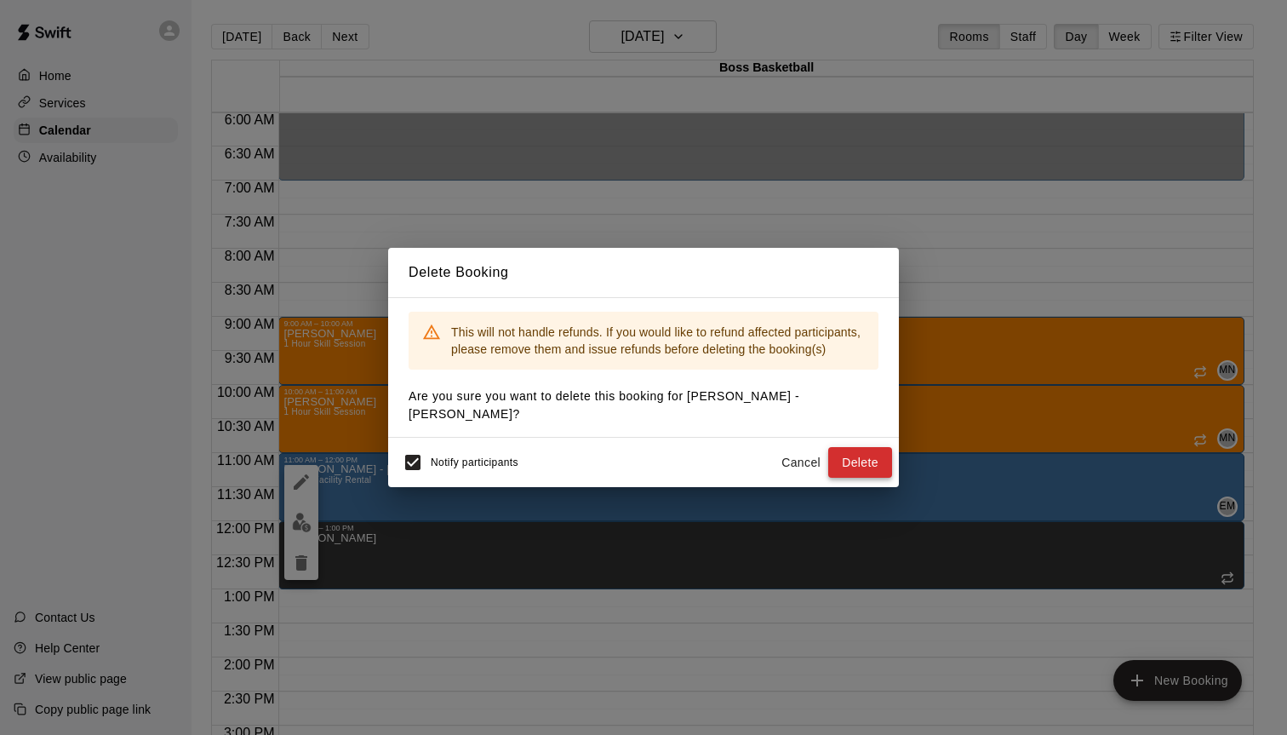
click at [876, 448] on button "Delete" at bounding box center [860, 462] width 64 height 31
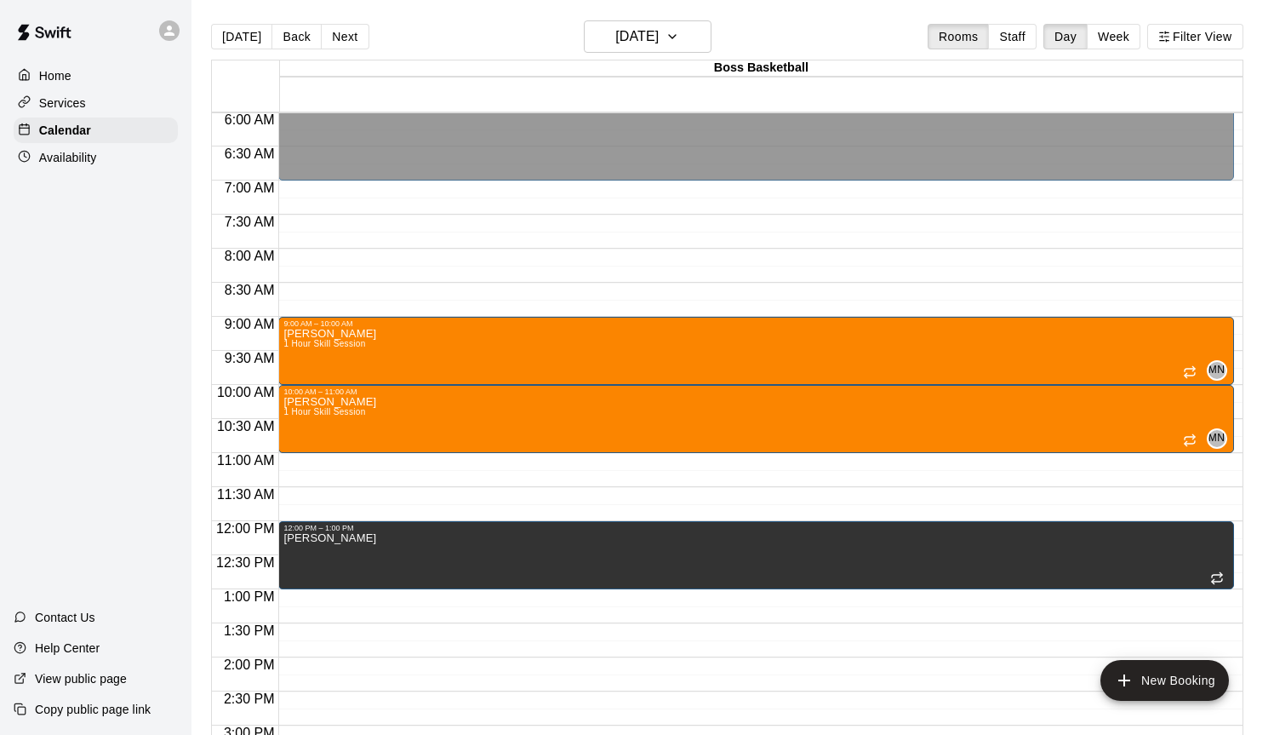
click at [332, 464] on div "12:00 AM – 7:00 AM Closed 9:00 AM – 10:00 AM [PERSON_NAME] 1 Hour Skill Session…" at bounding box center [755, 521] width 955 height 1634
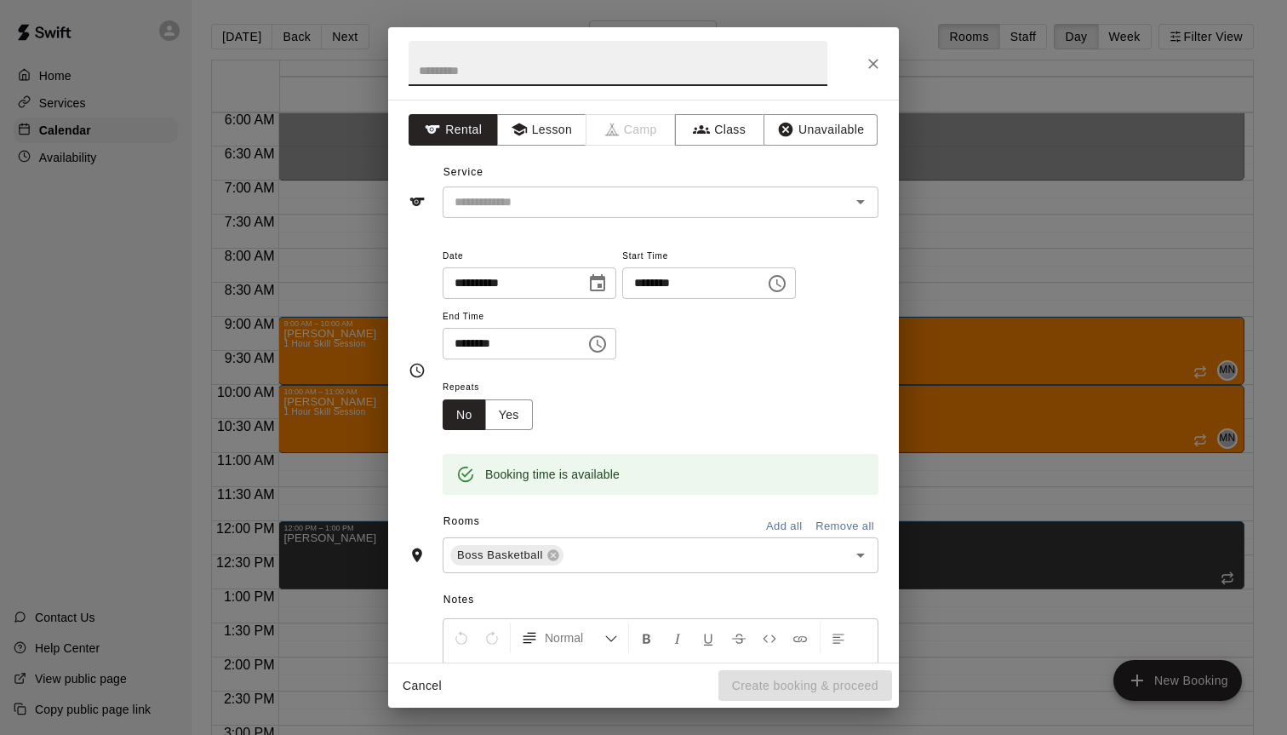
click at [604, 346] on icon "Choose time, selected time is 11:30 AM" at bounding box center [597, 344] width 20 height 20
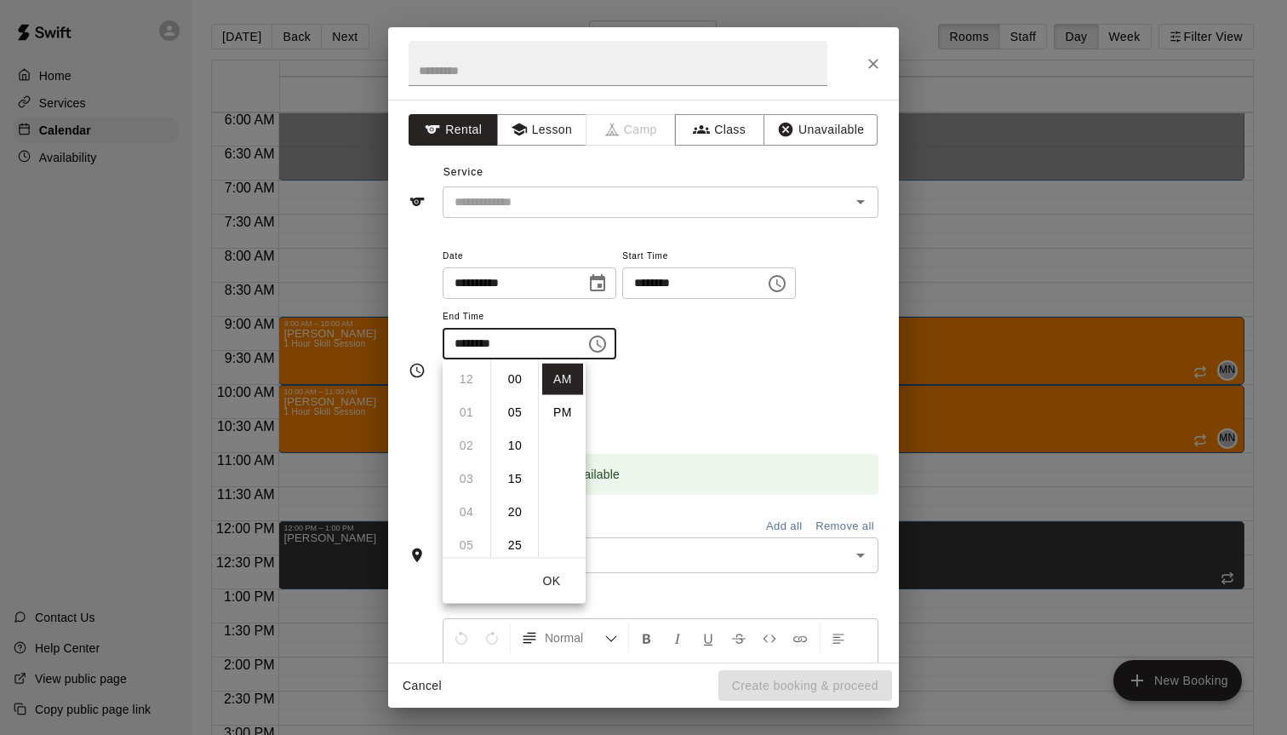
scroll to position [199, 0]
click at [546, 412] on li "PM" at bounding box center [562, 412] width 41 height 31
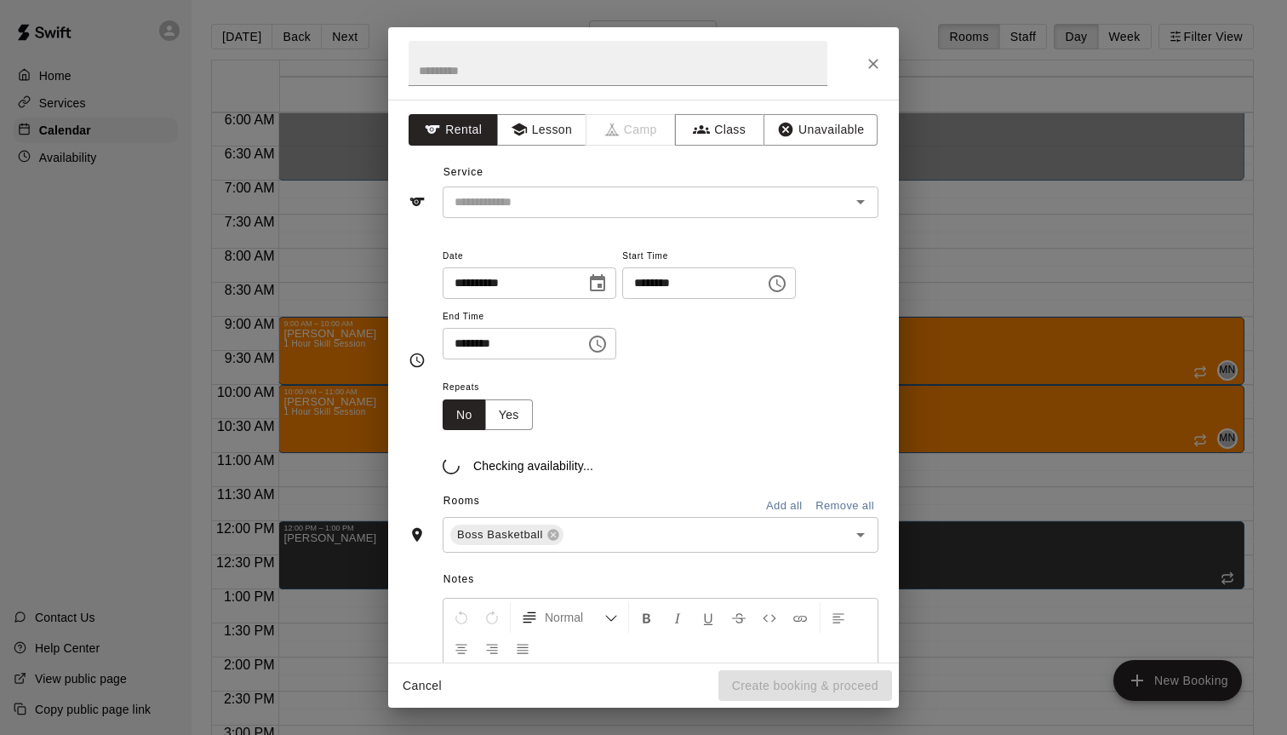
scroll to position [31, 0]
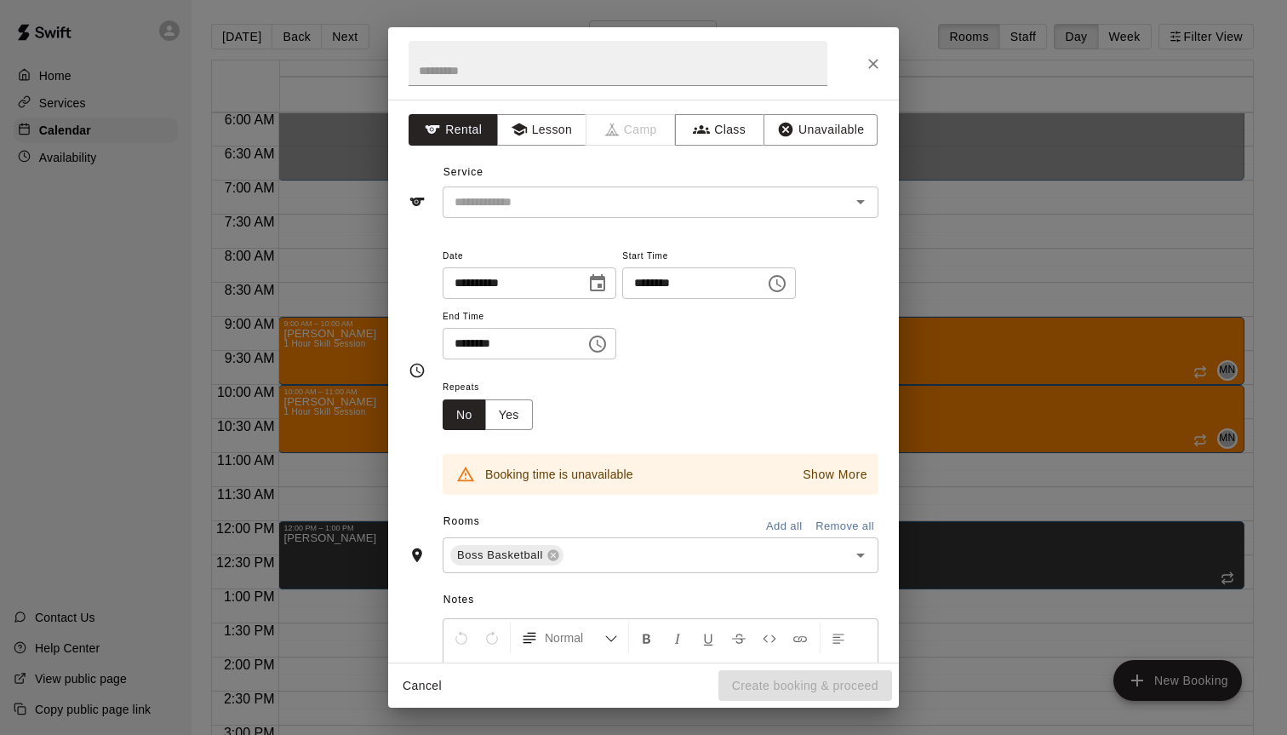
click at [466, 340] on input "********" at bounding box center [508, 343] width 131 height 31
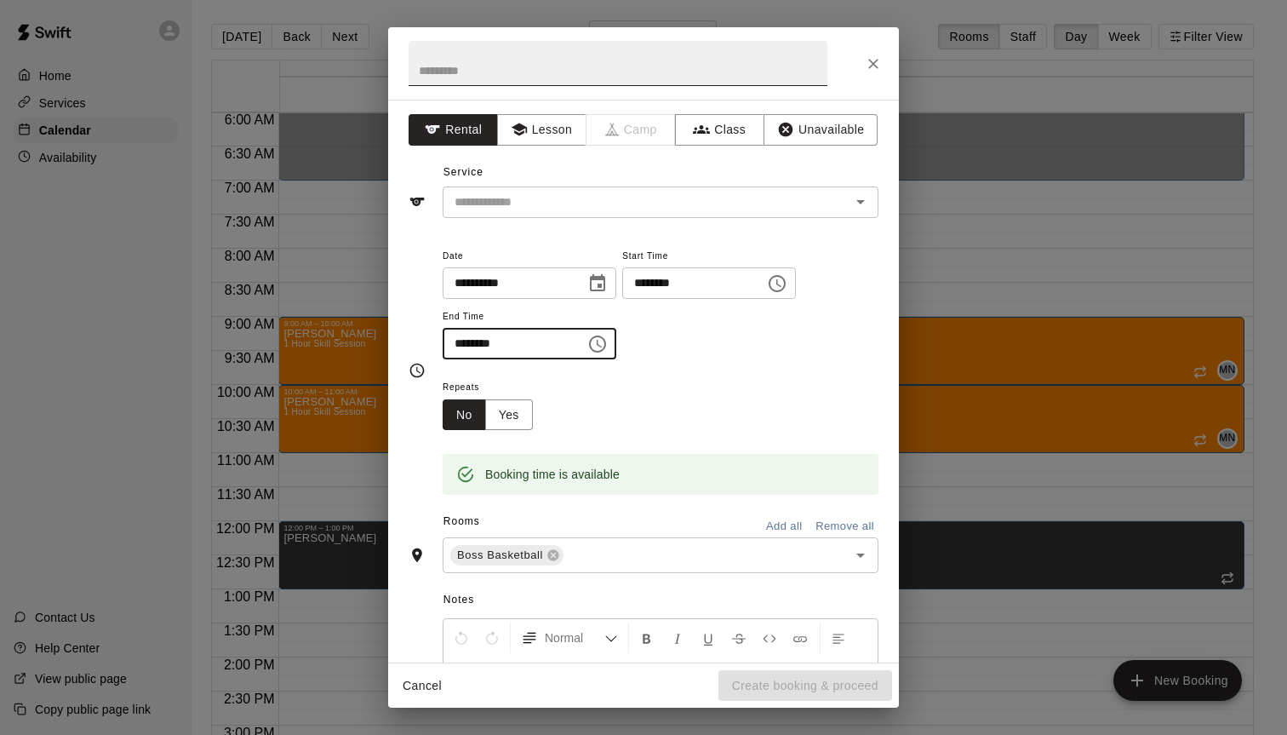
type input "********"
click at [498, 68] on input "text" at bounding box center [618, 63] width 419 height 45
type input "*"
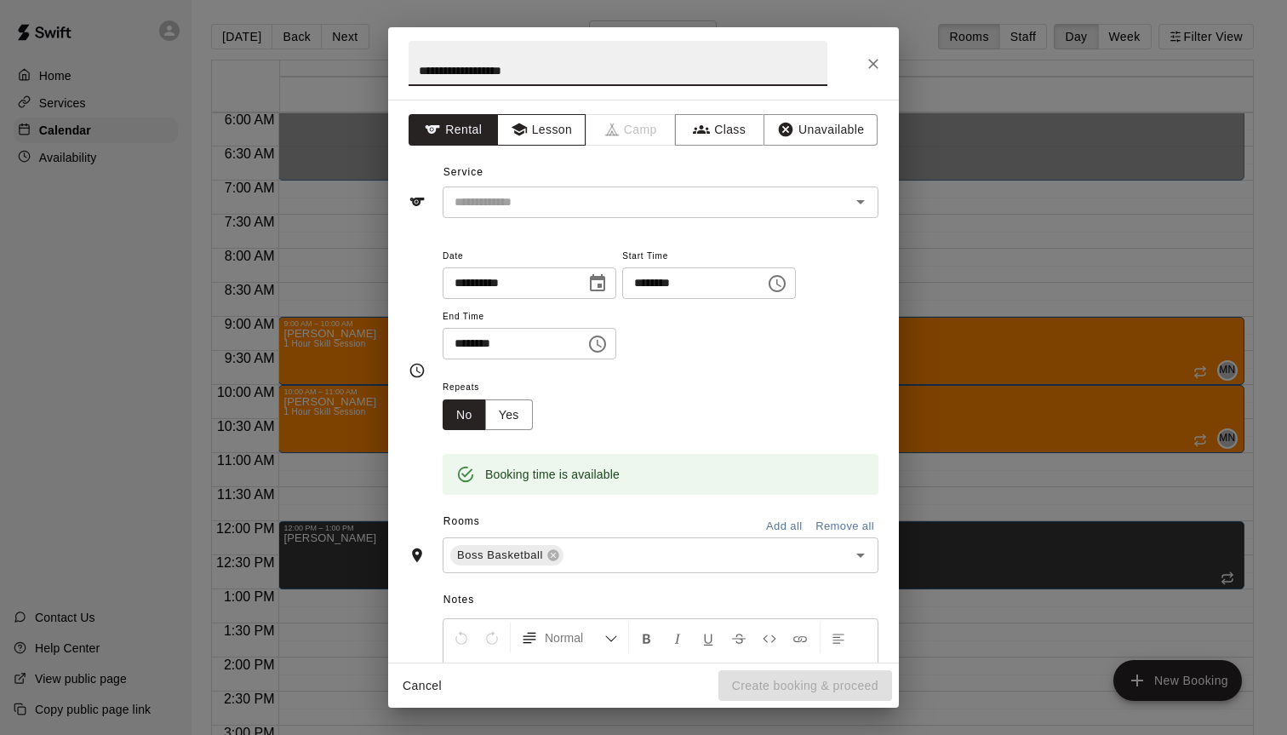
type input "**********"
click at [555, 134] on button "Lesson" at bounding box center [541, 129] width 89 height 31
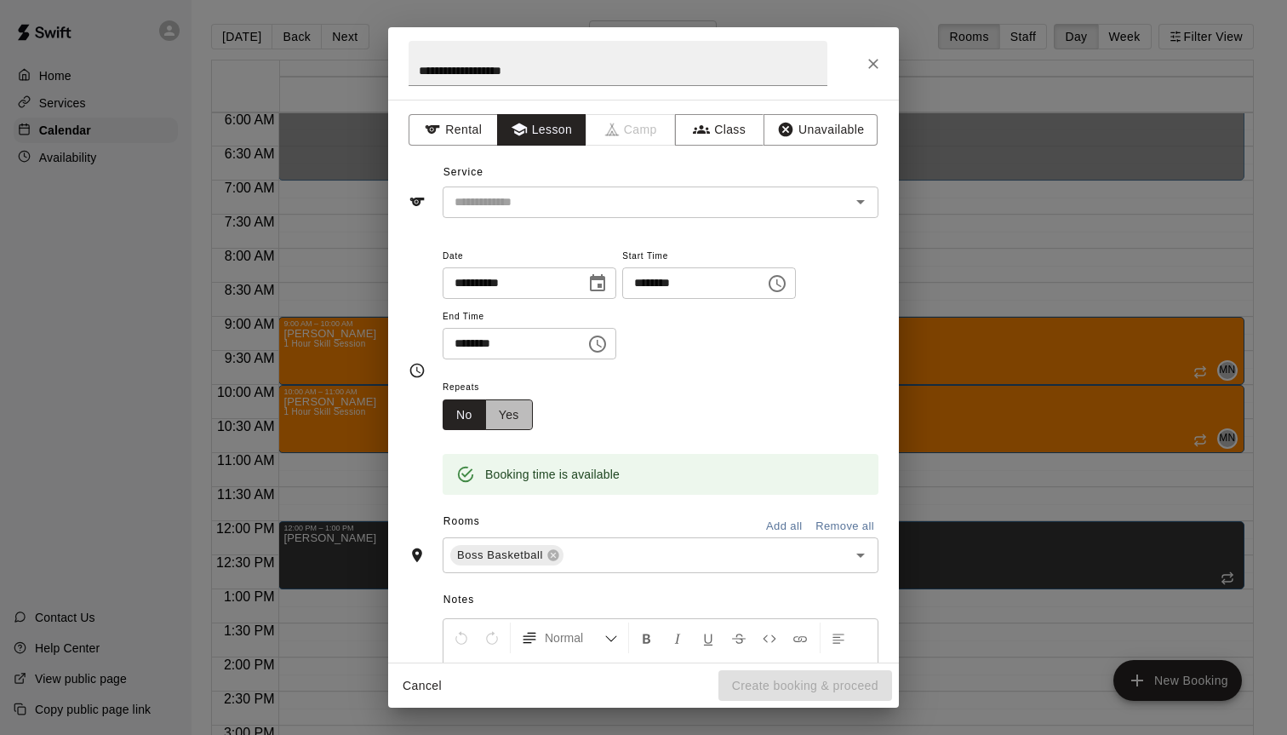
click at [511, 421] on button "Yes" at bounding box center [509, 414] width 48 height 31
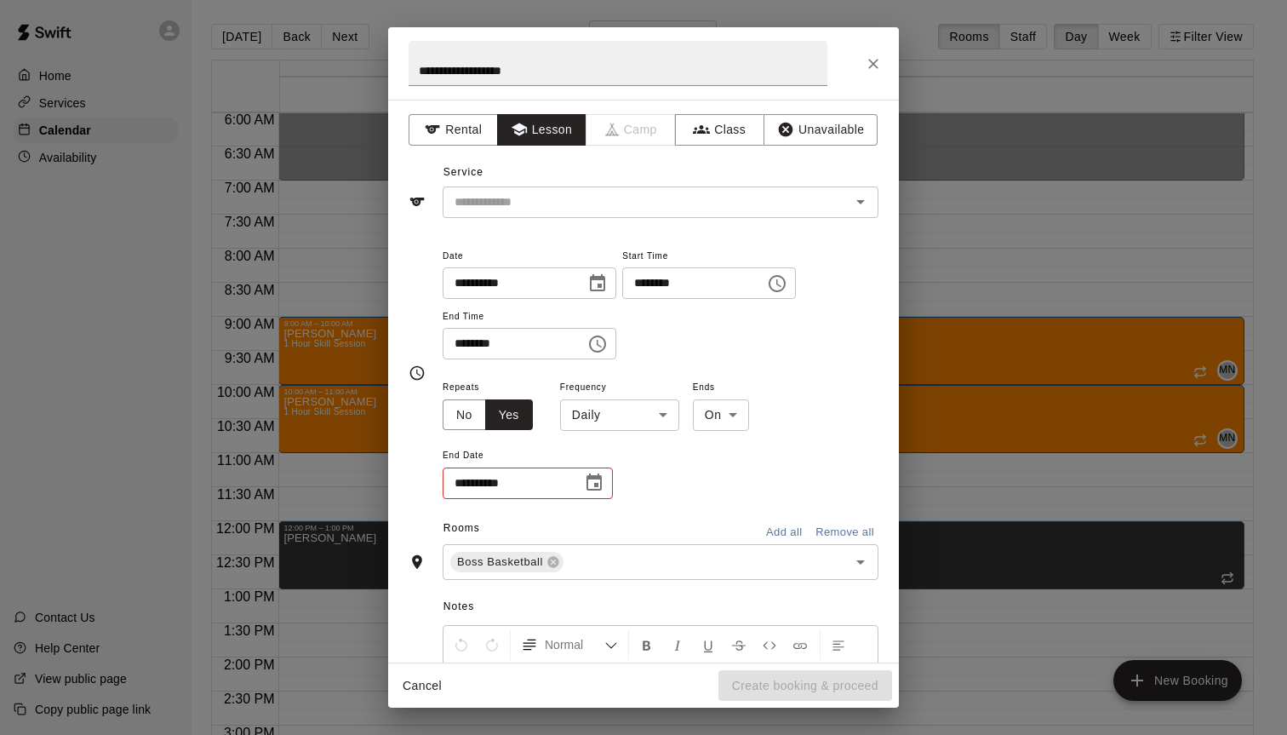
click at [441, 419] on div "**********" at bounding box center [644, 373] width 470 height 256
click at [455, 420] on button "No" at bounding box center [464, 414] width 43 height 31
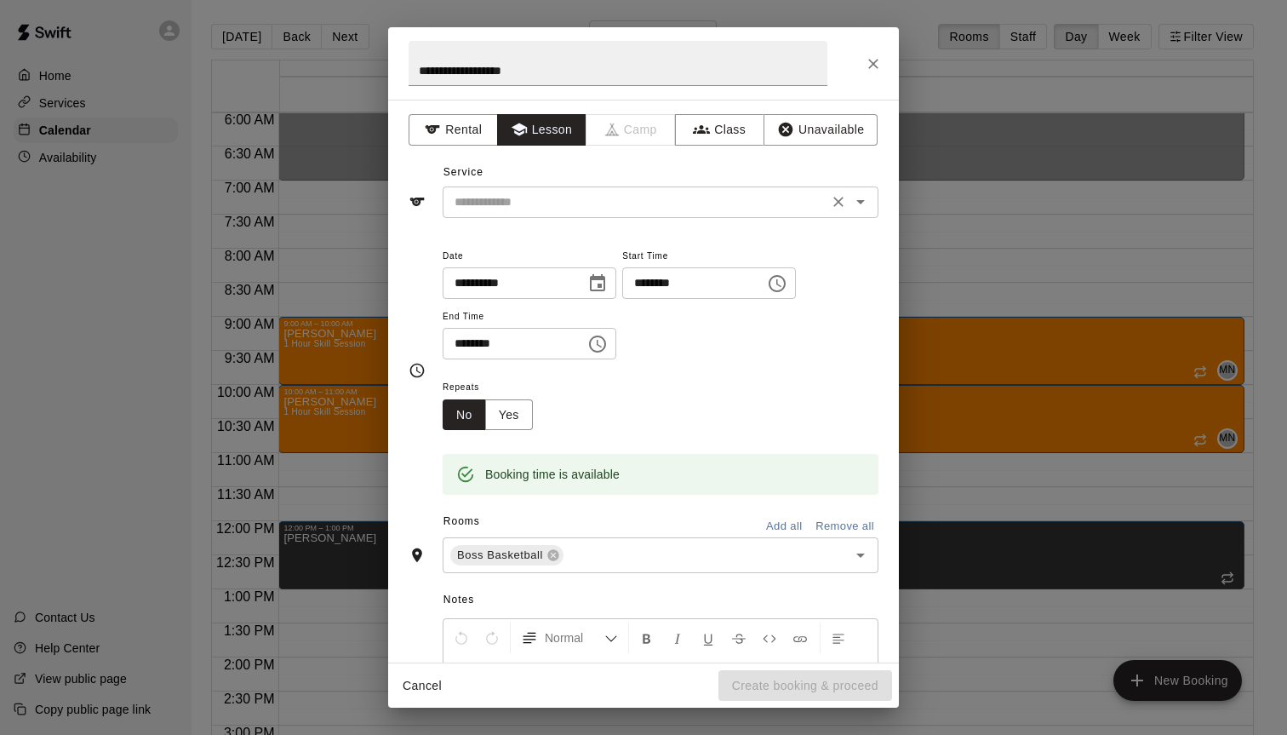
click at [522, 200] on input "text" at bounding box center [635, 202] width 375 height 21
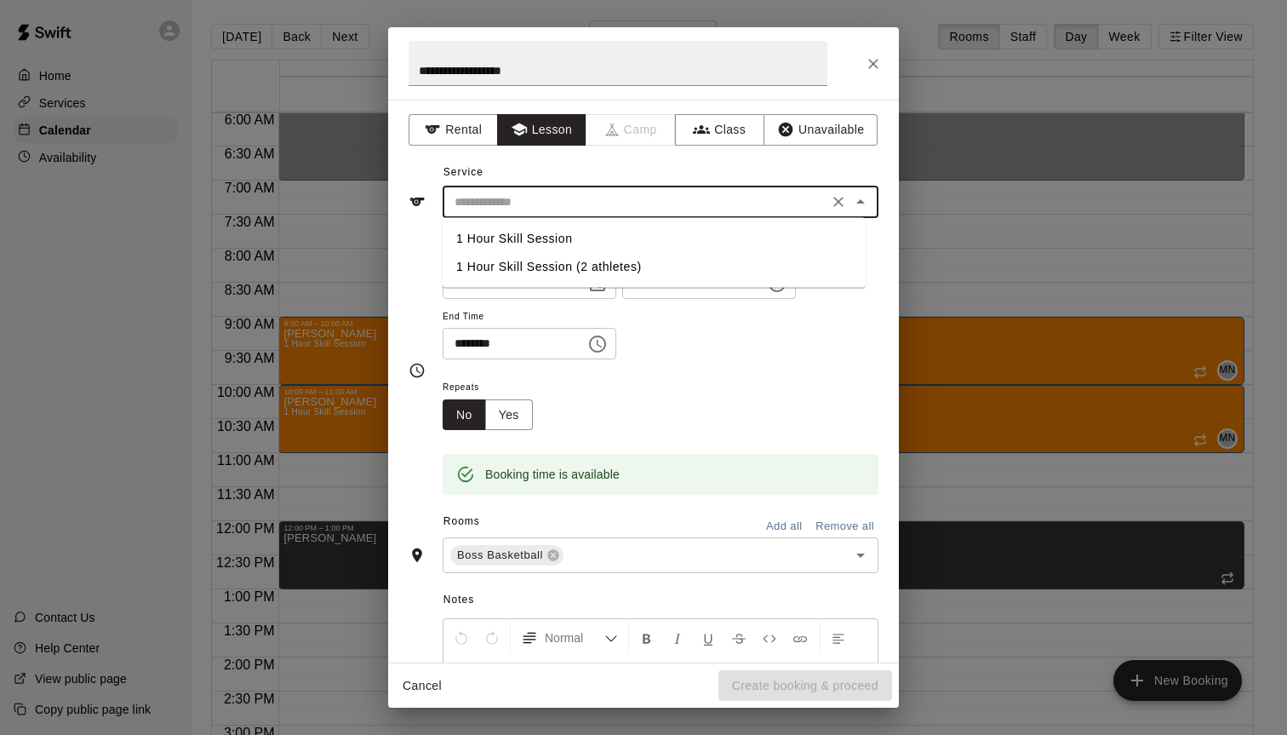
click at [514, 241] on li "1 Hour Skill Session" at bounding box center [654, 239] width 423 height 28
type input "**********"
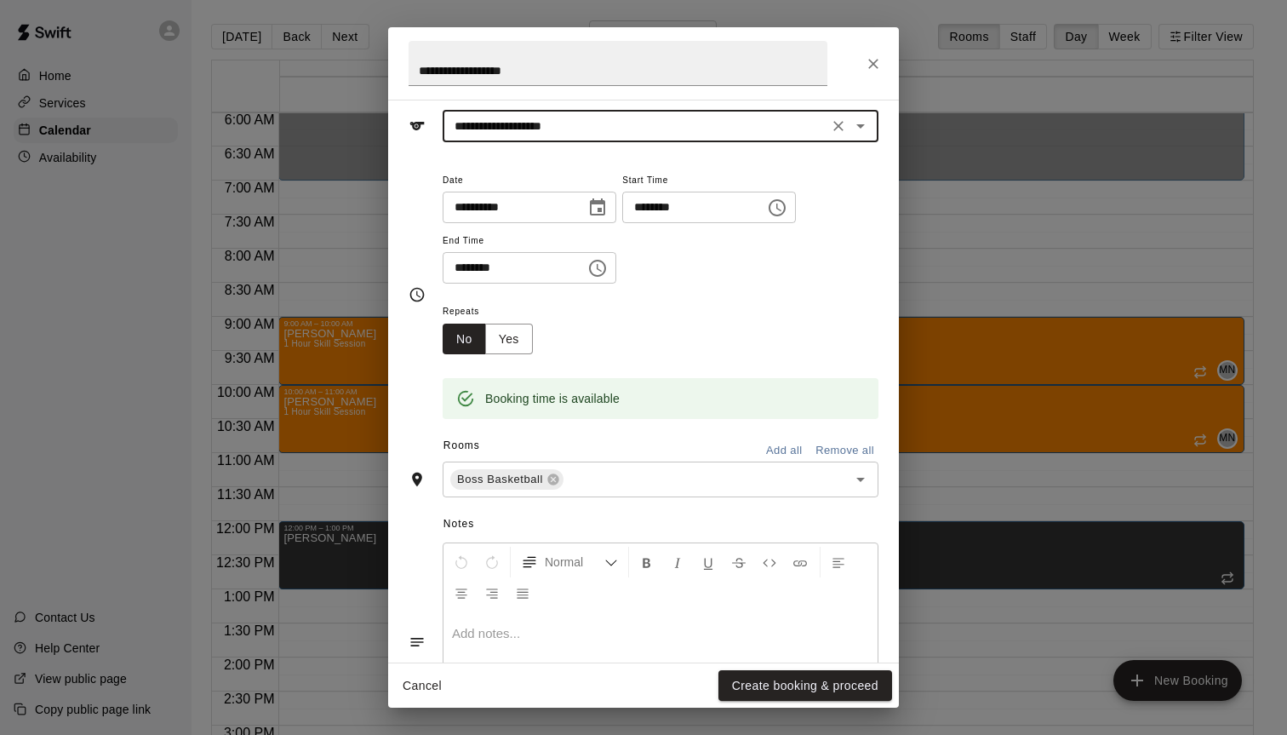
scroll to position [186, 0]
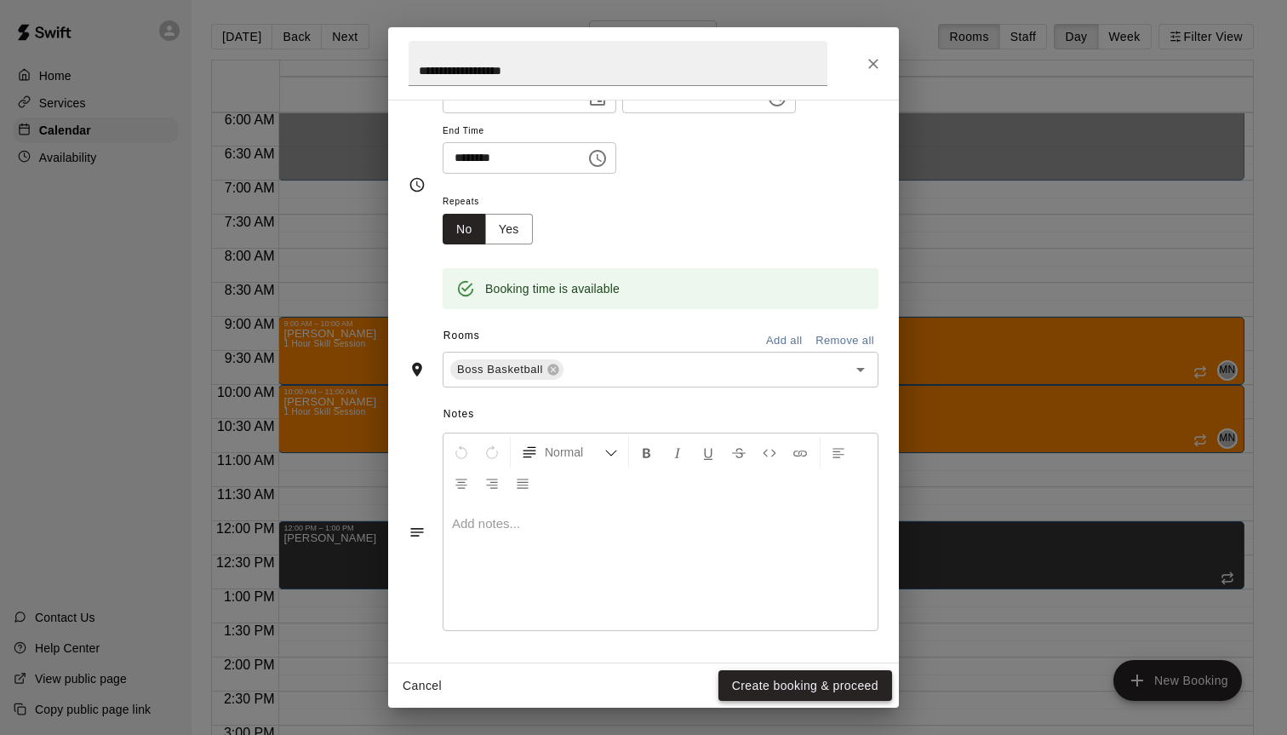
click at [843, 679] on button "Create booking & proceed" at bounding box center [805, 685] width 174 height 31
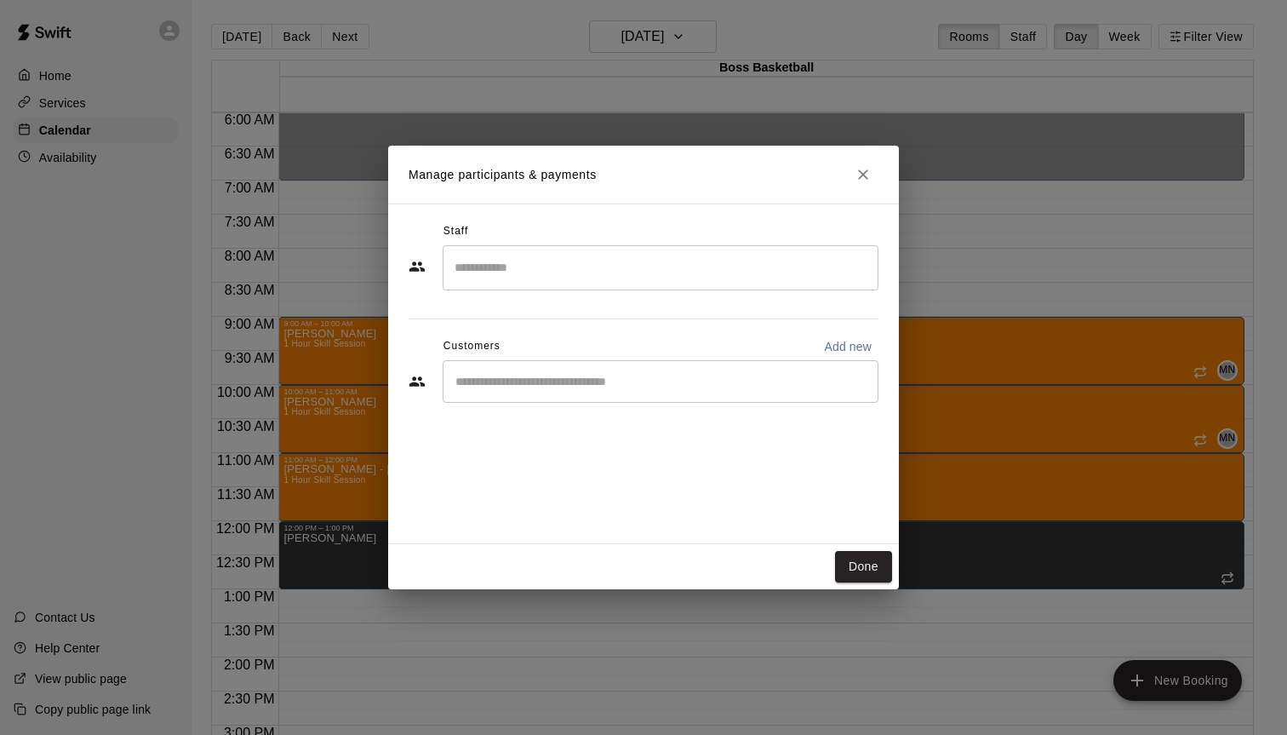
click at [547, 274] on input "Search staff" at bounding box center [660, 268] width 420 height 30
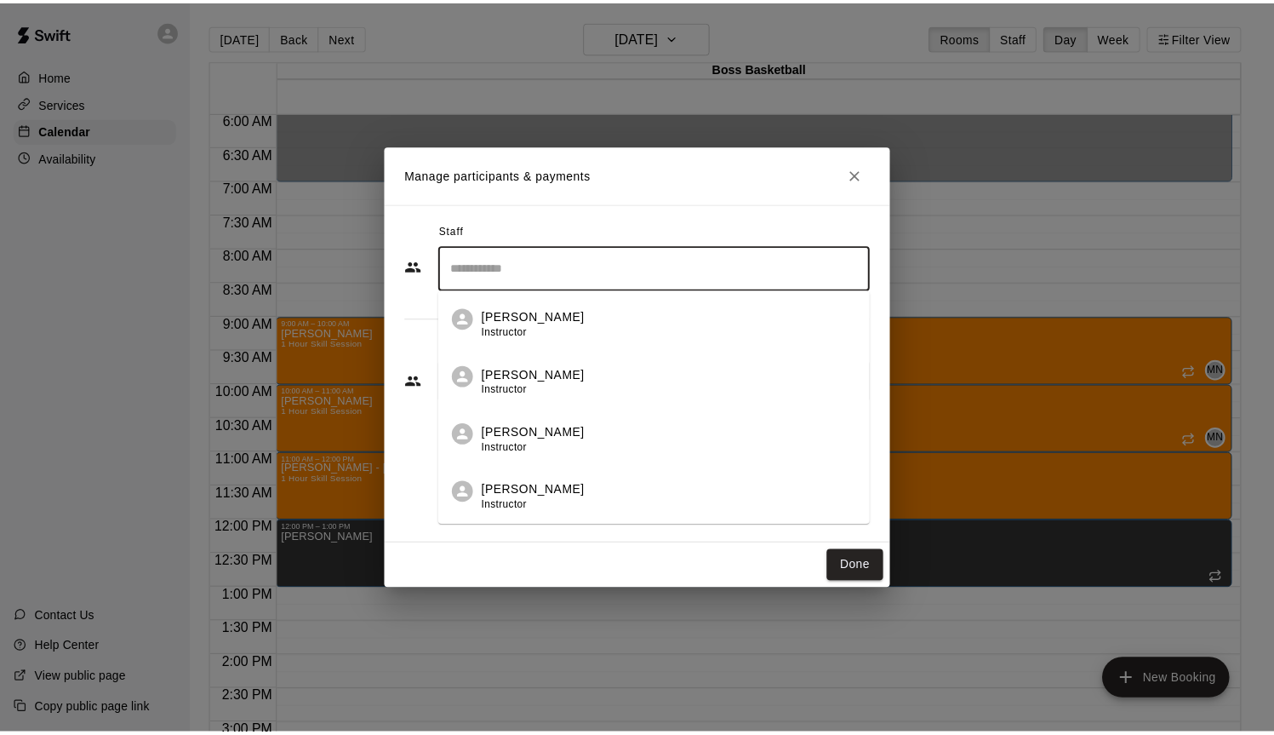
scroll to position [286, 0]
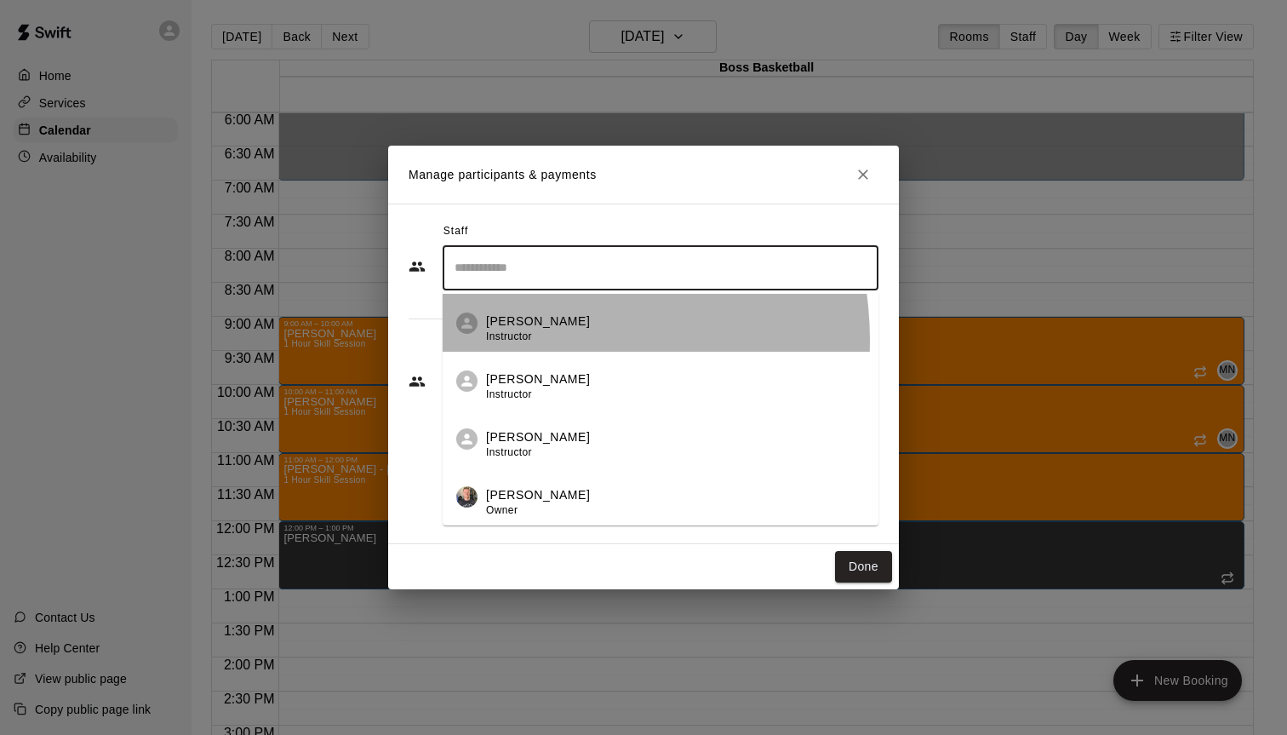
click at [525, 340] on span "Instructor" at bounding box center [509, 336] width 46 height 12
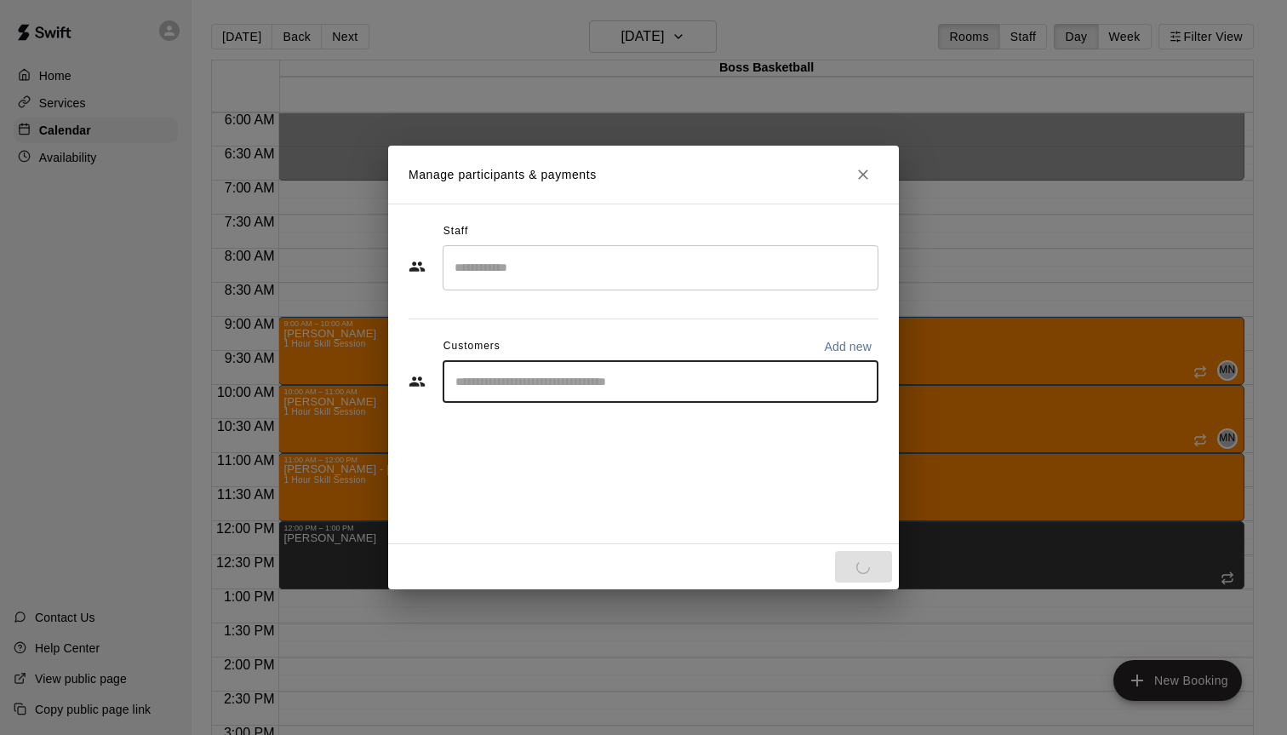
click at [487, 381] on input "Start typing to search customers..." at bounding box center [660, 381] width 420 height 17
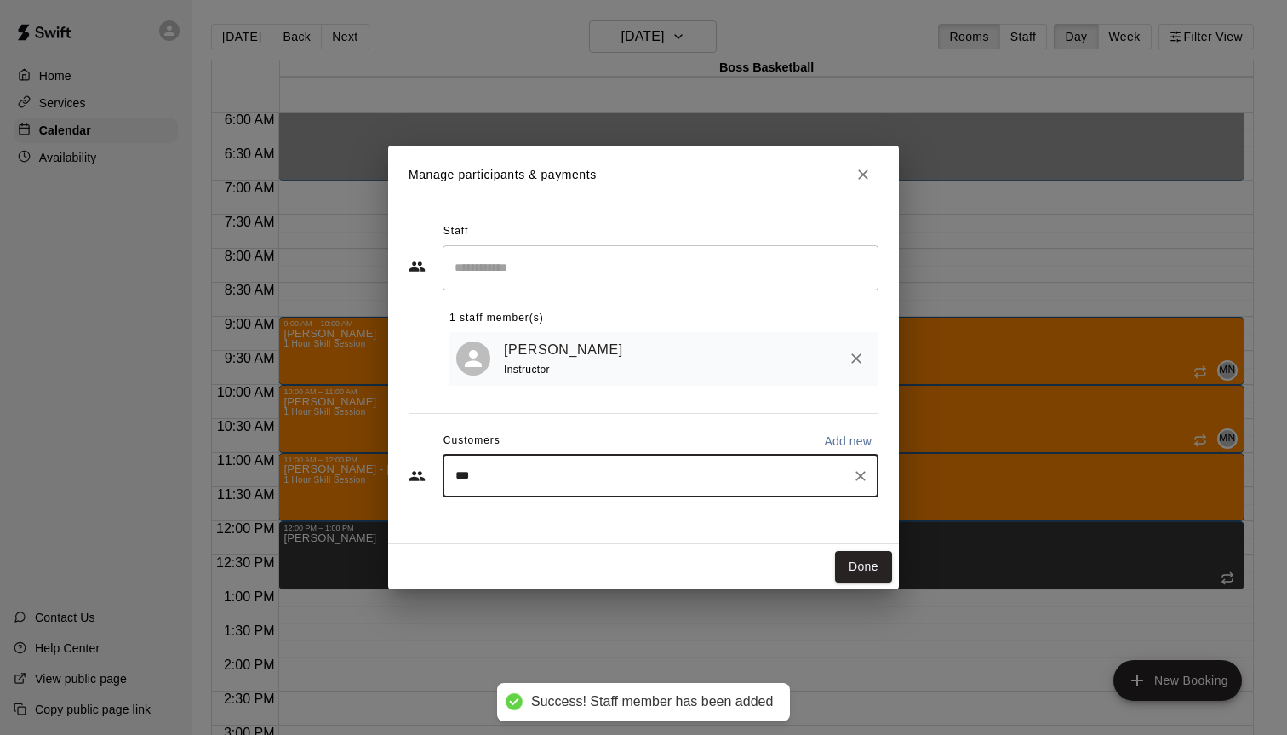
type input "****"
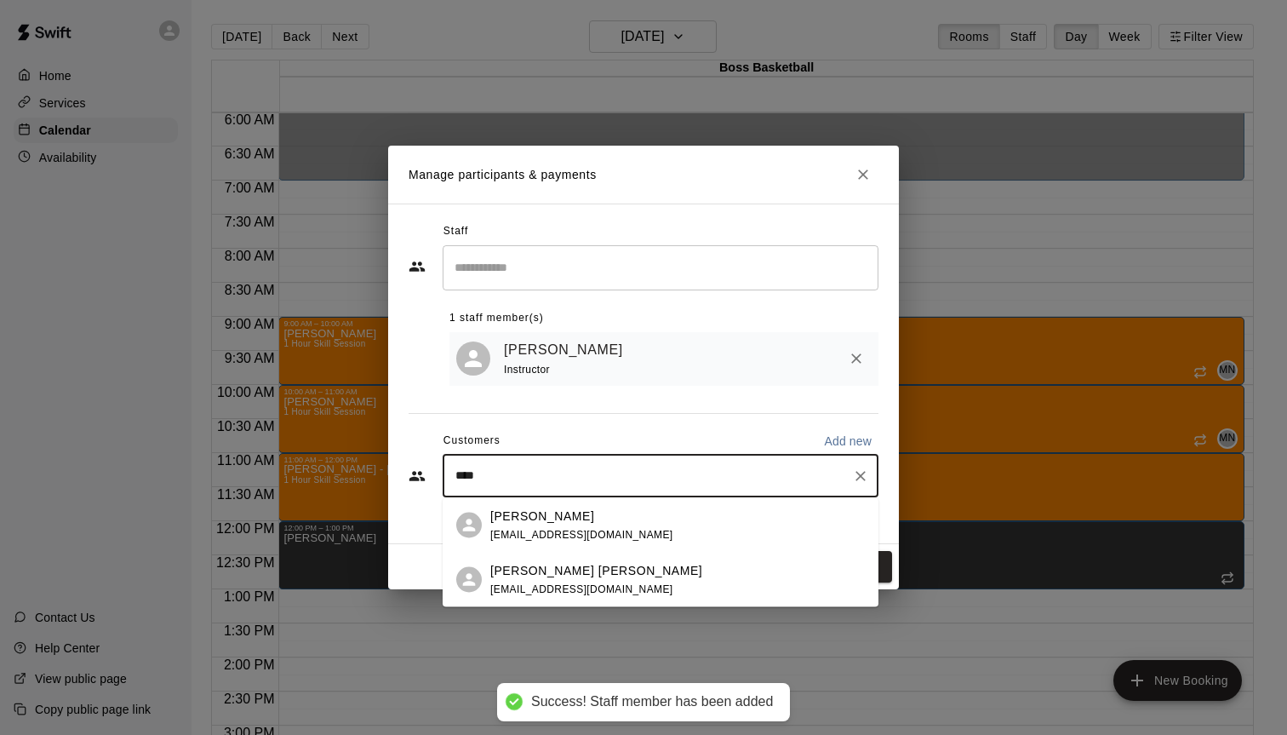
click at [637, 523] on div "[PERSON_NAME] [EMAIL_ADDRESS][DOMAIN_NAME]" at bounding box center [677, 524] width 375 height 37
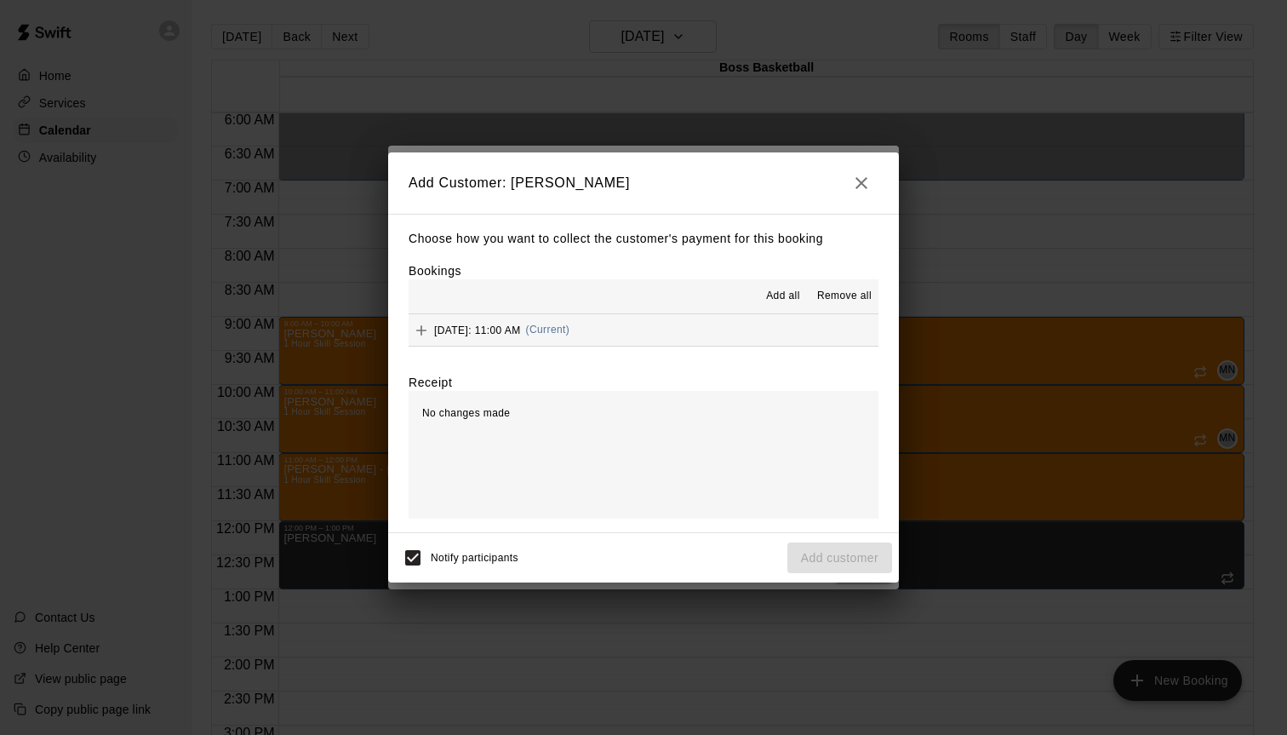
click at [420, 331] on icon "Add" at bounding box center [421, 330] width 10 height 10
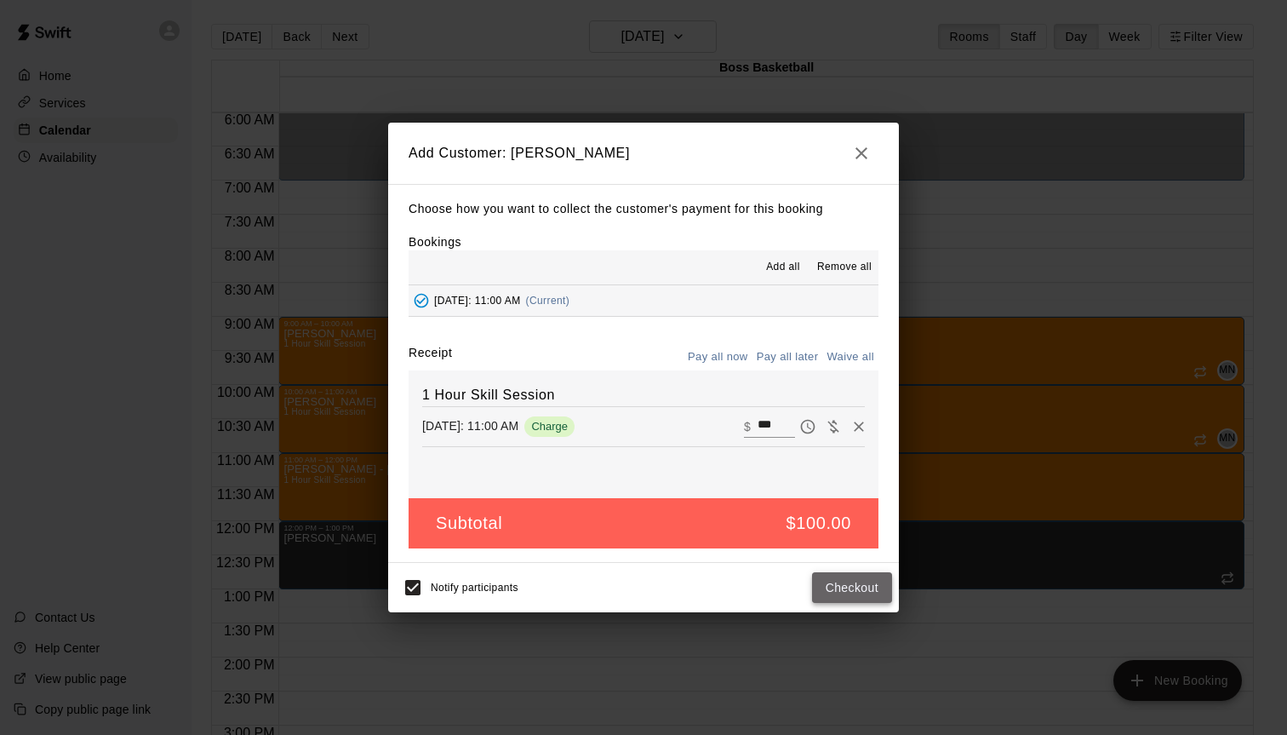
click at [855, 598] on button "Checkout" at bounding box center [852, 587] width 80 height 31
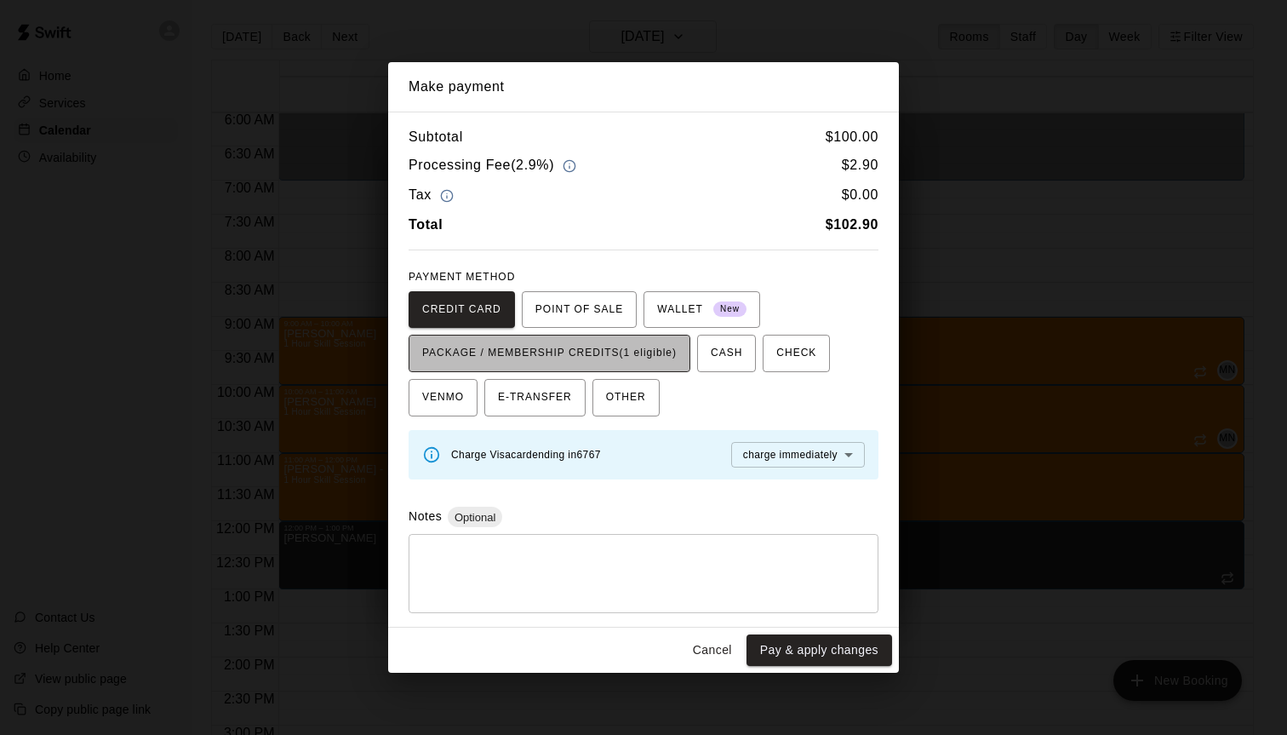
click at [639, 354] on span "PACKAGE / MEMBERSHIP CREDITS (1 eligible)" at bounding box center [549, 353] width 254 height 27
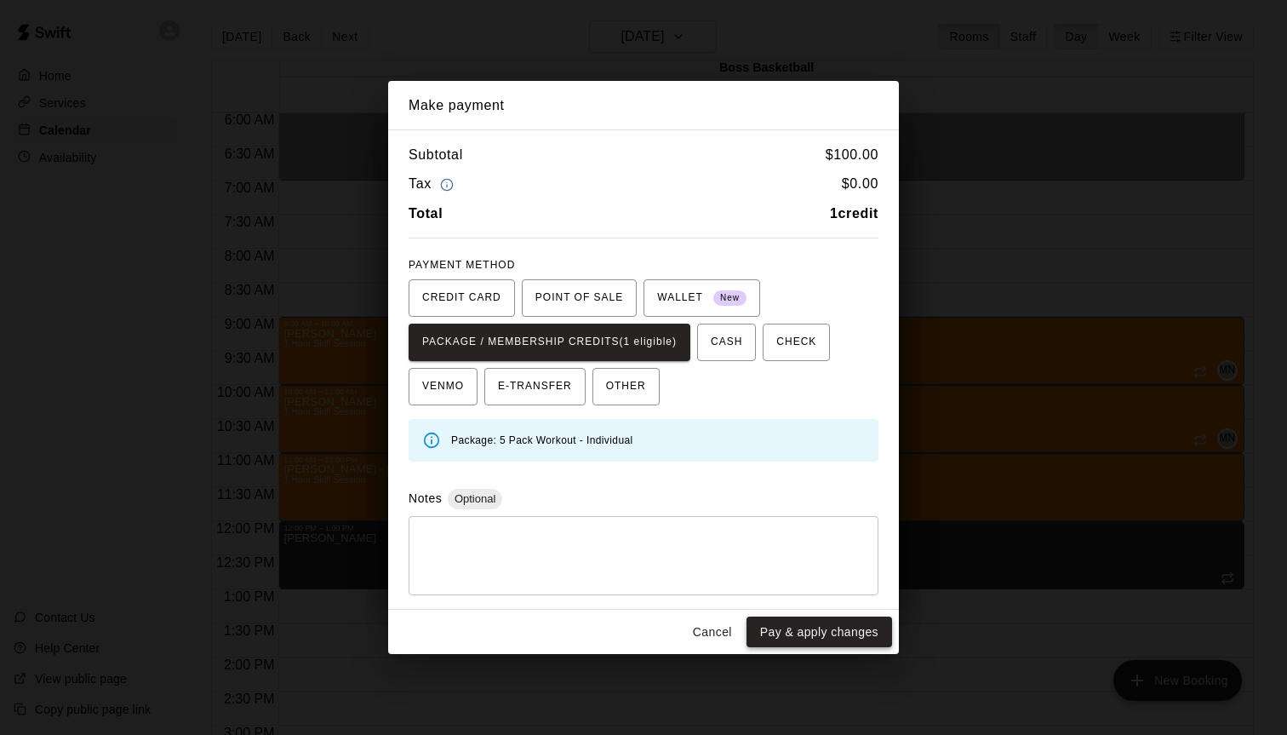
click at [807, 635] on button "Pay & apply changes" at bounding box center [819, 631] width 146 height 31
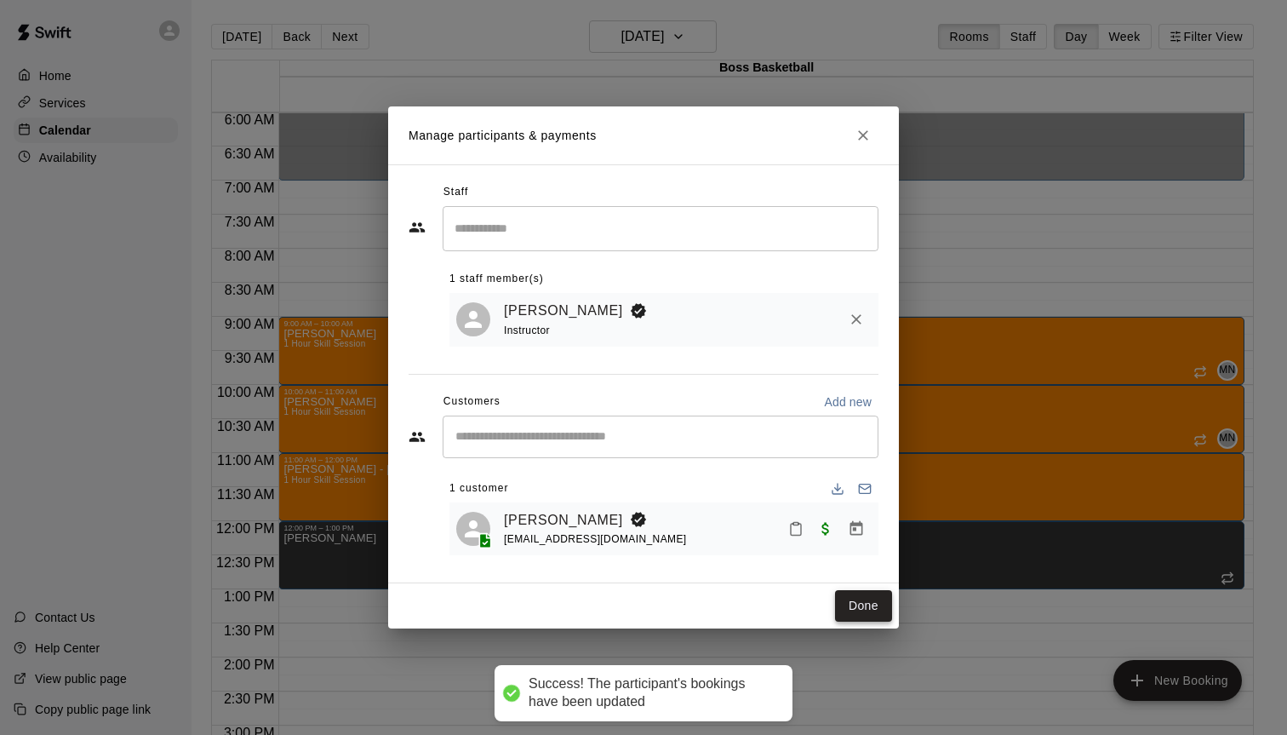
click at [850, 600] on button "Done" at bounding box center [863, 605] width 57 height 31
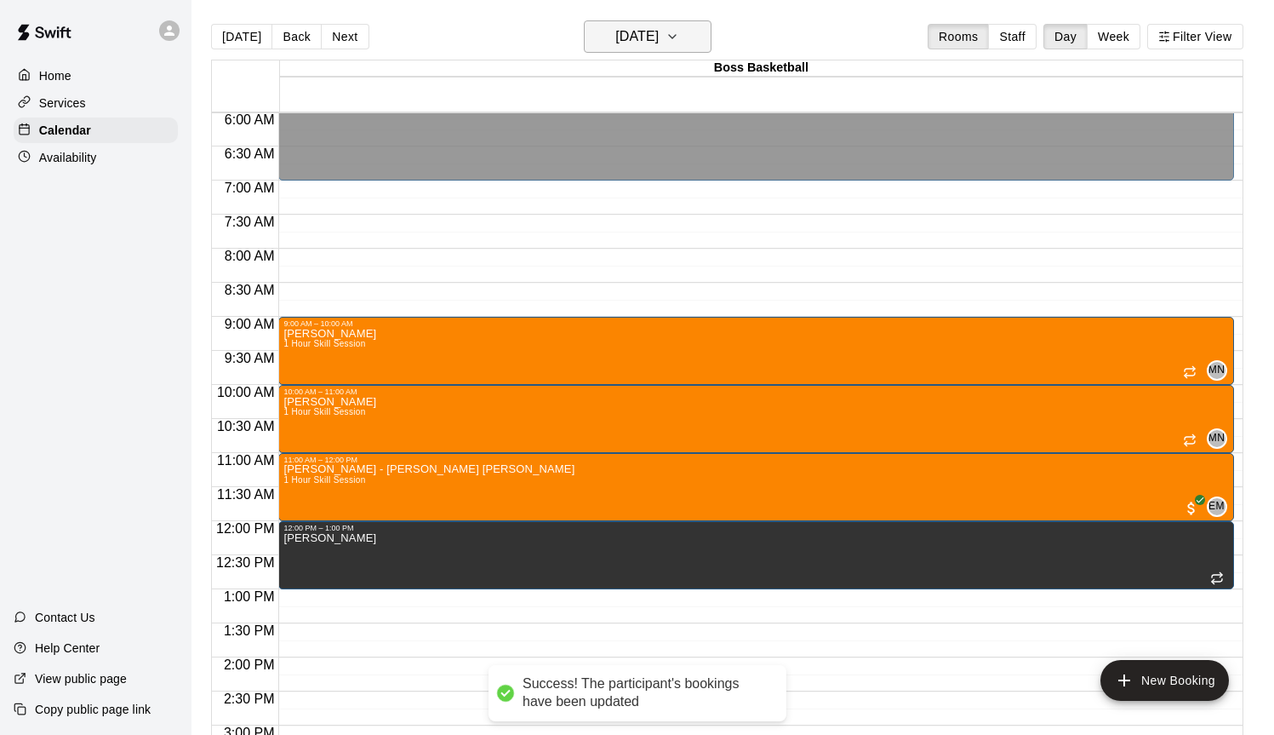
click at [679, 50] on button "[DATE]" at bounding box center [648, 36] width 128 height 32
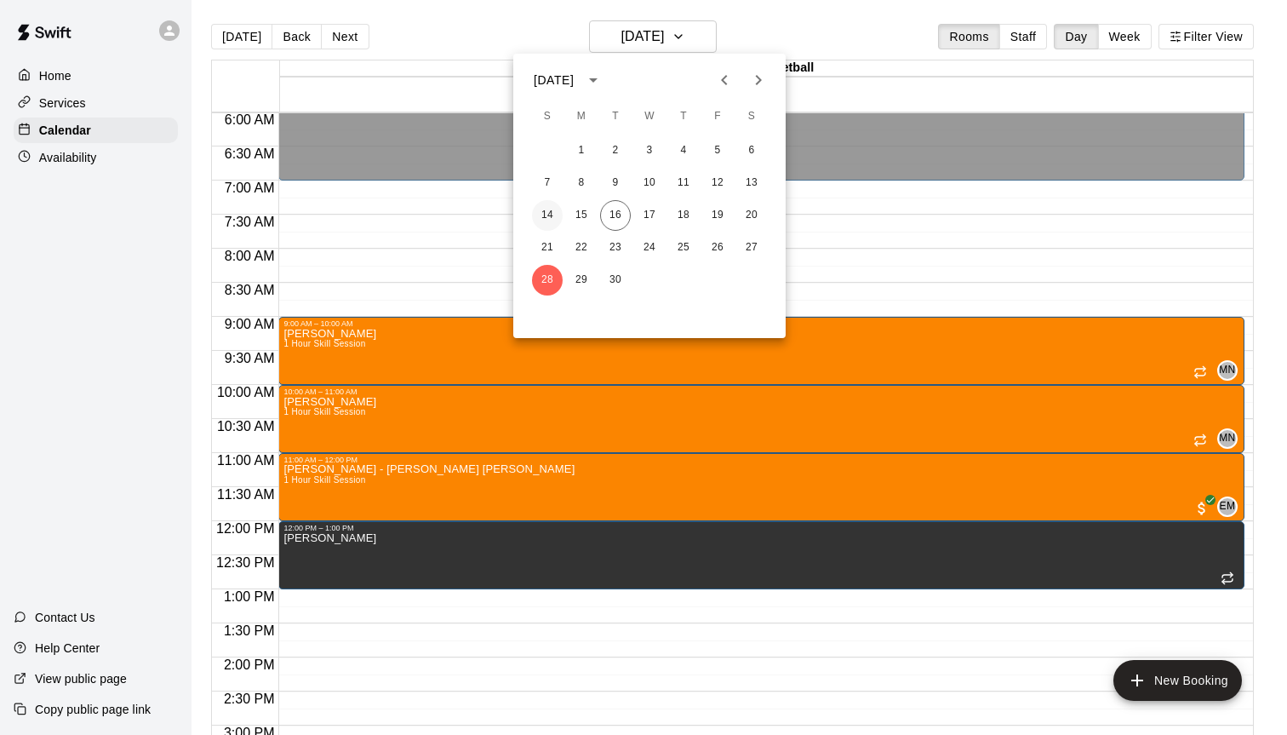
click at [541, 212] on button "14" at bounding box center [547, 215] width 31 height 31
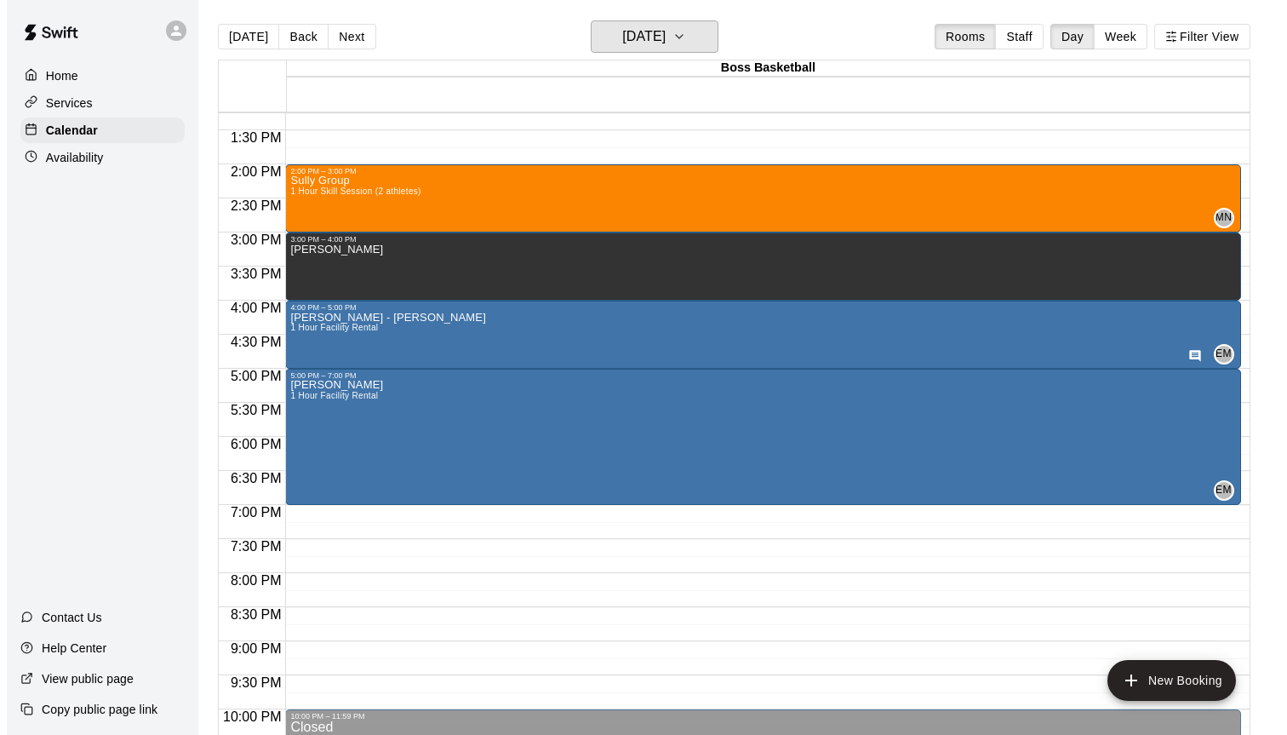
scroll to position [930, 0]
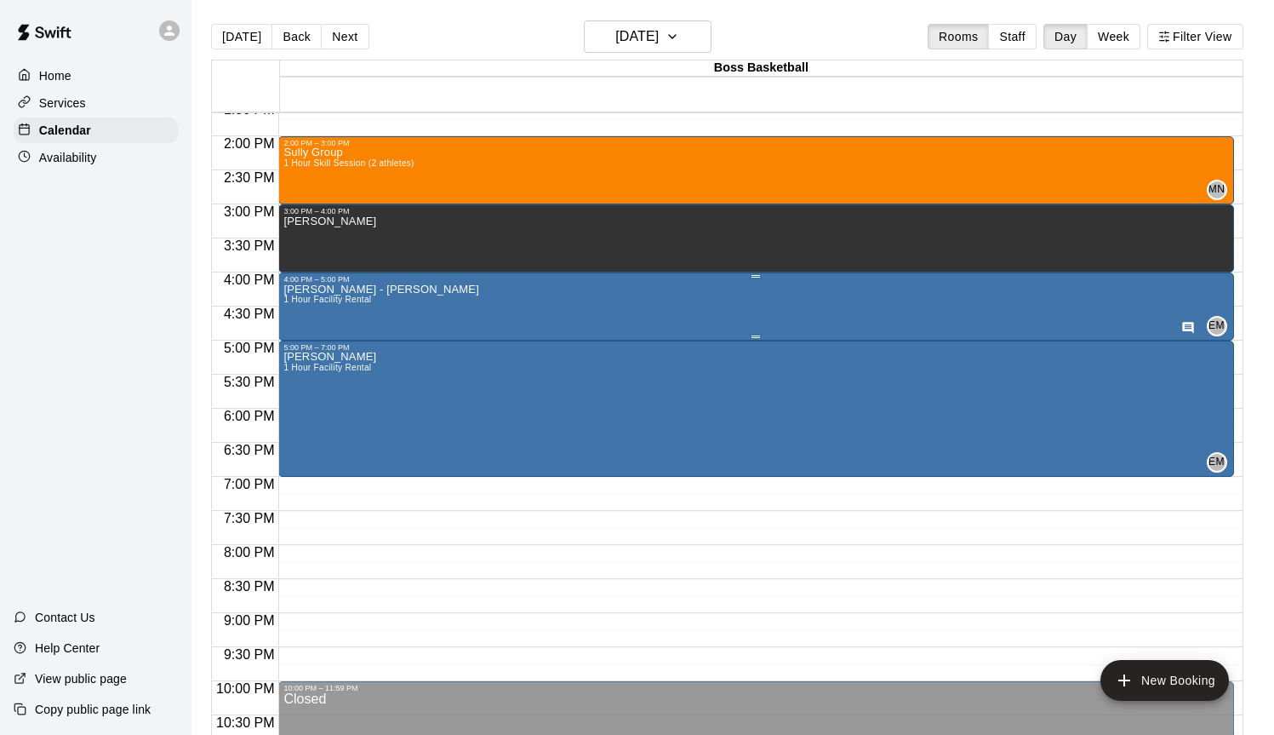
click at [371, 298] on span "1 Hour Facility Rental" at bounding box center [327, 298] width 88 height 9
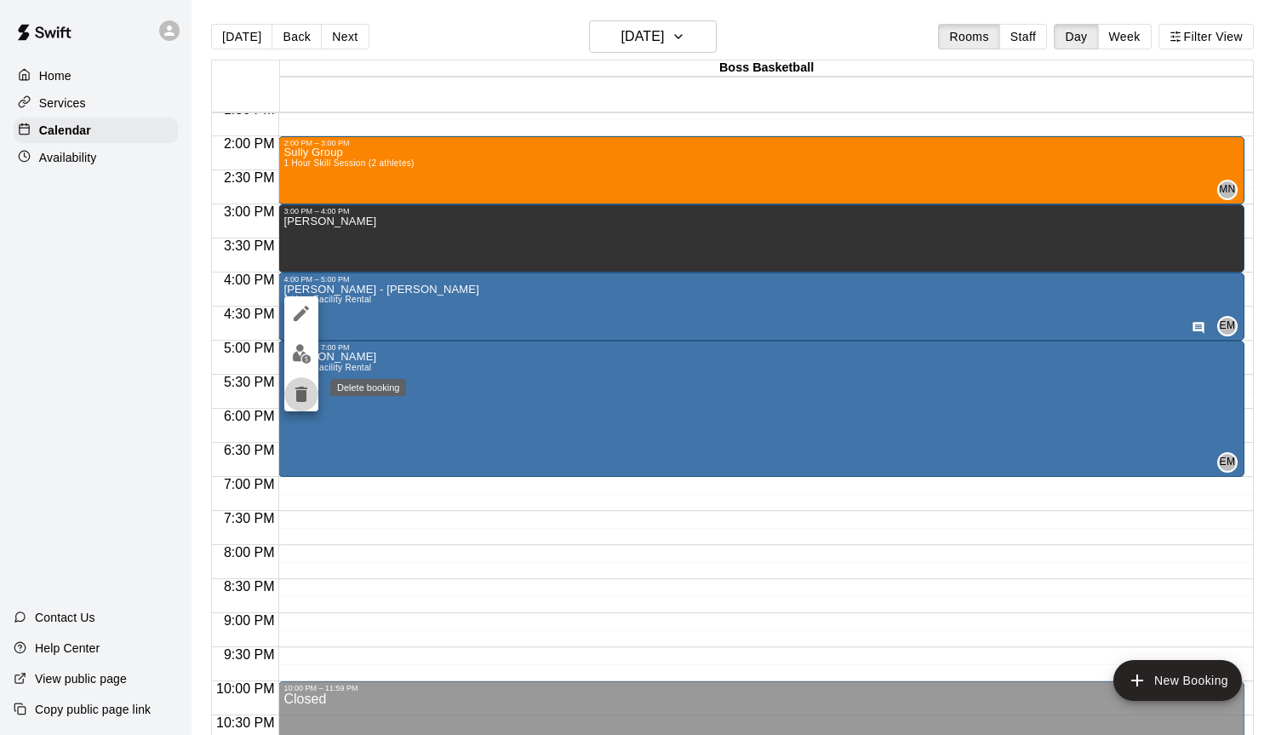
click at [304, 400] on icon "delete" at bounding box center [301, 393] width 12 height 15
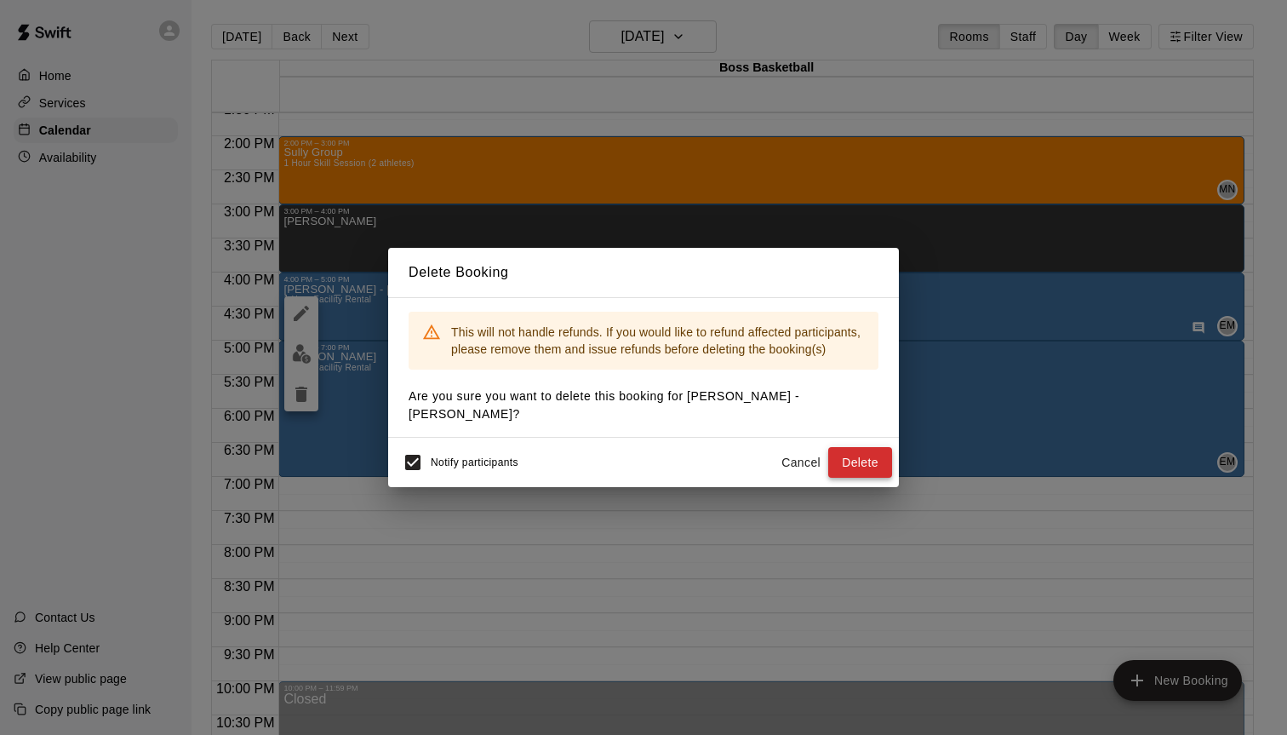
click at [854, 447] on button "Delete" at bounding box center [860, 462] width 64 height 31
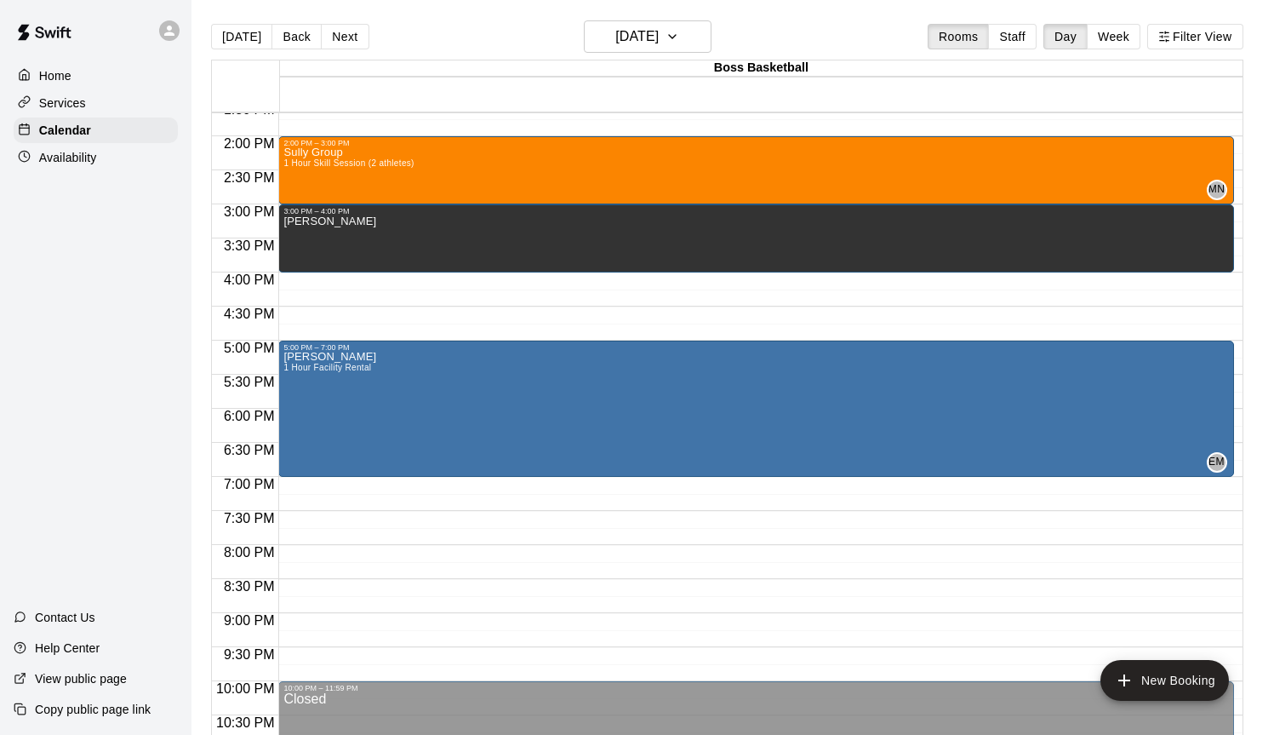
click at [354, 285] on div "12:00 AM – 7:00 AM Closed 9:00 AM – 10:00 AM [PERSON_NAME] 1 Hour Skill Session…" at bounding box center [755, 0] width 955 height 1634
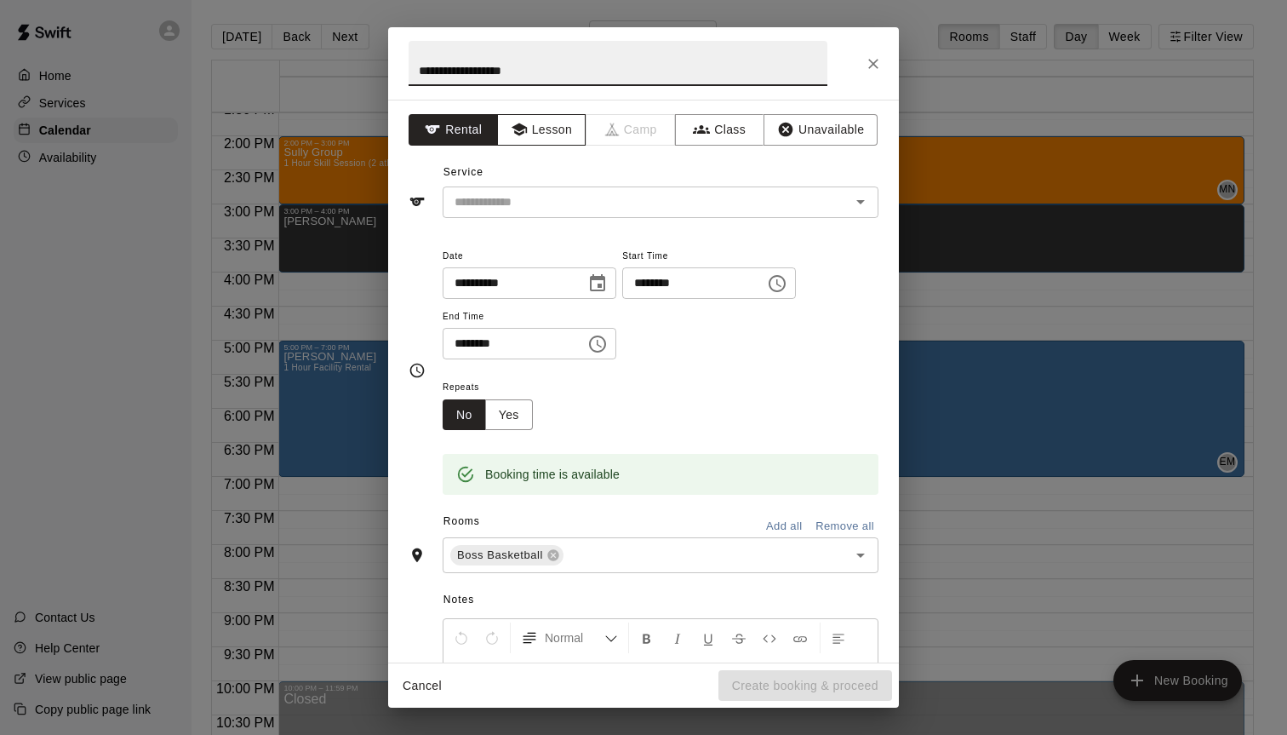
type input "**********"
click at [546, 134] on button "Lesson" at bounding box center [541, 129] width 89 height 31
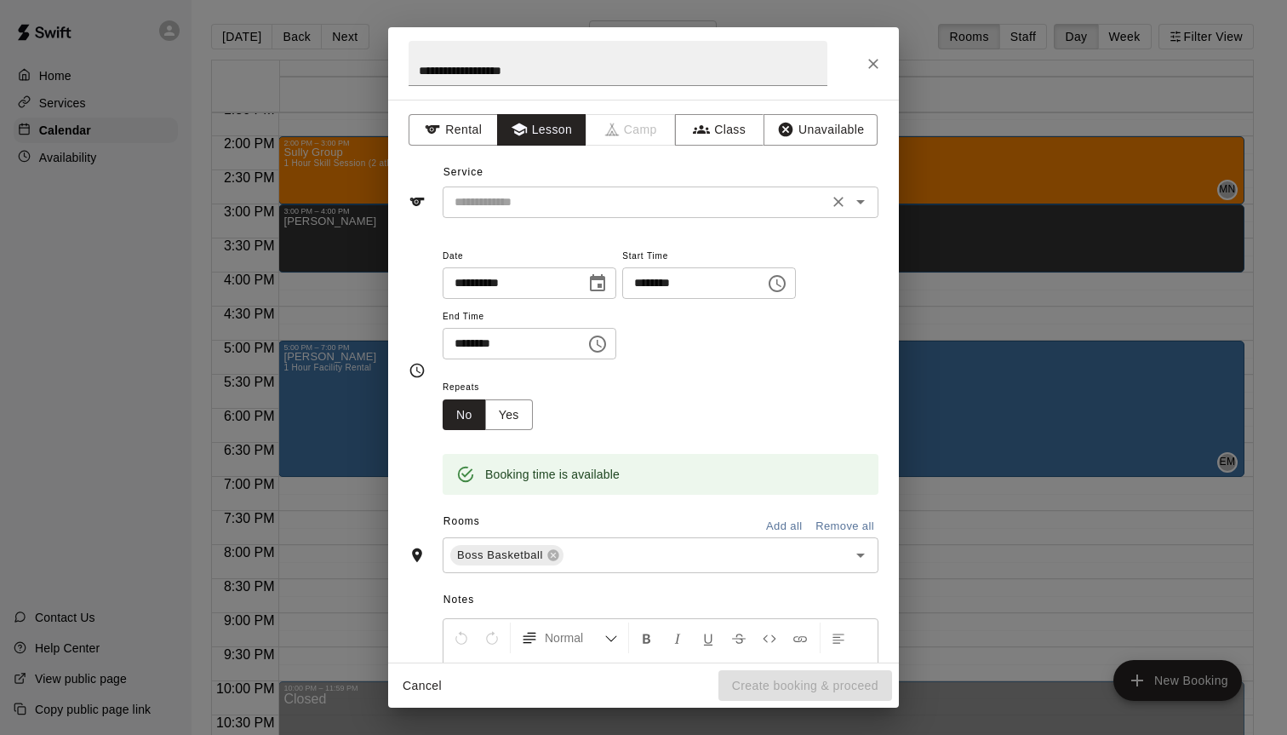
click at [543, 206] on input "text" at bounding box center [635, 202] width 375 height 21
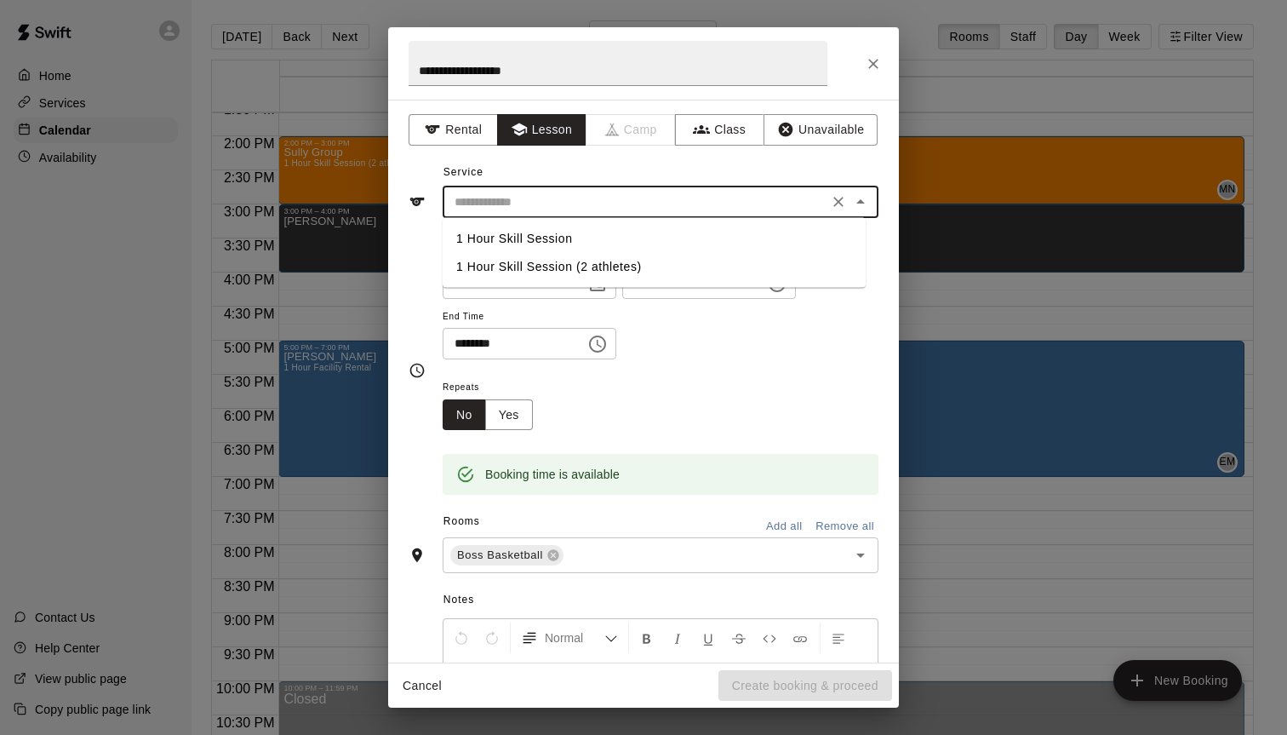
click at [552, 229] on li "1 Hour Skill Session" at bounding box center [654, 239] width 423 height 28
type input "**********"
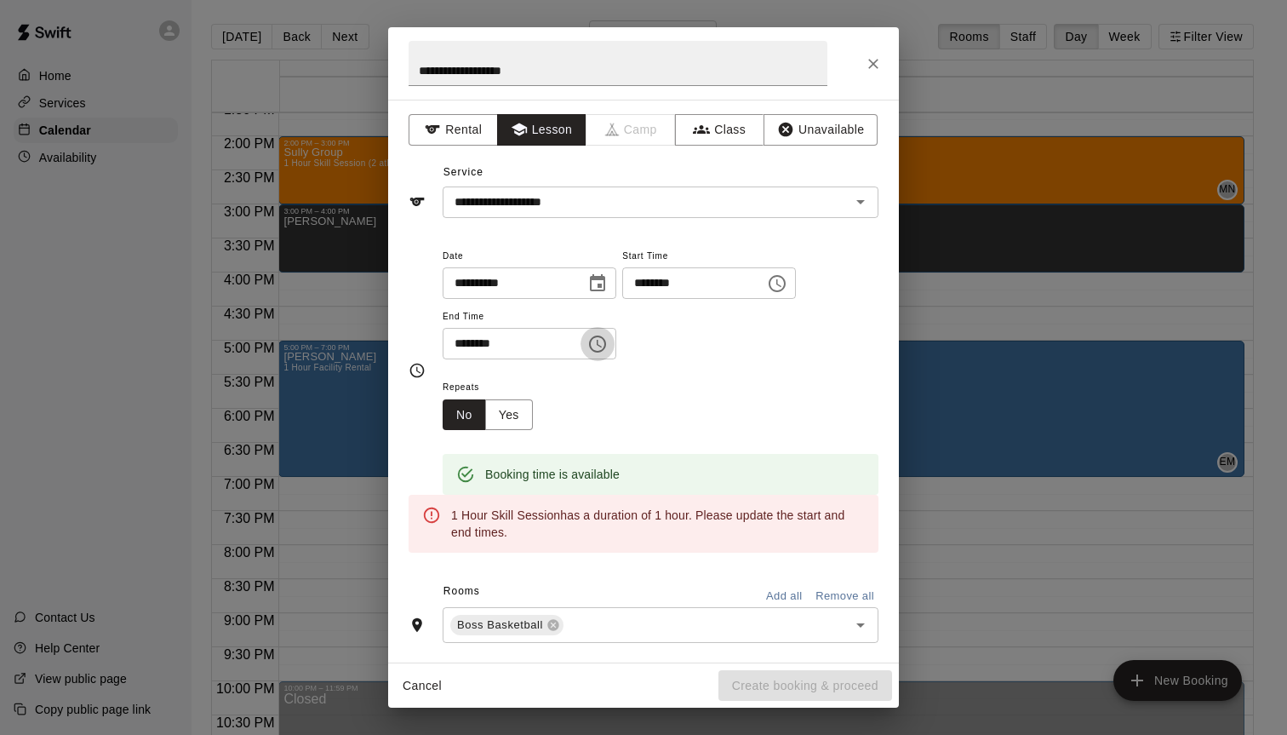
click at [603, 341] on icon "Choose time, selected time is 4:30 PM" at bounding box center [597, 344] width 20 height 20
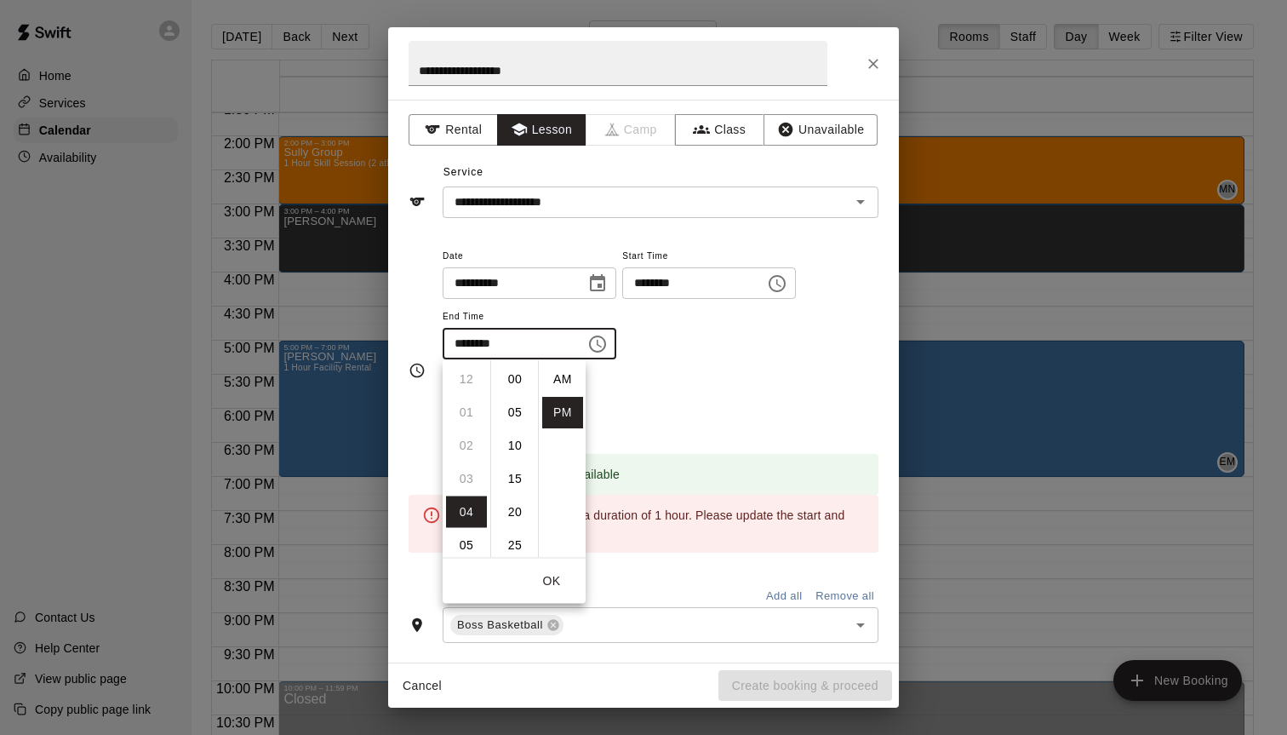
scroll to position [31, 0]
click at [461, 413] on li "05" at bounding box center [466, 412] width 41 height 31
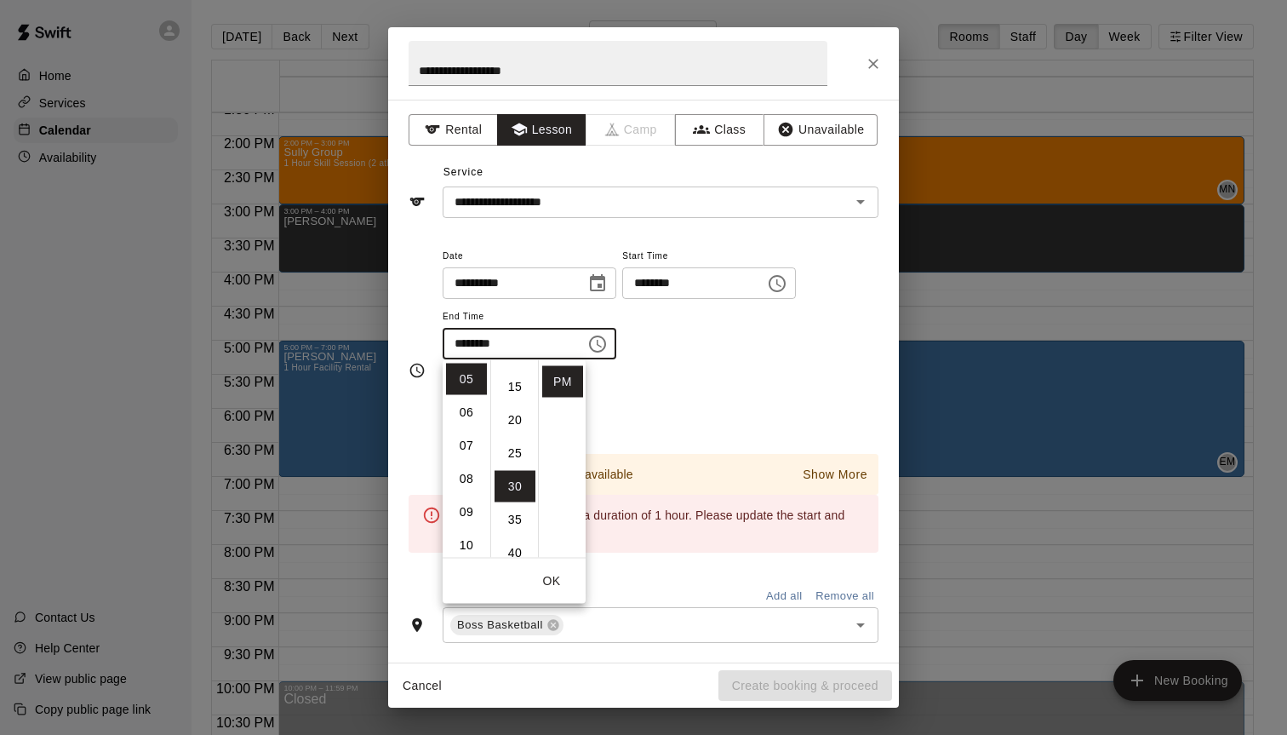
scroll to position [0, 0]
click at [514, 386] on li "00" at bounding box center [515, 378] width 41 height 31
type input "********"
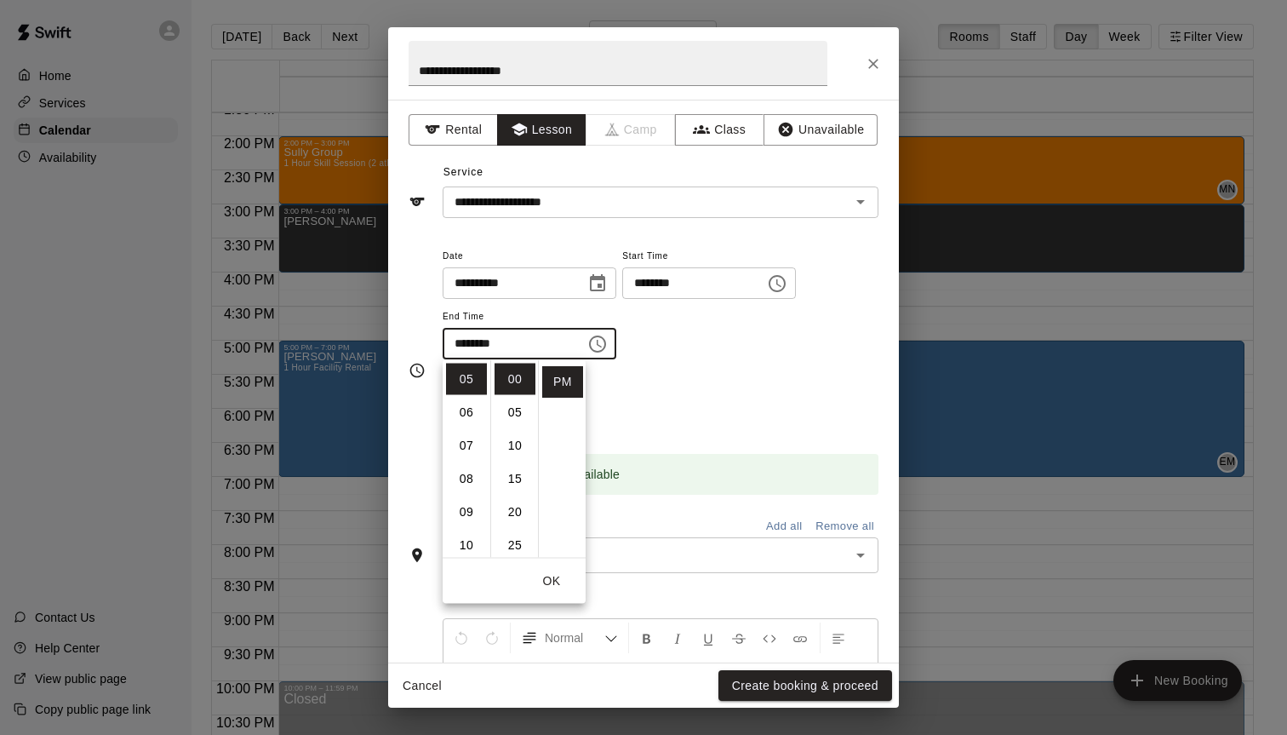
click at [709, 349] on div "**********" at bounding box center [661, 302] width 436 height 115
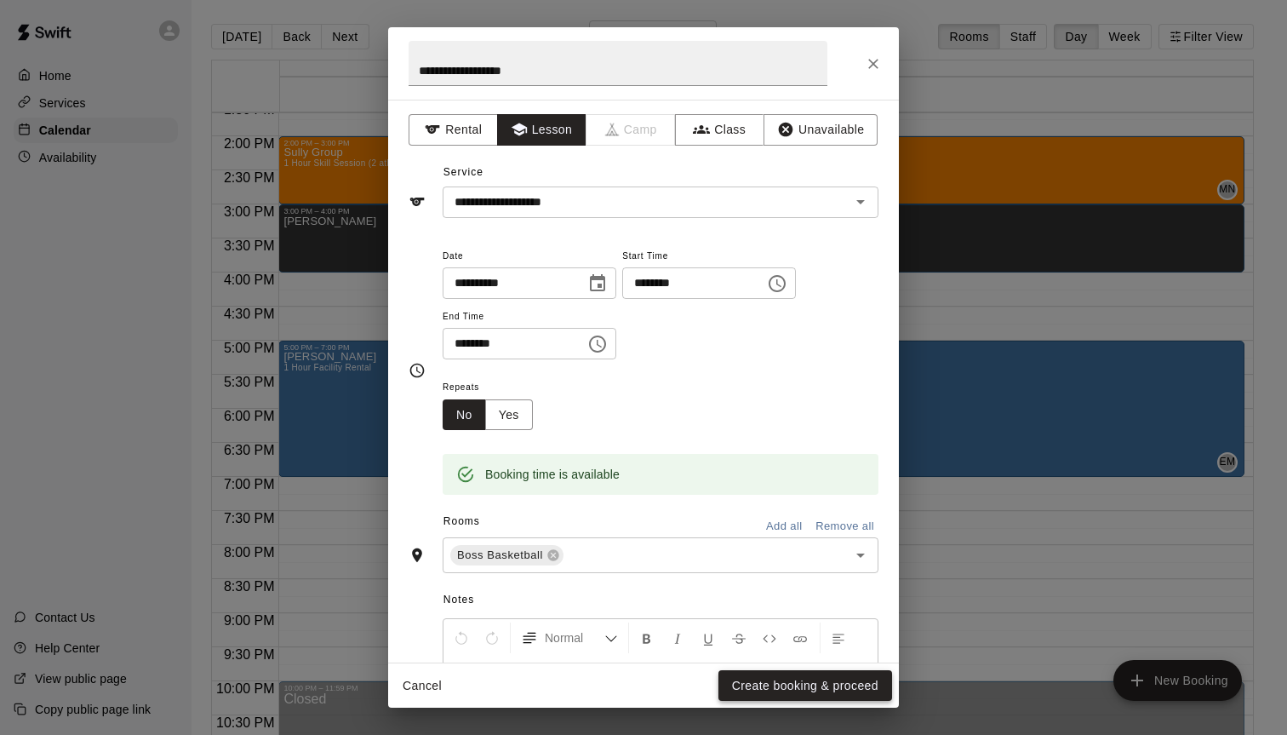
click at [805, 688] on button "Create booking & proceed" at bounding box center [805, 685] width 174 height 31
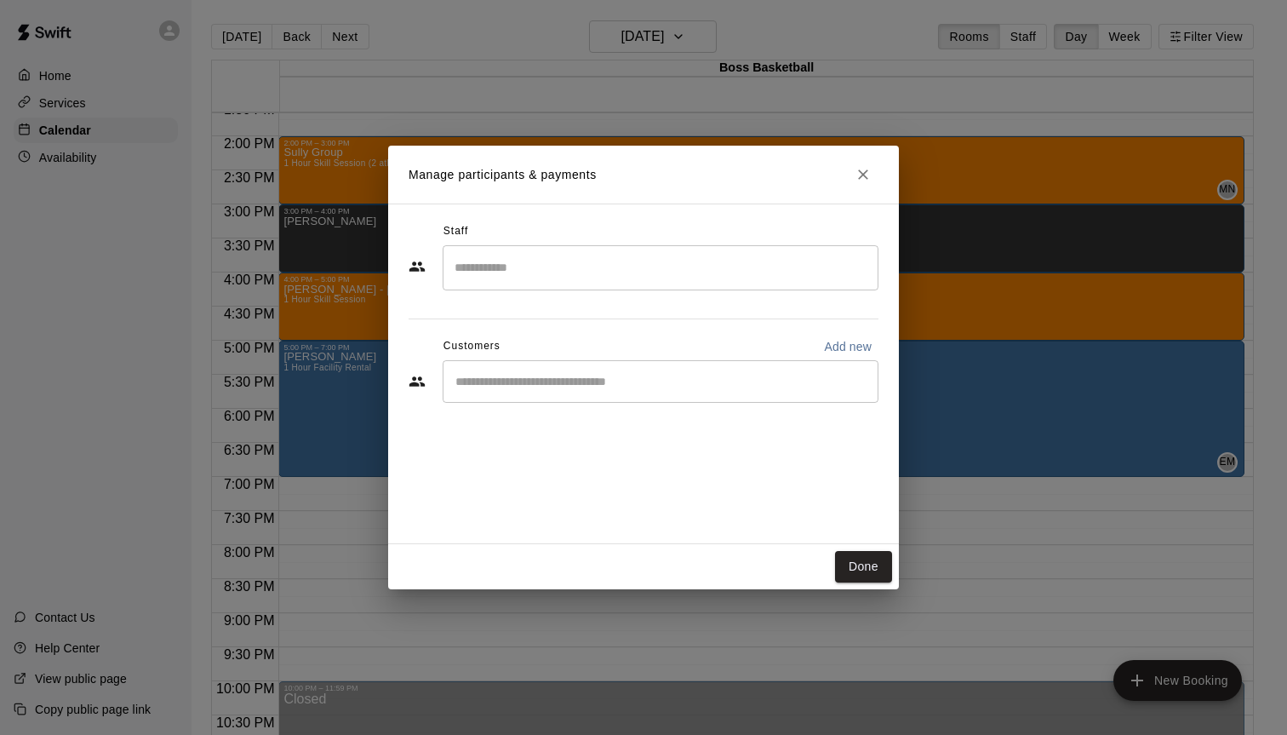
click at [555, 255] on input "Search staff" at bounding box center [660, 268] width 420 height 30
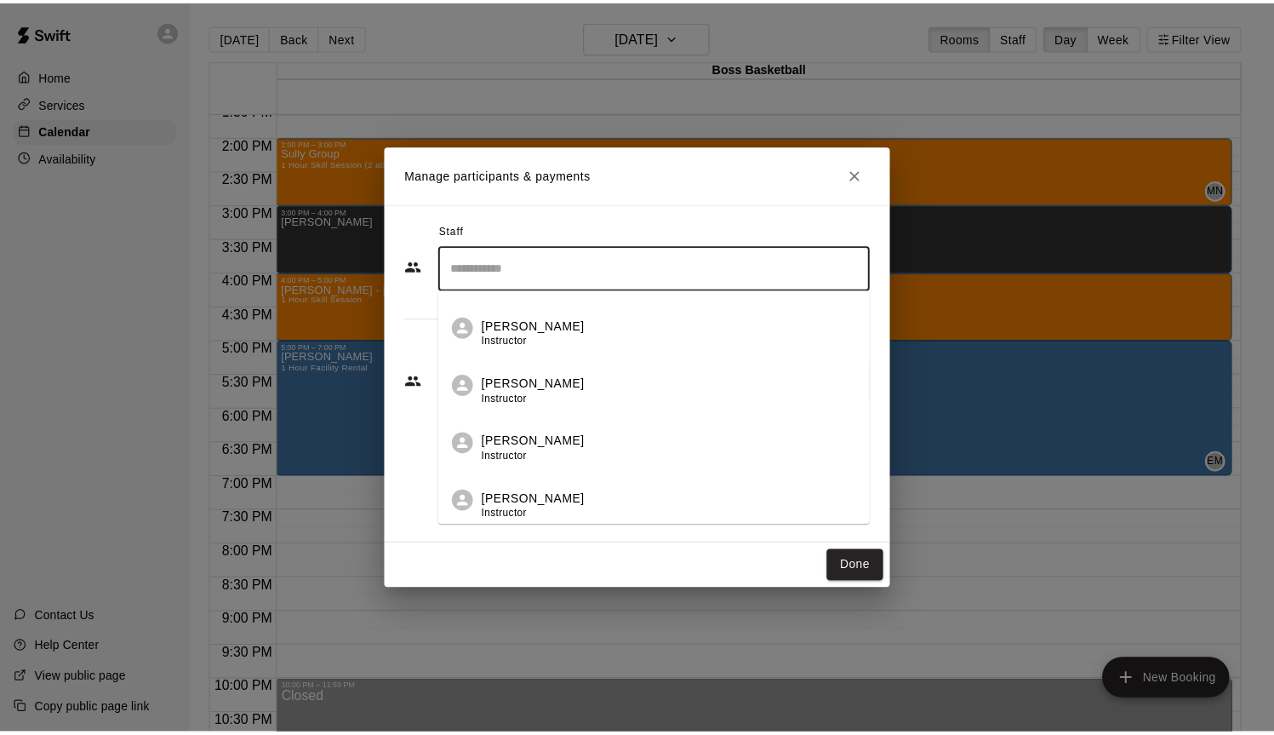
scroll to position [286, 0]
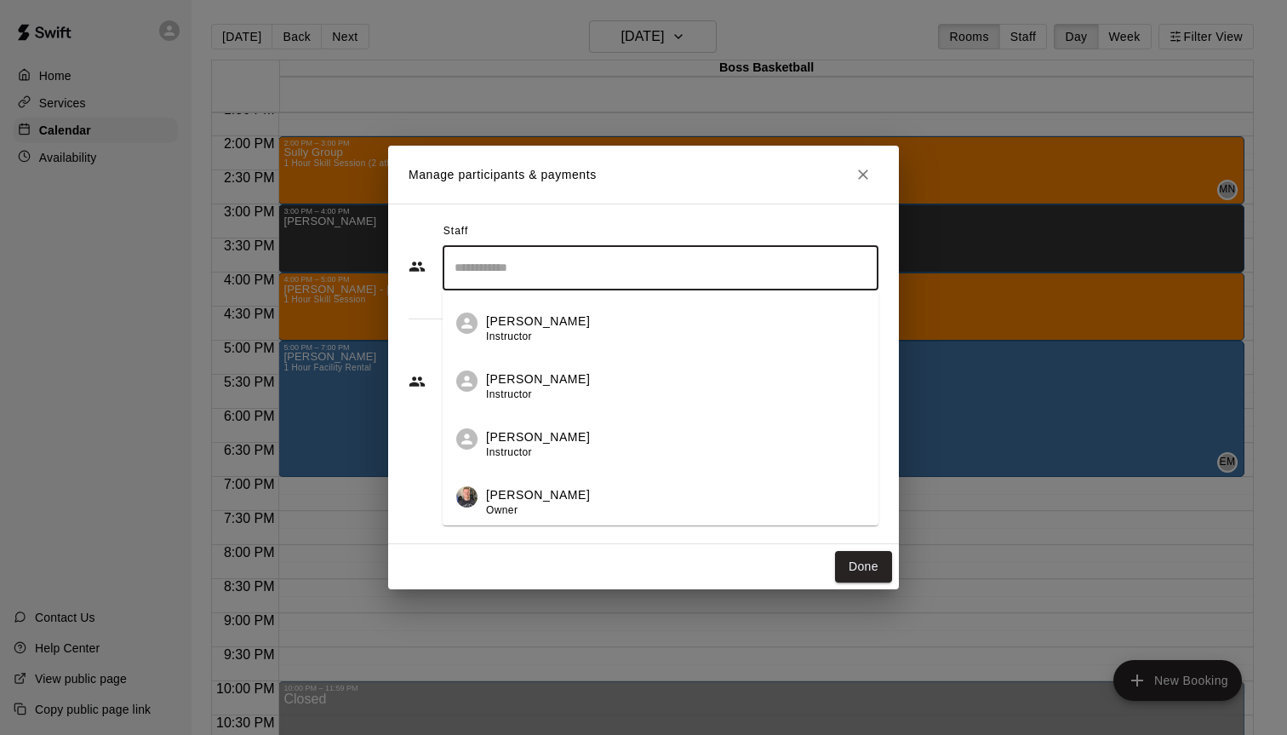
click at [527, 334] on span "Instructor" at bounding box center [509, 336] width 46 height 12
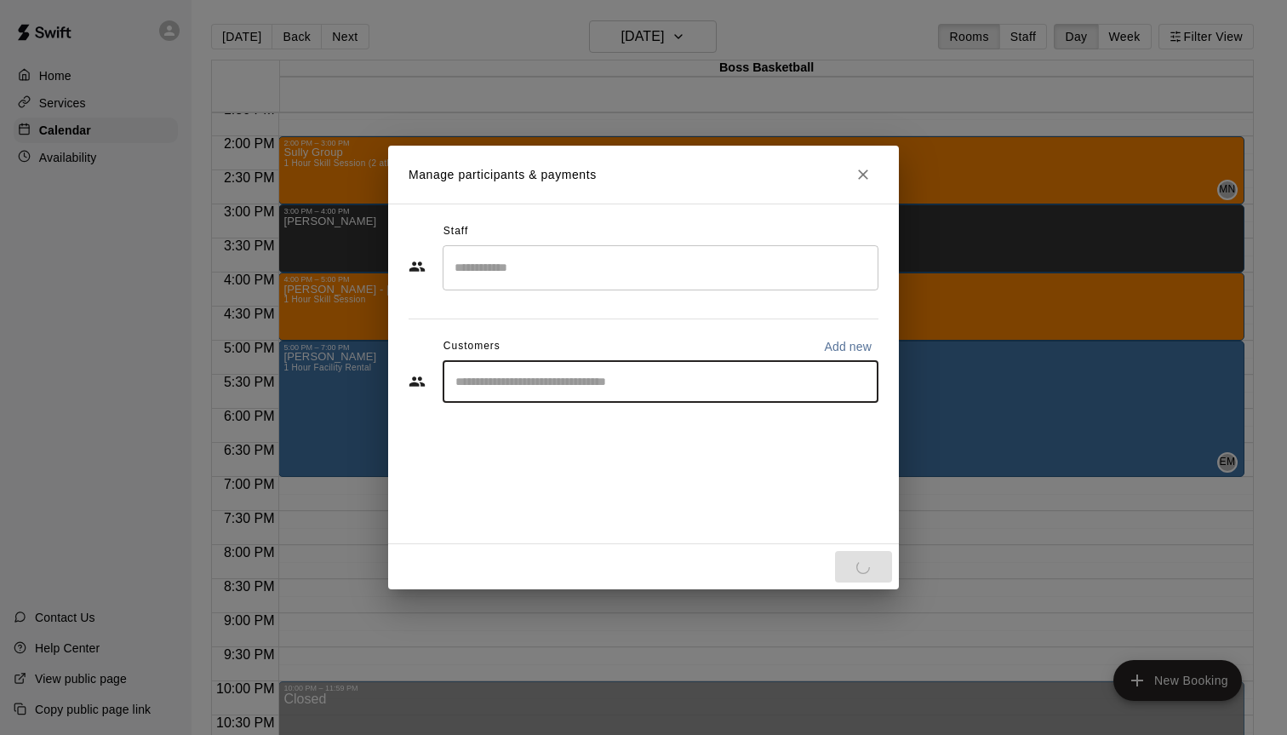
click at [508, 385] on input "Start typing to search customers..." at bounding box center [660, 381] width 420 height 17
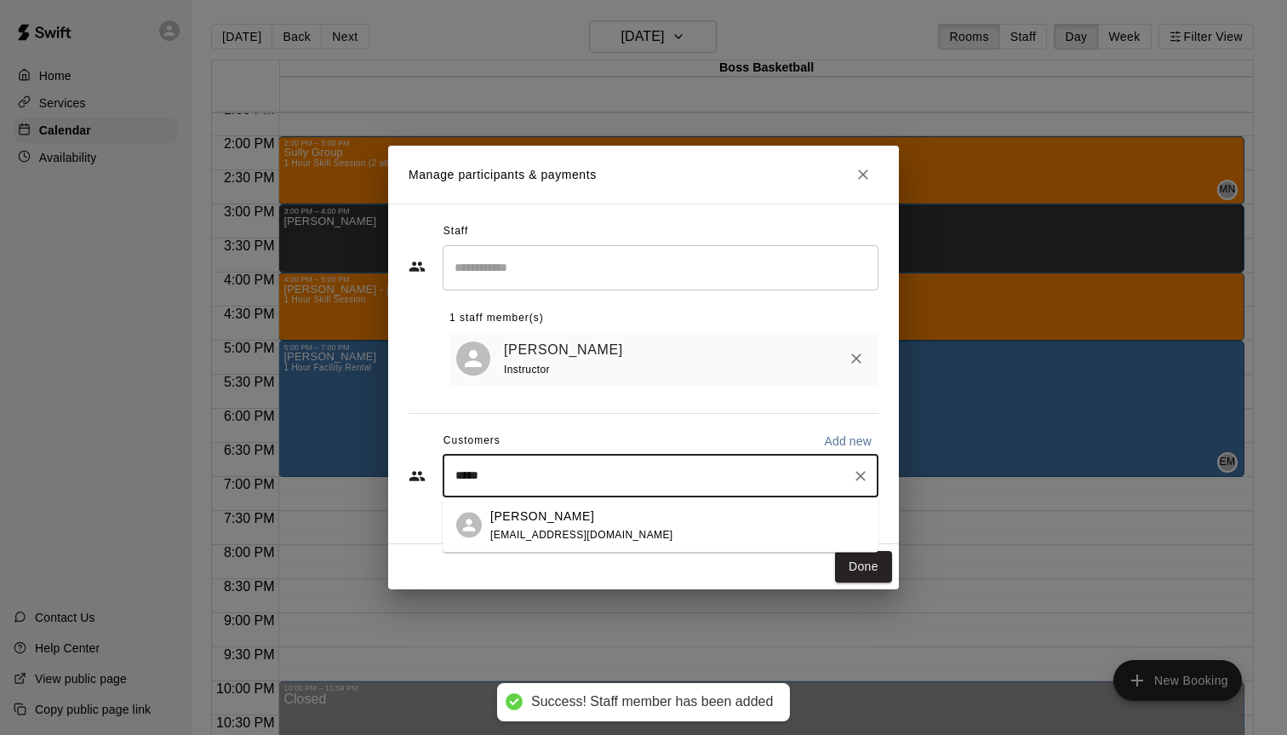
type input "******"
click at [553, 534] on span "[EMAIL_ADDRESS][DOMAIN_NAME]" at bounding box center [581, 534] width 183 height 12
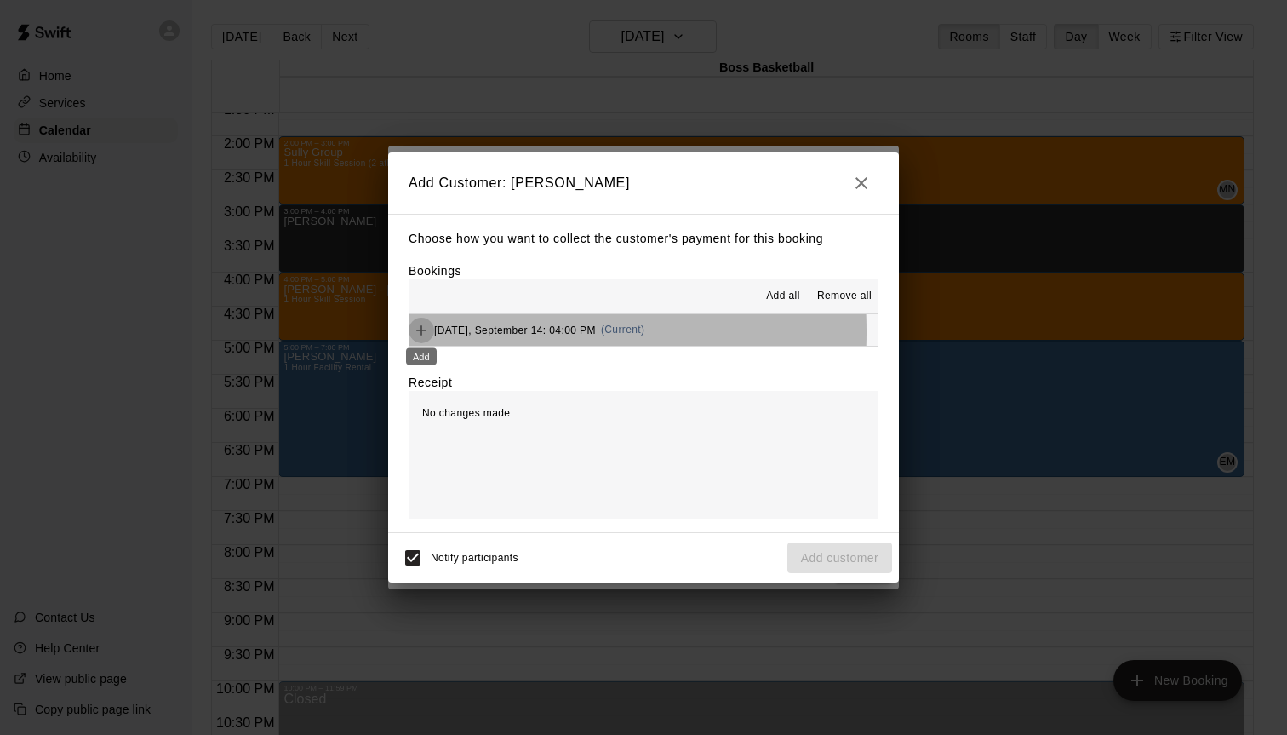
click at [415, 332] on icon "Add" at bounding box center [421, 330] width 17 height 17
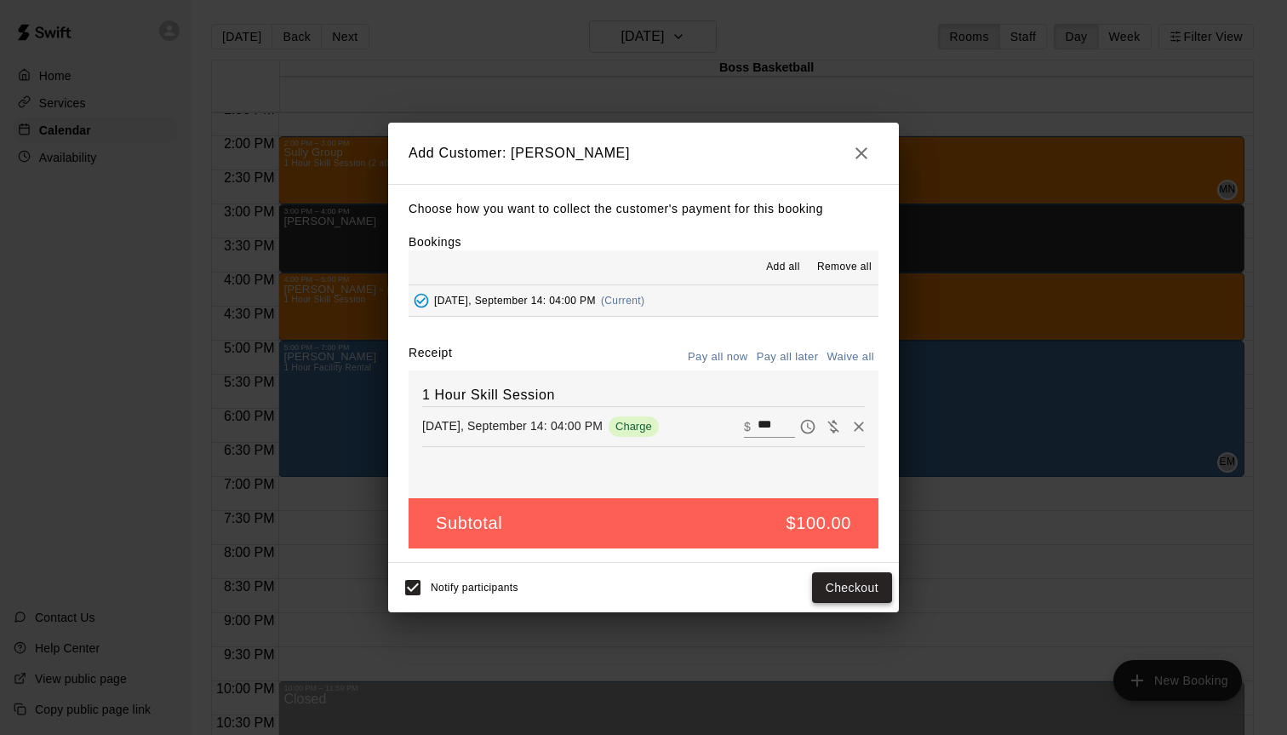
click at [866, 581] on button "Checkout" at bounding box center [852, 587] width 80 height 31
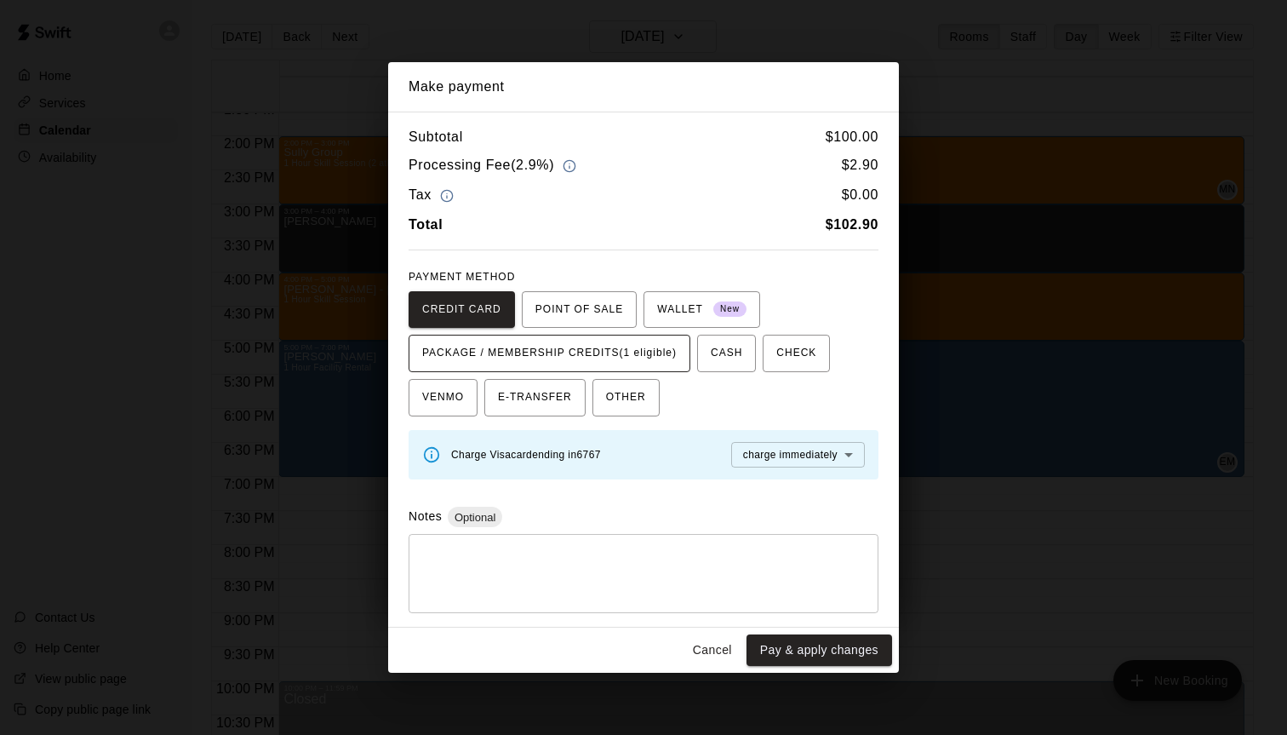
click at [565, 354] on span "PACKAGE / MEMBERSHIP CREDITS (1 eligible)" at bounding box center [549, 353] width 254 height 27
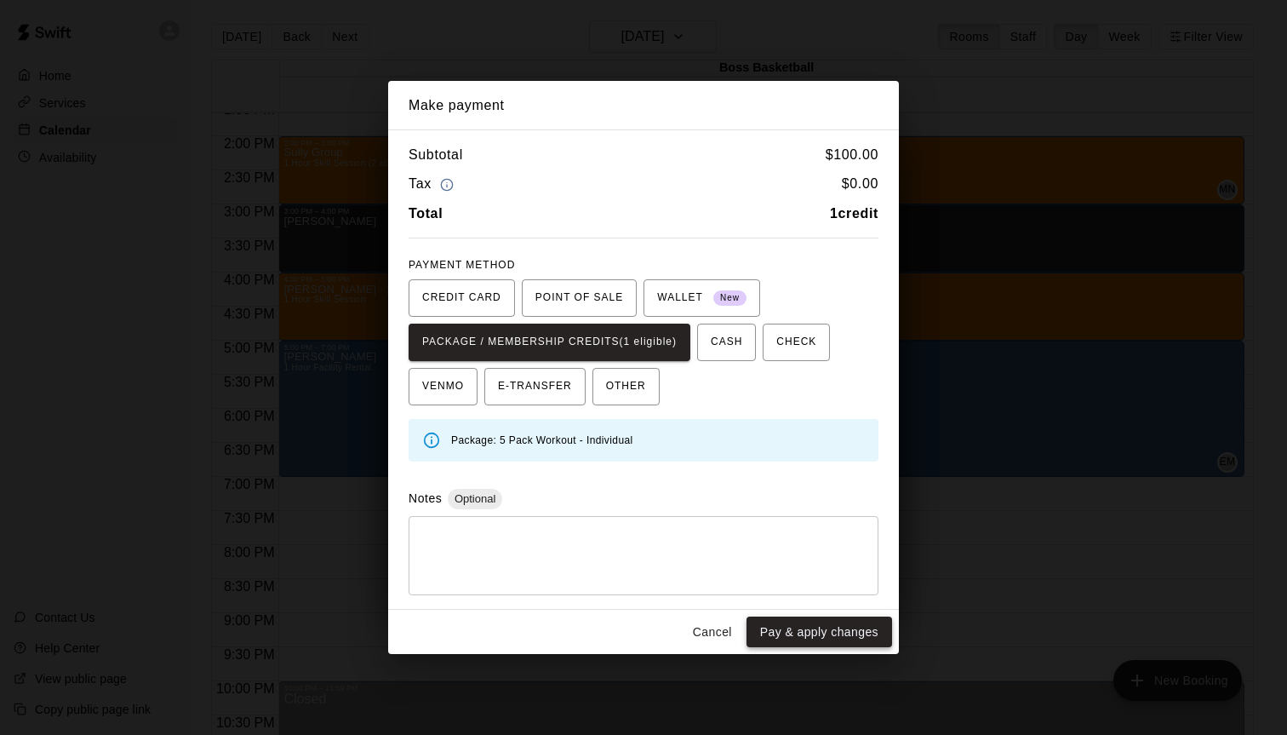
click at [818, 632] on button "Pay & apply changes" at bounding box center [819, 631] width 146 height 31
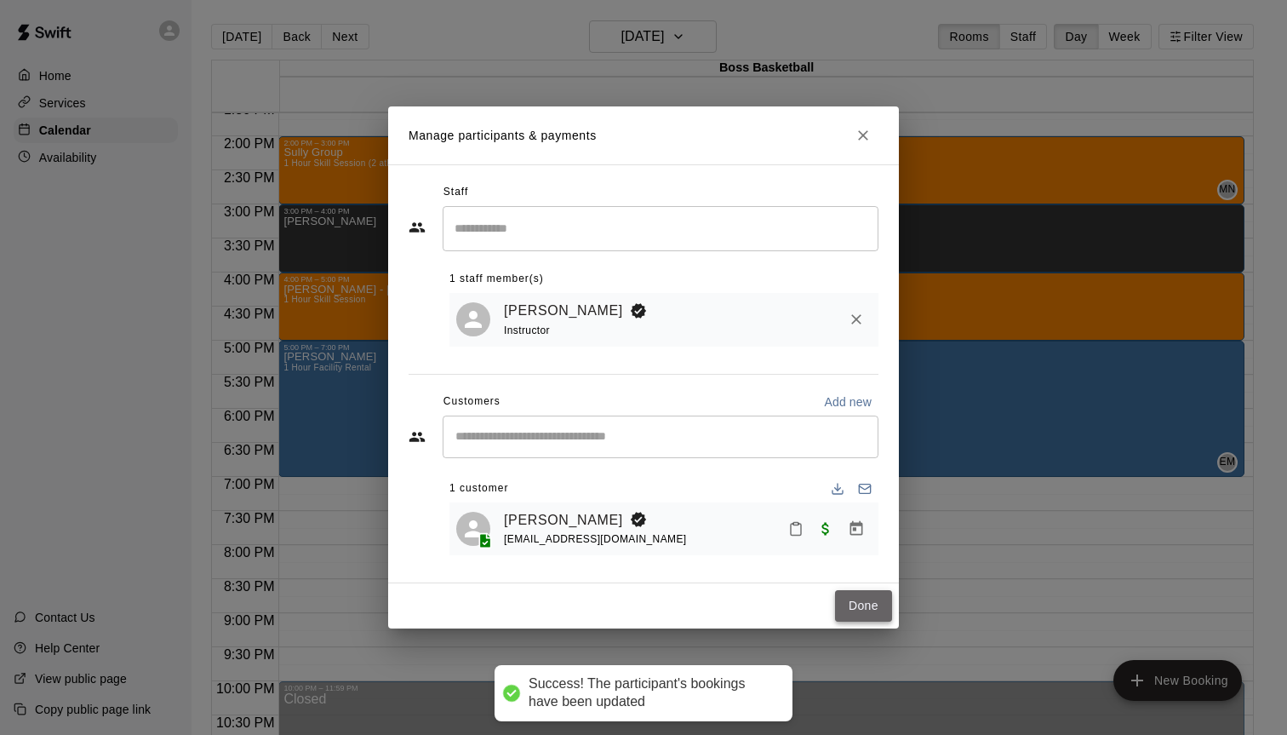
click at [864, 612] on button "Done" at bounding box center [863, 605] width 57 height 31
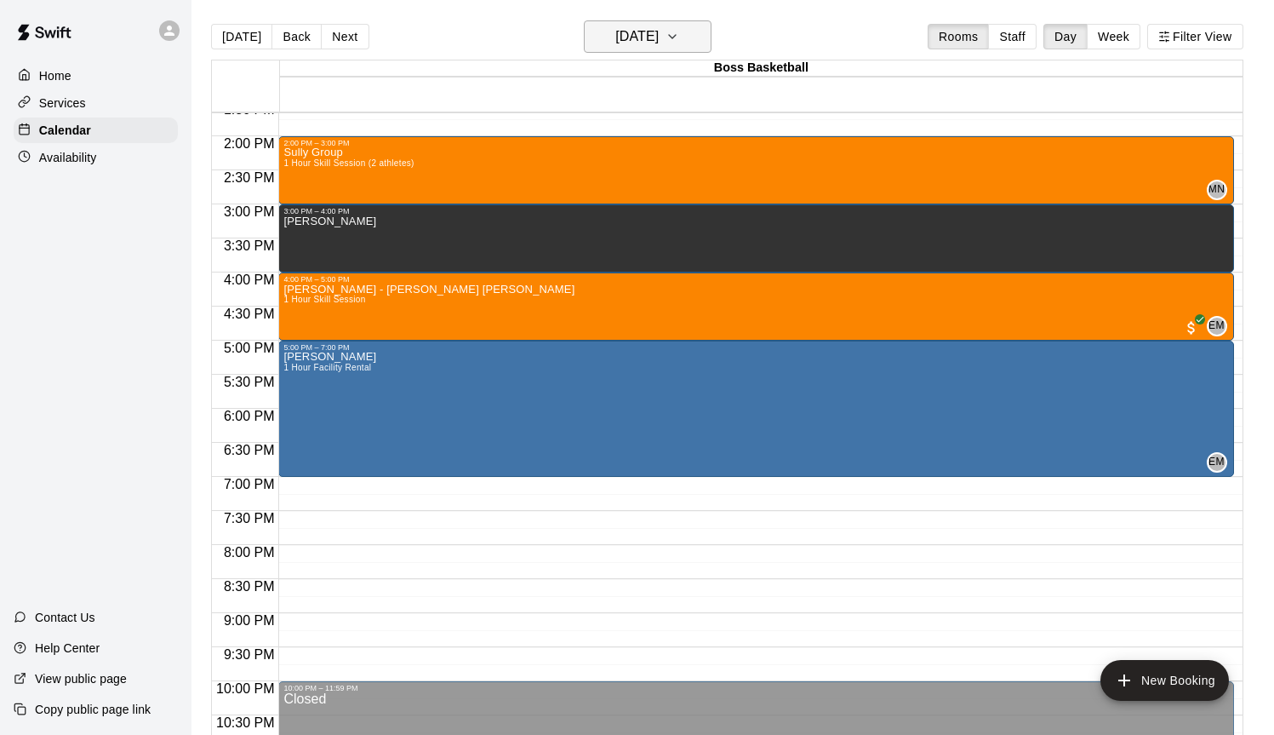
click at [629, 42] on h6 "[DATE]" at bounding box center [636, 37] width 43 height 24
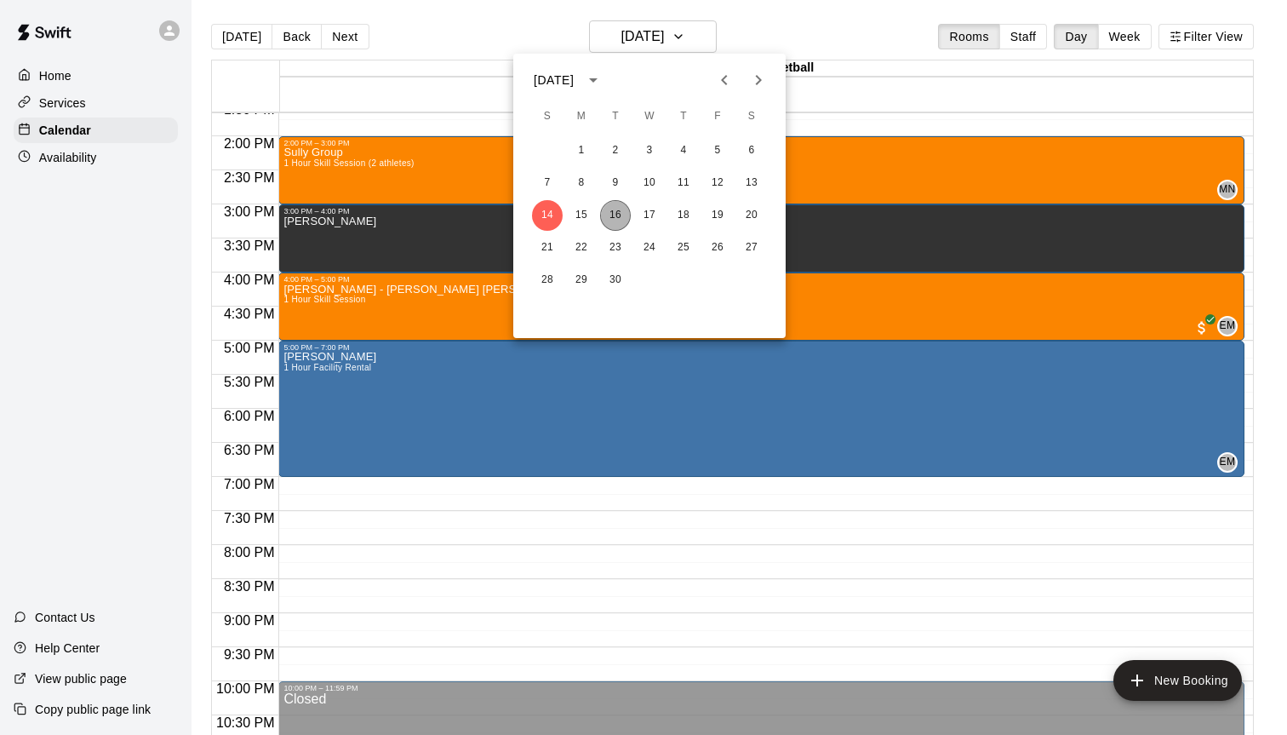
click at [604, 220] on button "16" at bounding box center [615, 215] width 31 height 31
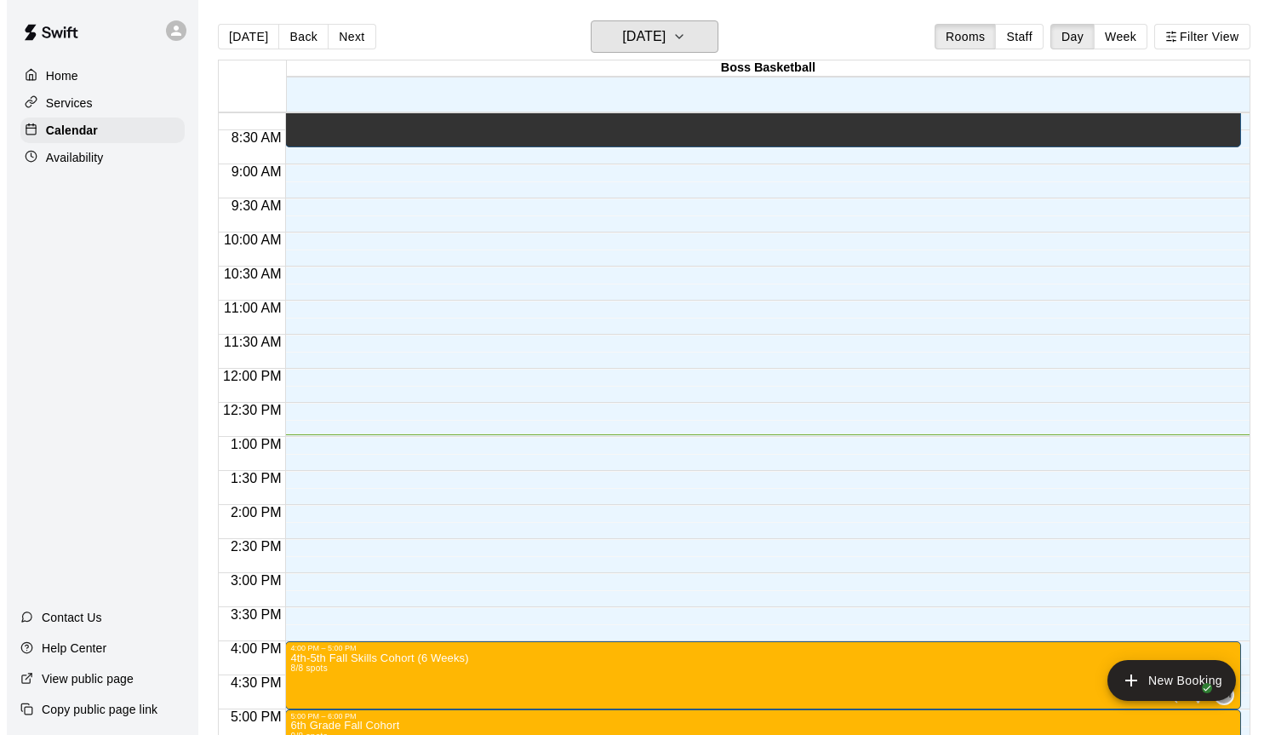
scroll to position [20, 0]
